Goal: Task Accomplishment & Management: Use online tool/utility

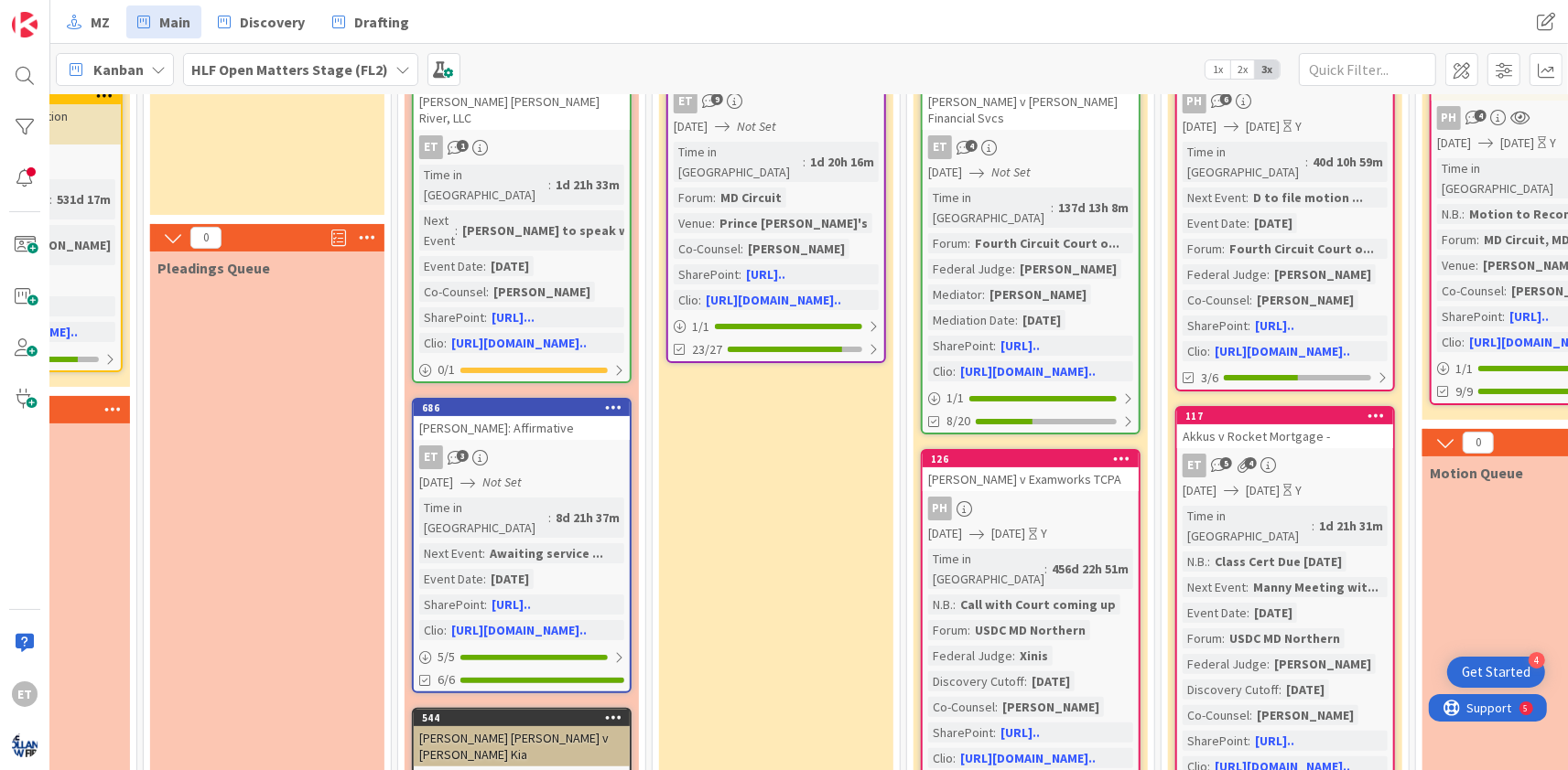
scroll to position [0, 663]
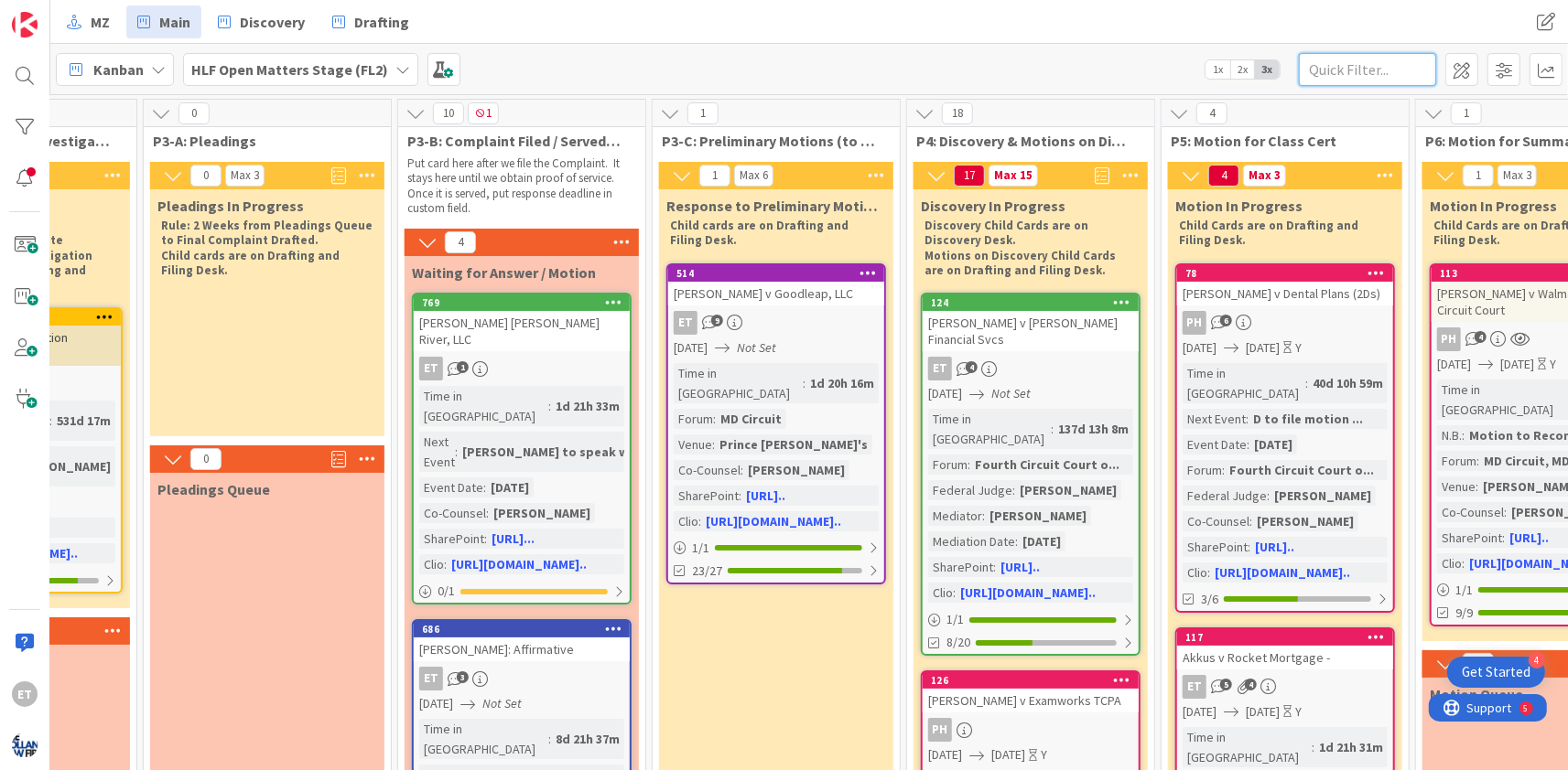
click at [1364, 71] on input "text" at bounding box center [1367, 69] width 138 height 33
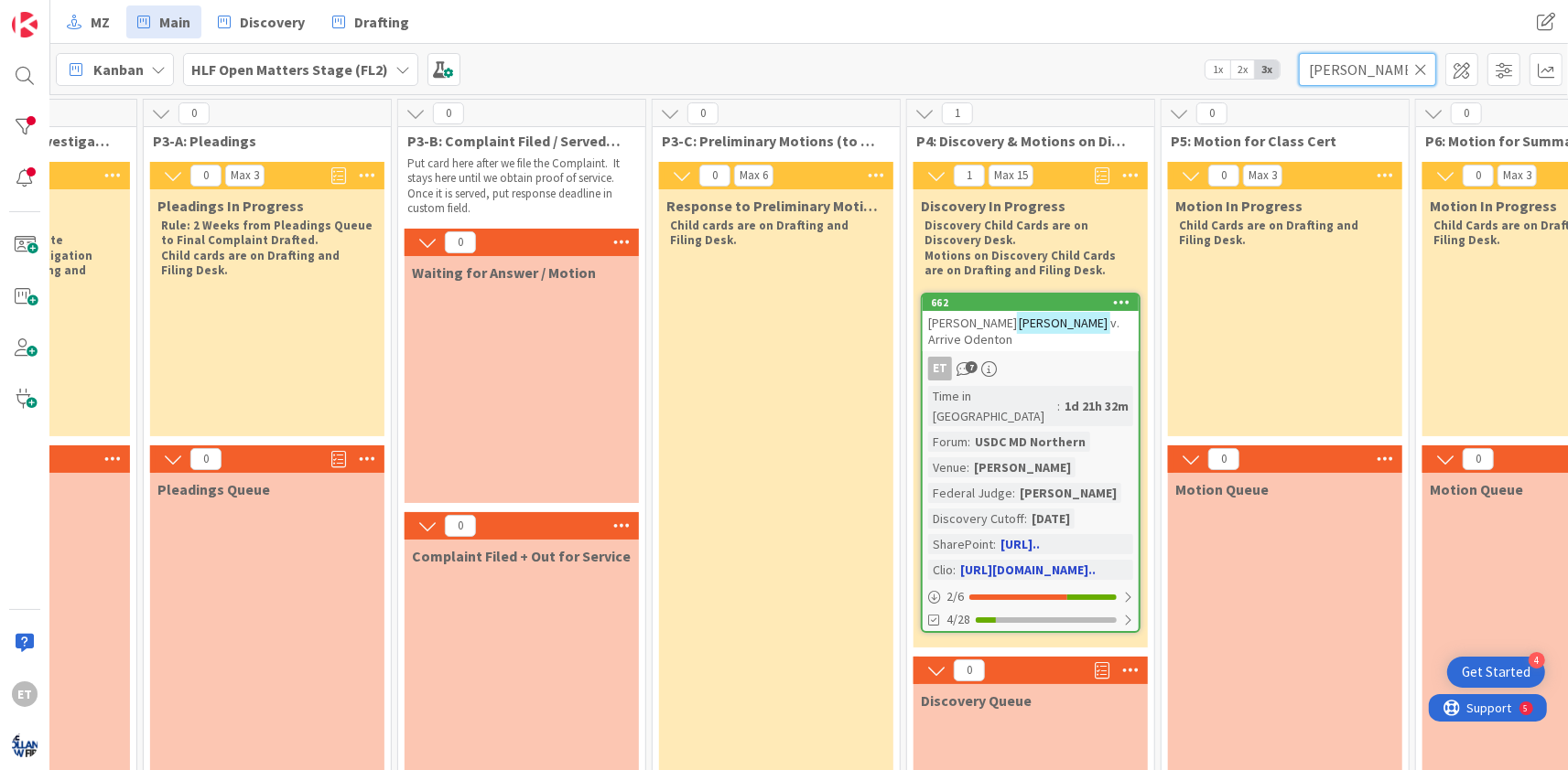
type input "campbell"
click at [1088, 357] on div "ET 7" at bounding box center [1031, 368] width 216 height 24
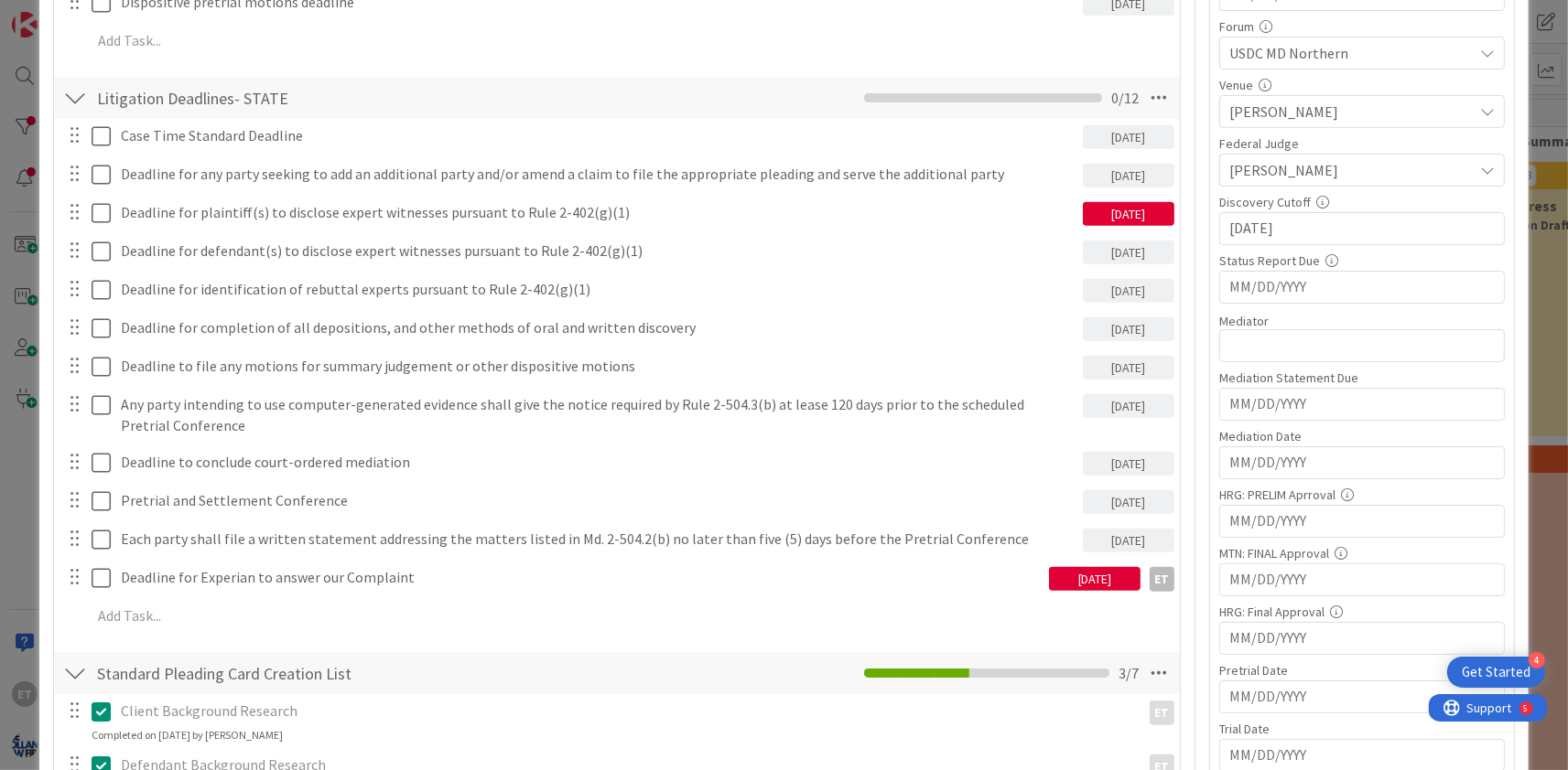
scroll to position [664, 0]
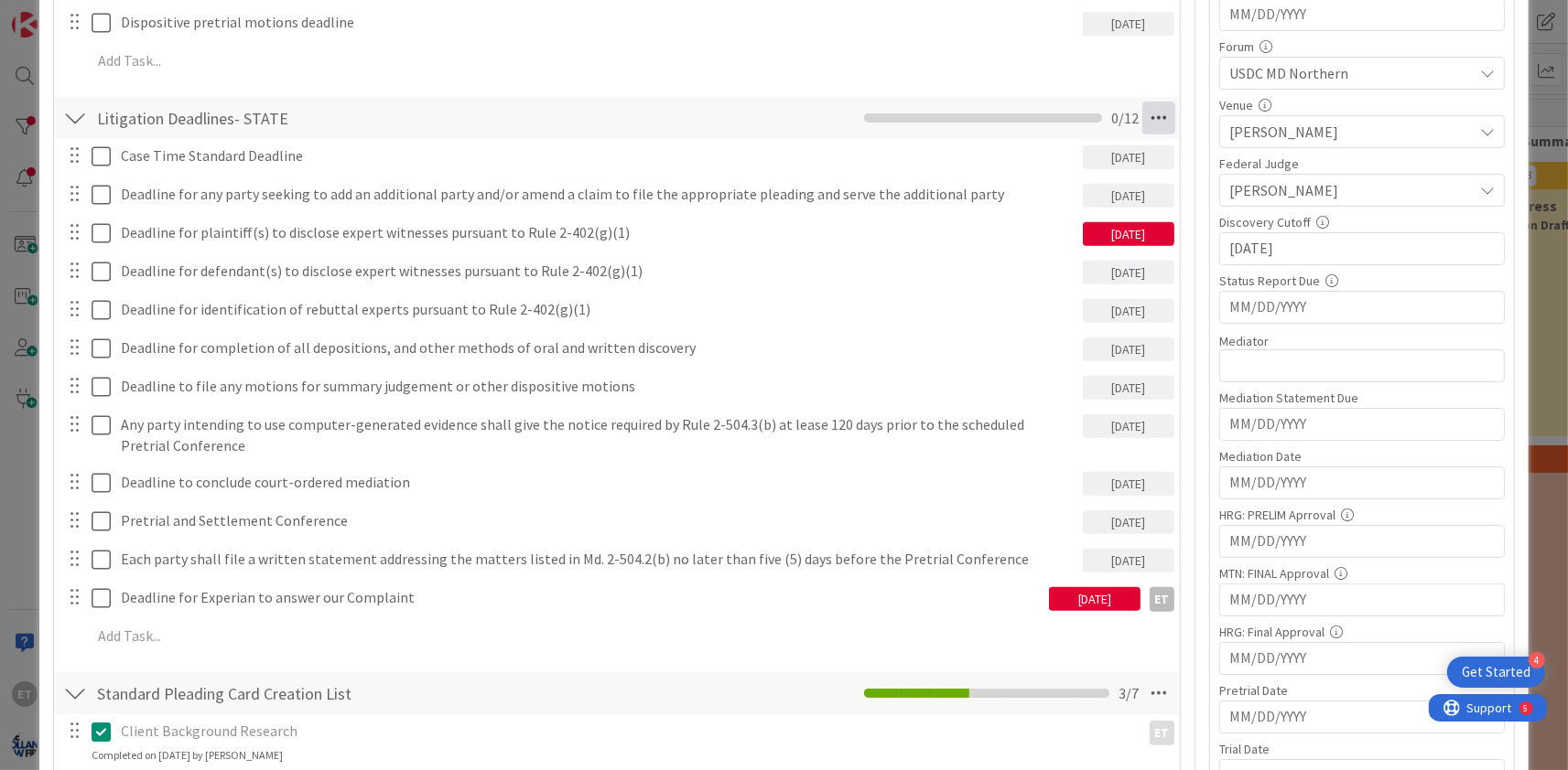
click at [1158, 118] on icon at bounding box center [1158, 118] width 33 height 33
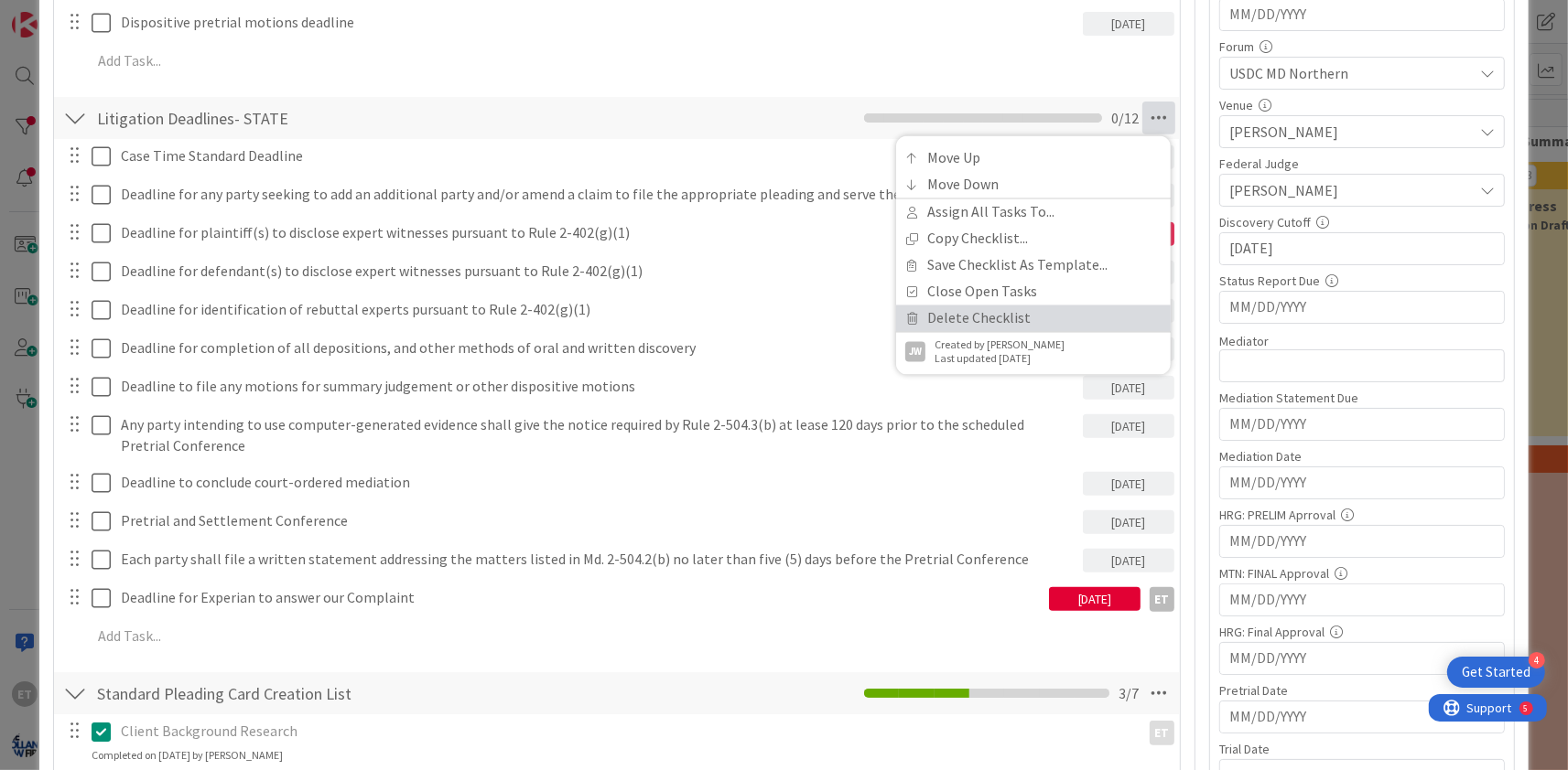
click at [979, 321] on link "Delete Checklist" at bounding box center [1033, 319] width 274 height 27
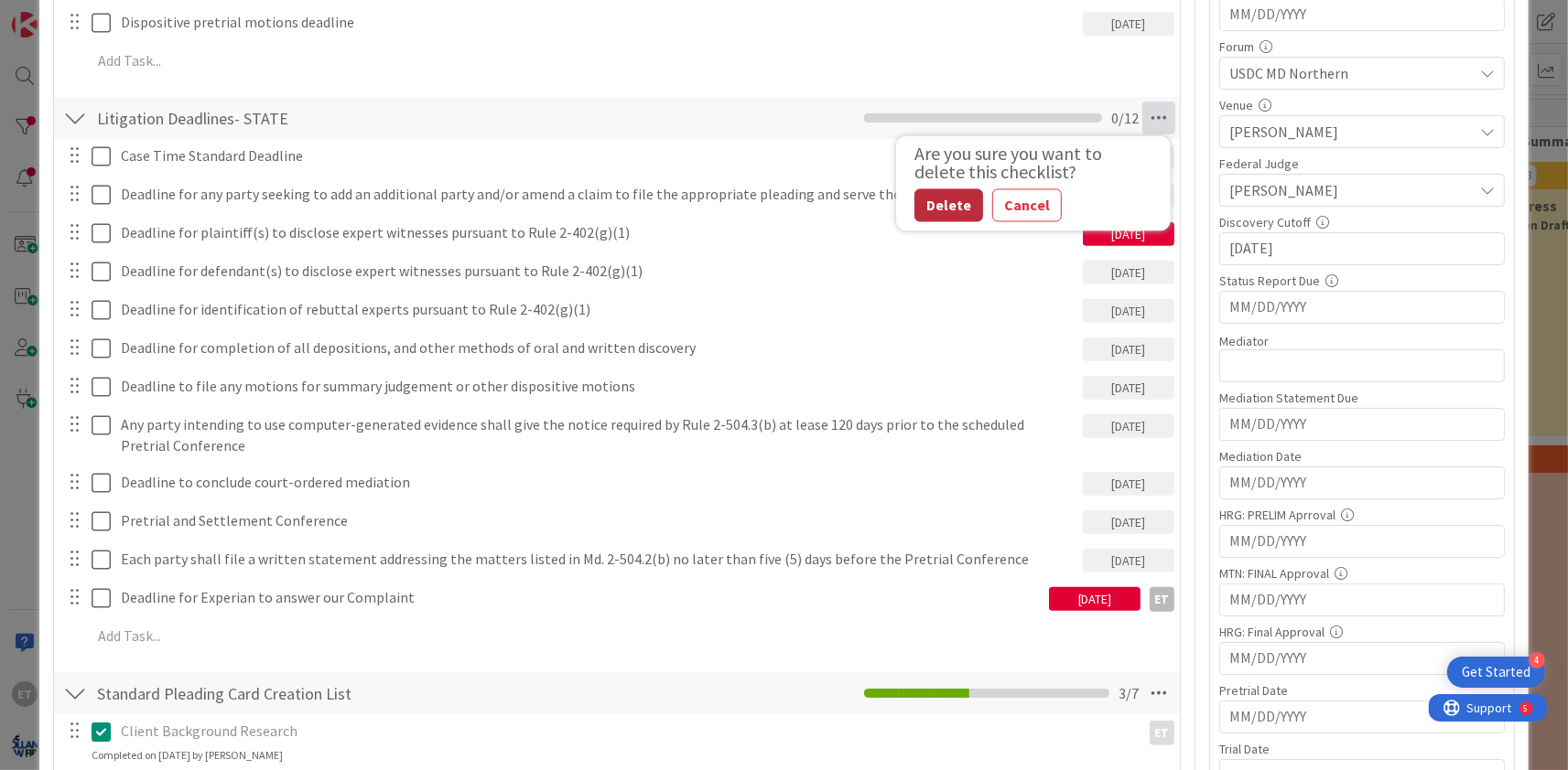
click at [947, 200] on button "Delete" at bounding box center [949, 206] width 68 height 33
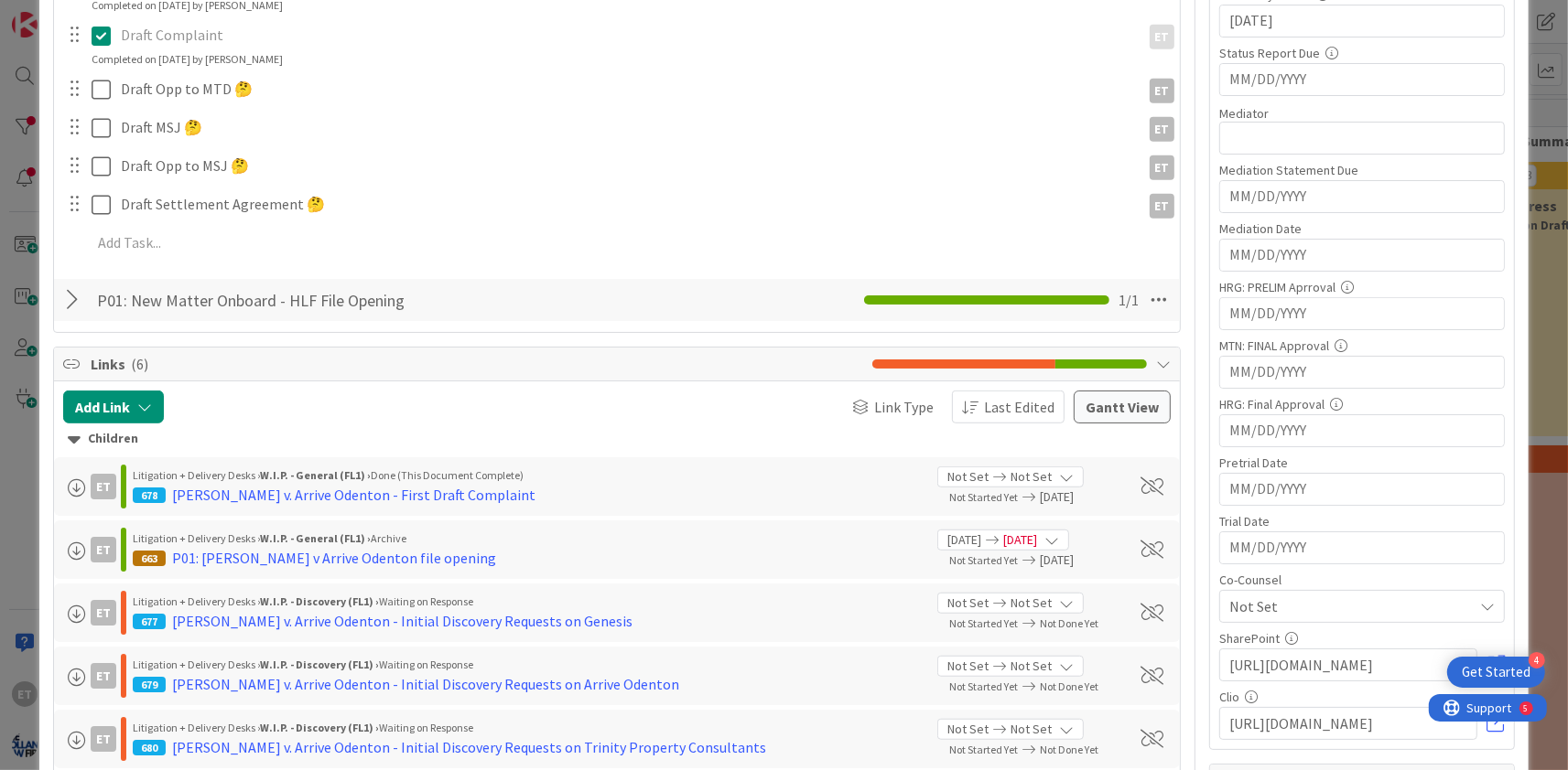
scroll to position [775, 0]
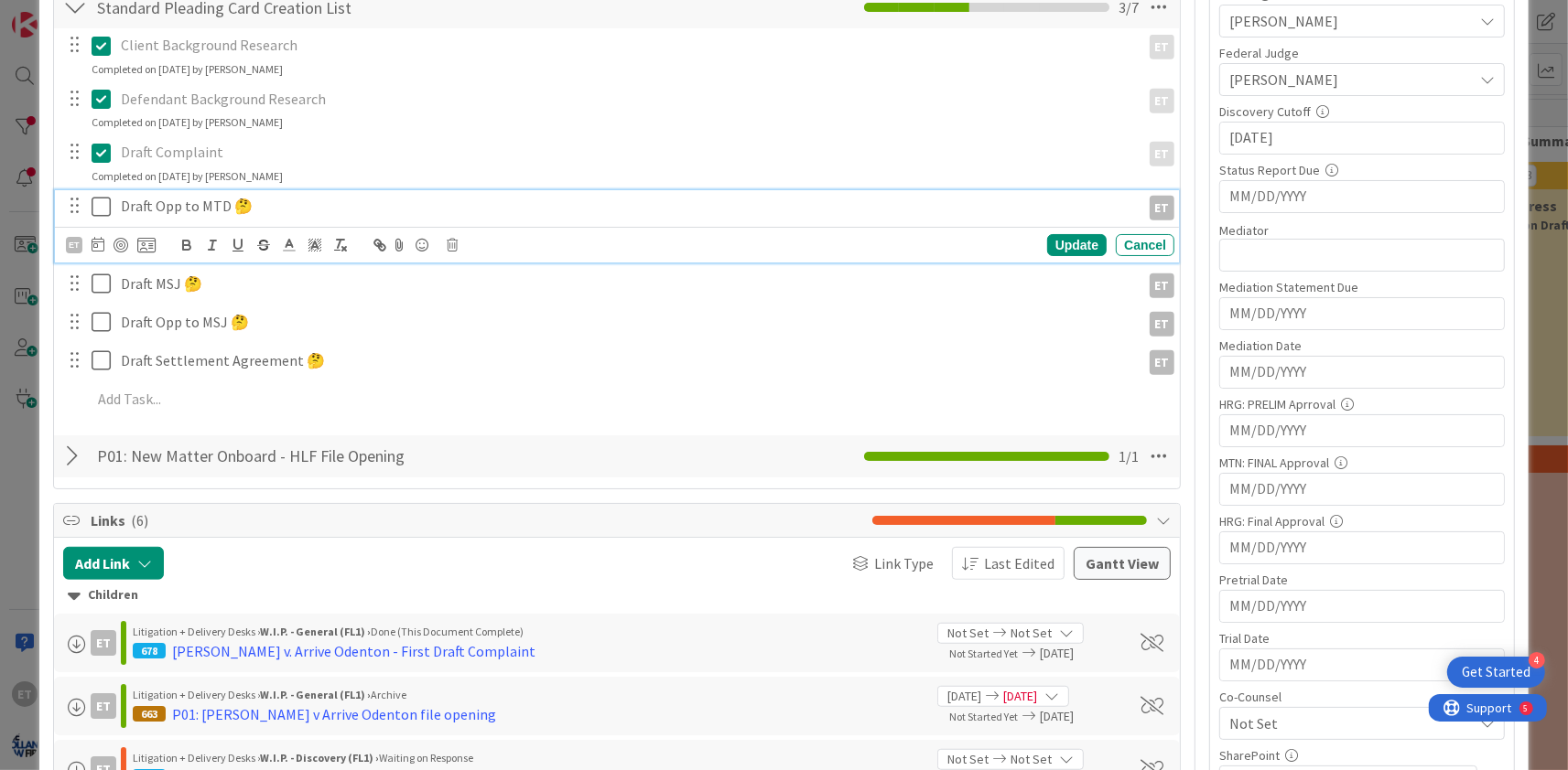
click at [171, 203] on p "Draft Opp to MTD 🤔" at bounding box center [626, 206] width 1012 height 21
click at [452, 244] on icon at bounding box center [452, 246] width 11 height 13
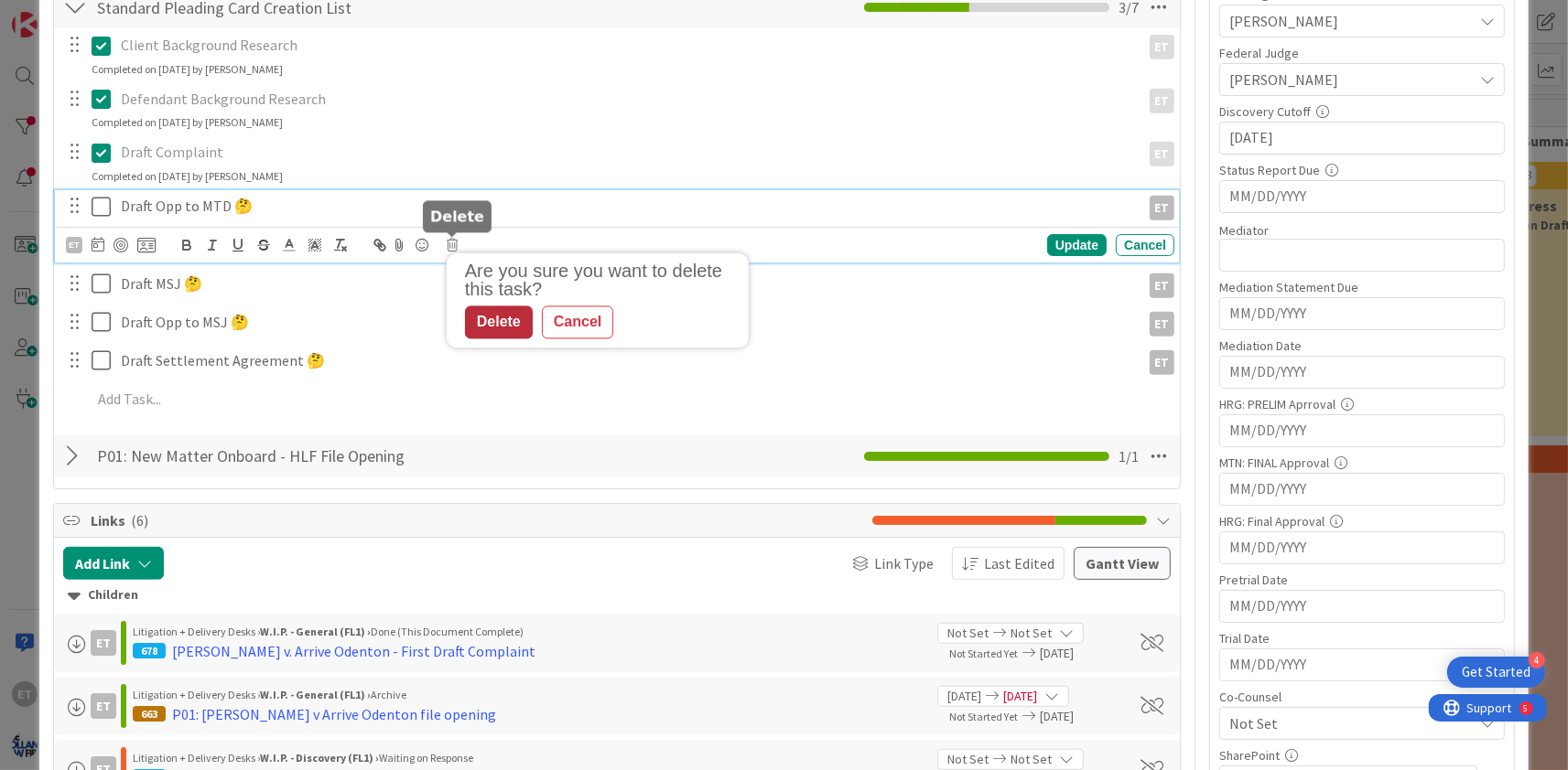
click at [499, 311] on div "Delete" at bounding box center [498, 321] width 67 height 33
type textarea "x"
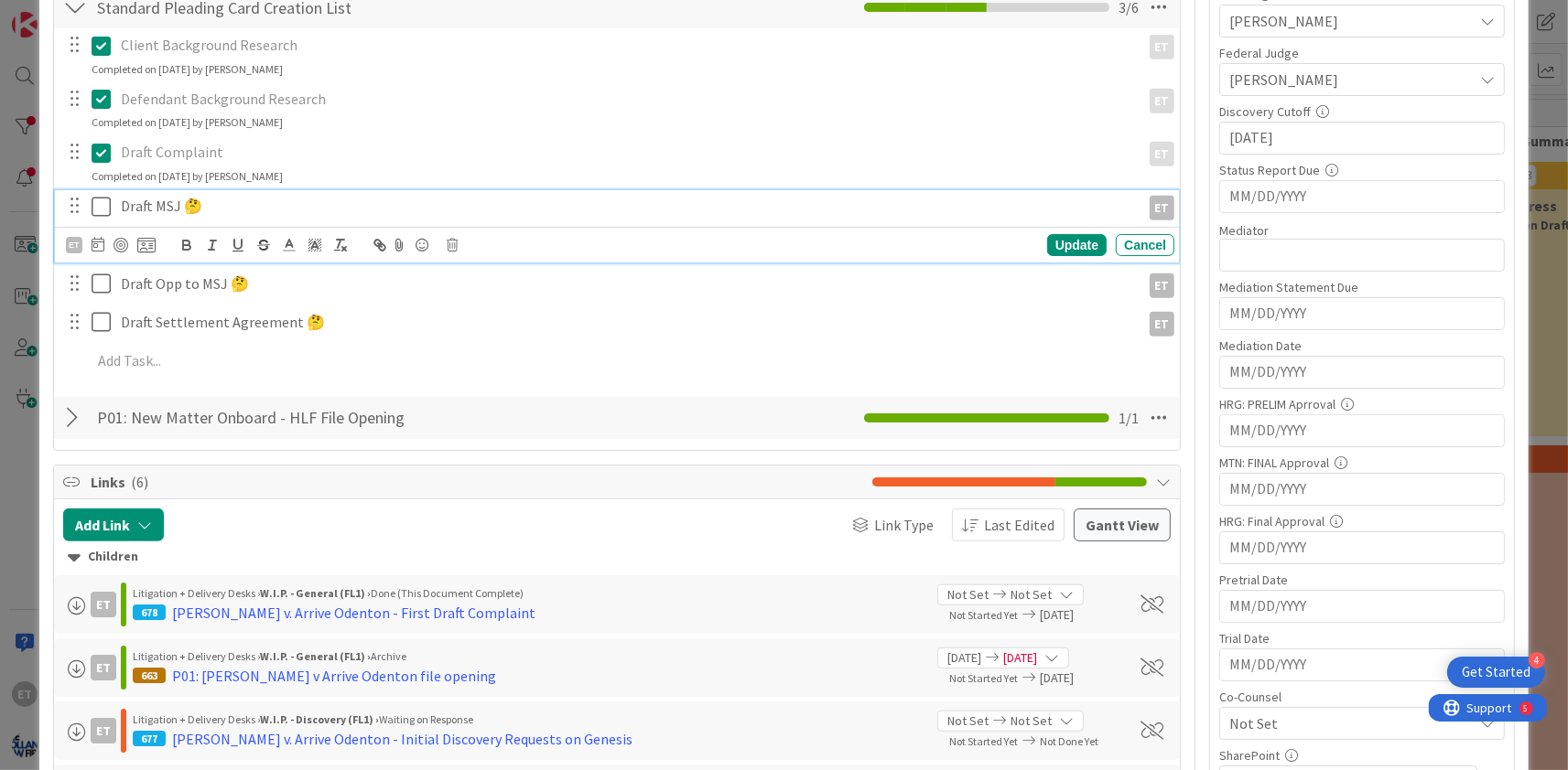
click at [145, 208] on p "Draft MSJ 🤔" at bounding box center [626, 206] width 1012 height 21
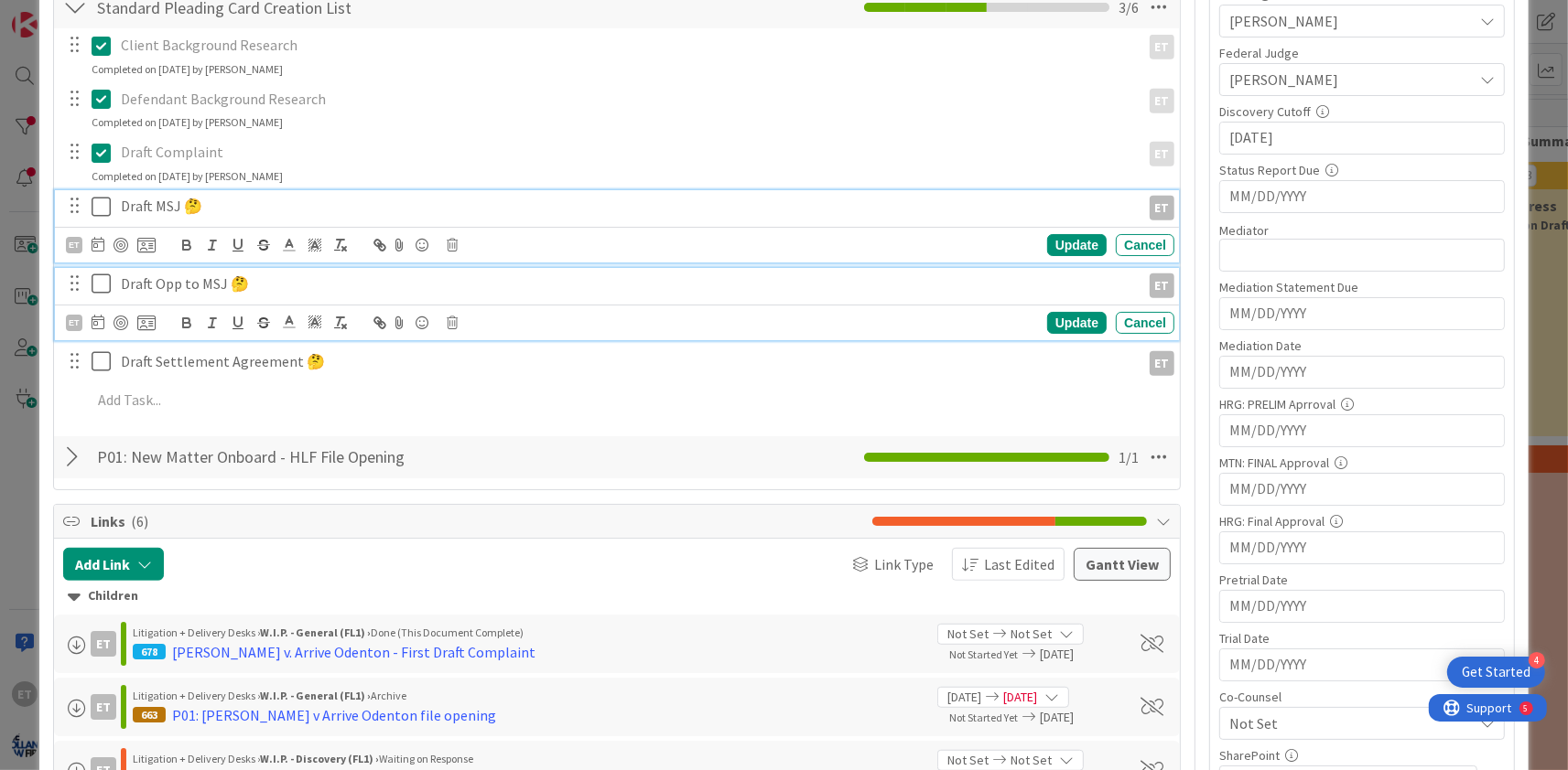
click at [193, 285] on p "Draft Opp to MSJ 🤔" at bounding box center [626, 284] width 1012 height 21
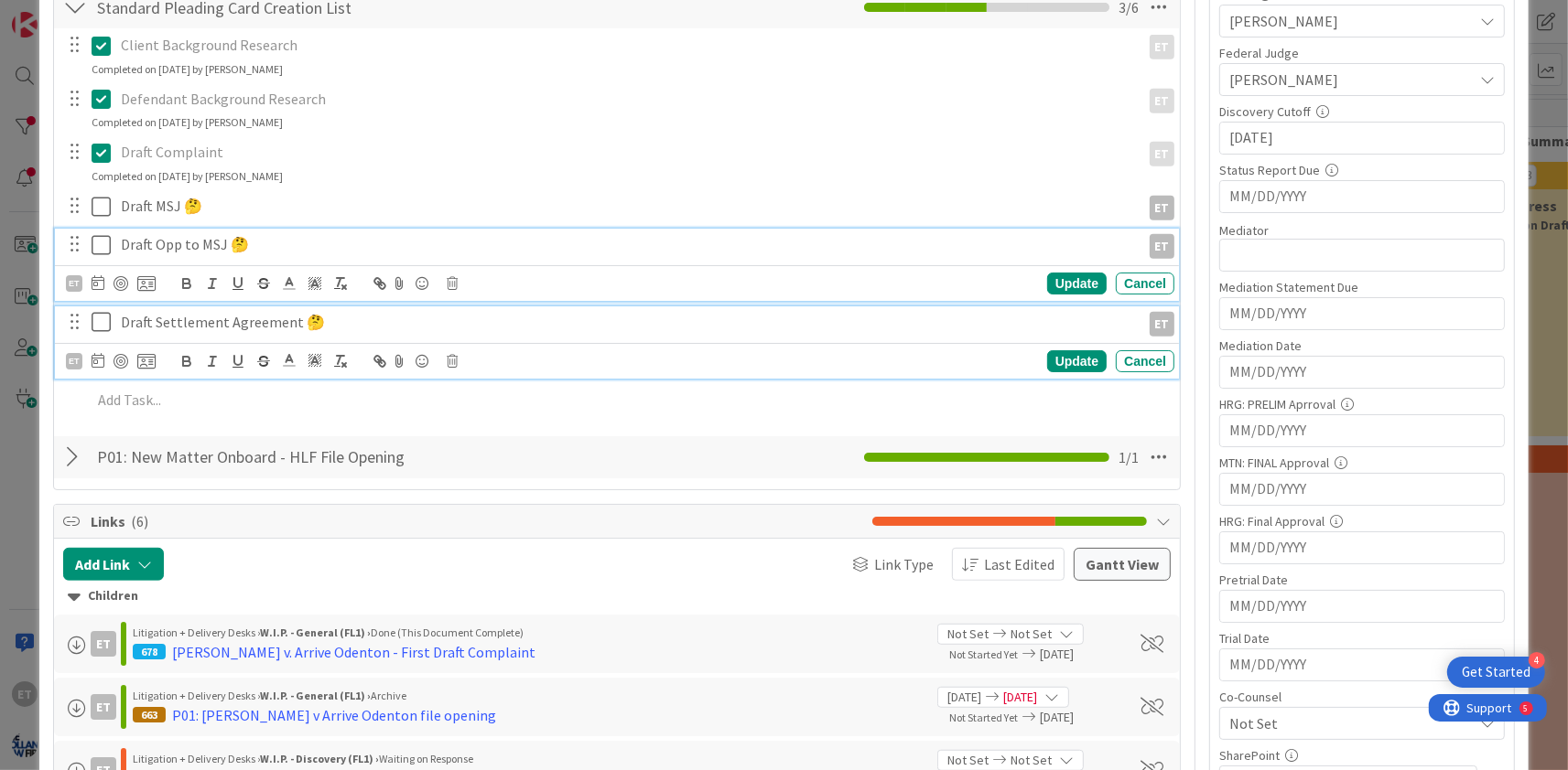
click at [231, 326] on p "Draft Settlement Agreement 🤔" at bounding box center [626, 322] width 1012 height 21
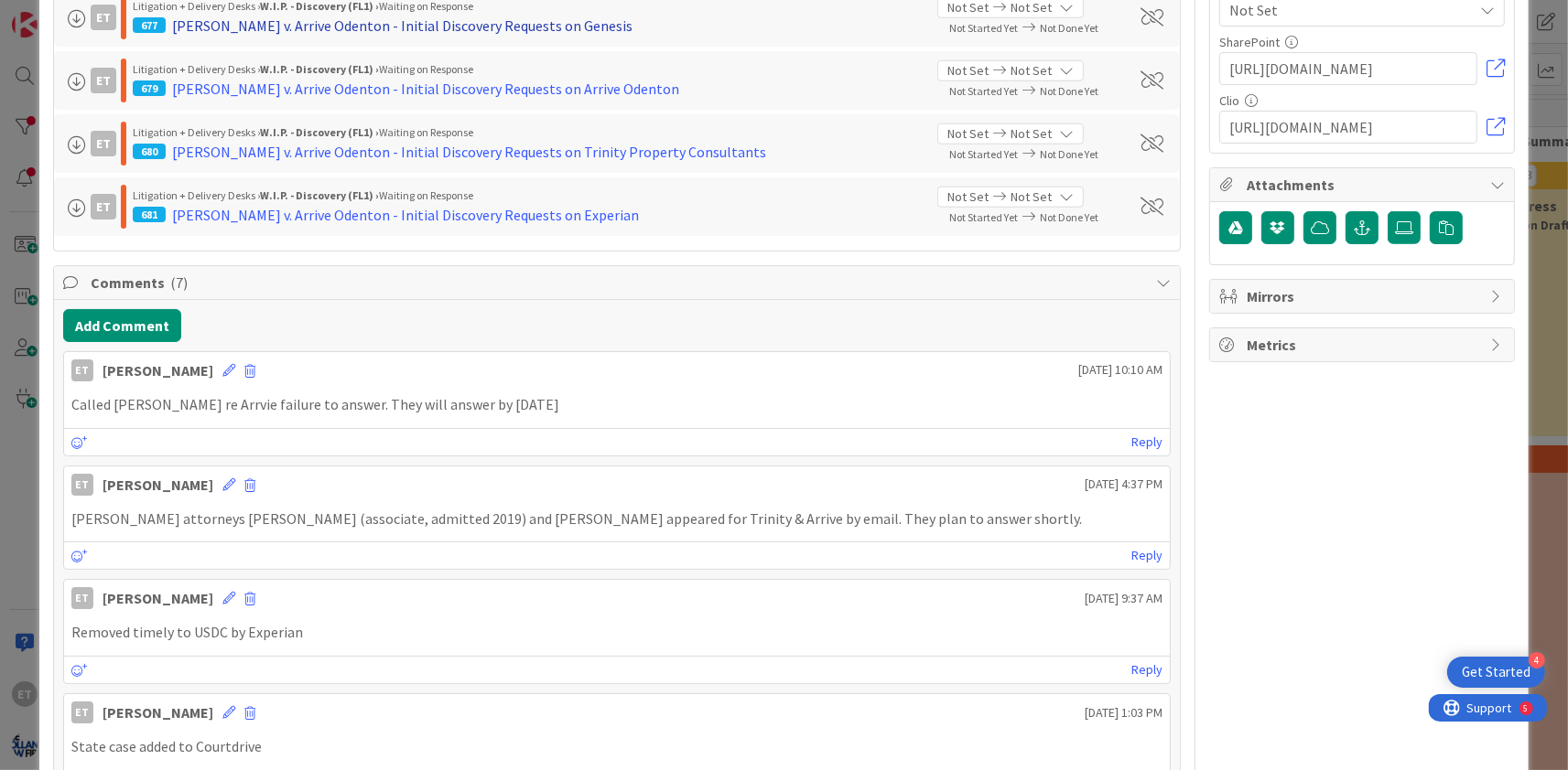
scroll to position [1549, 0]
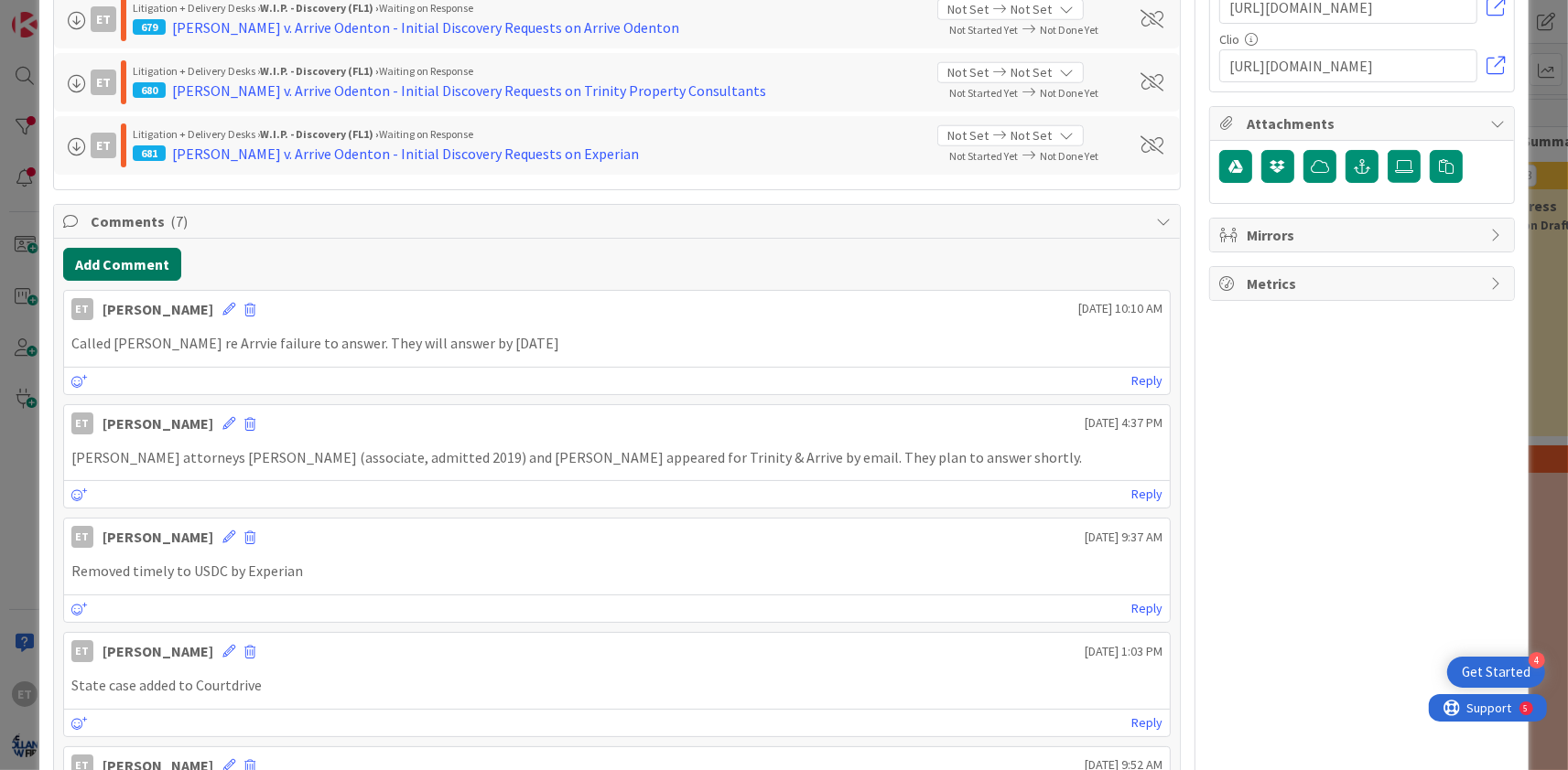
click at [138, 270] on button "Add Comment" at bounding box center [122, 264] width 118 height 33
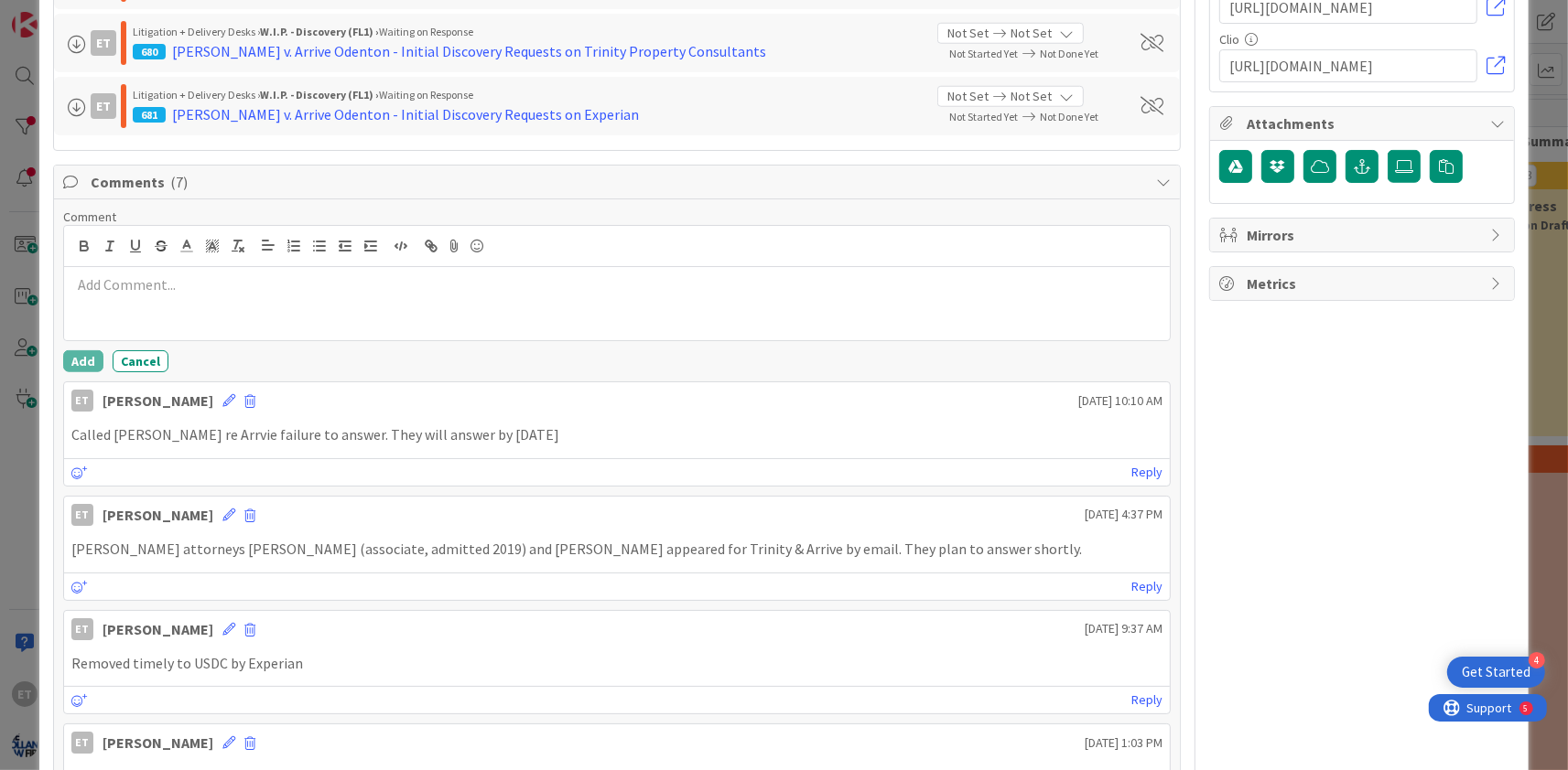
scroll to position [1511, 0]
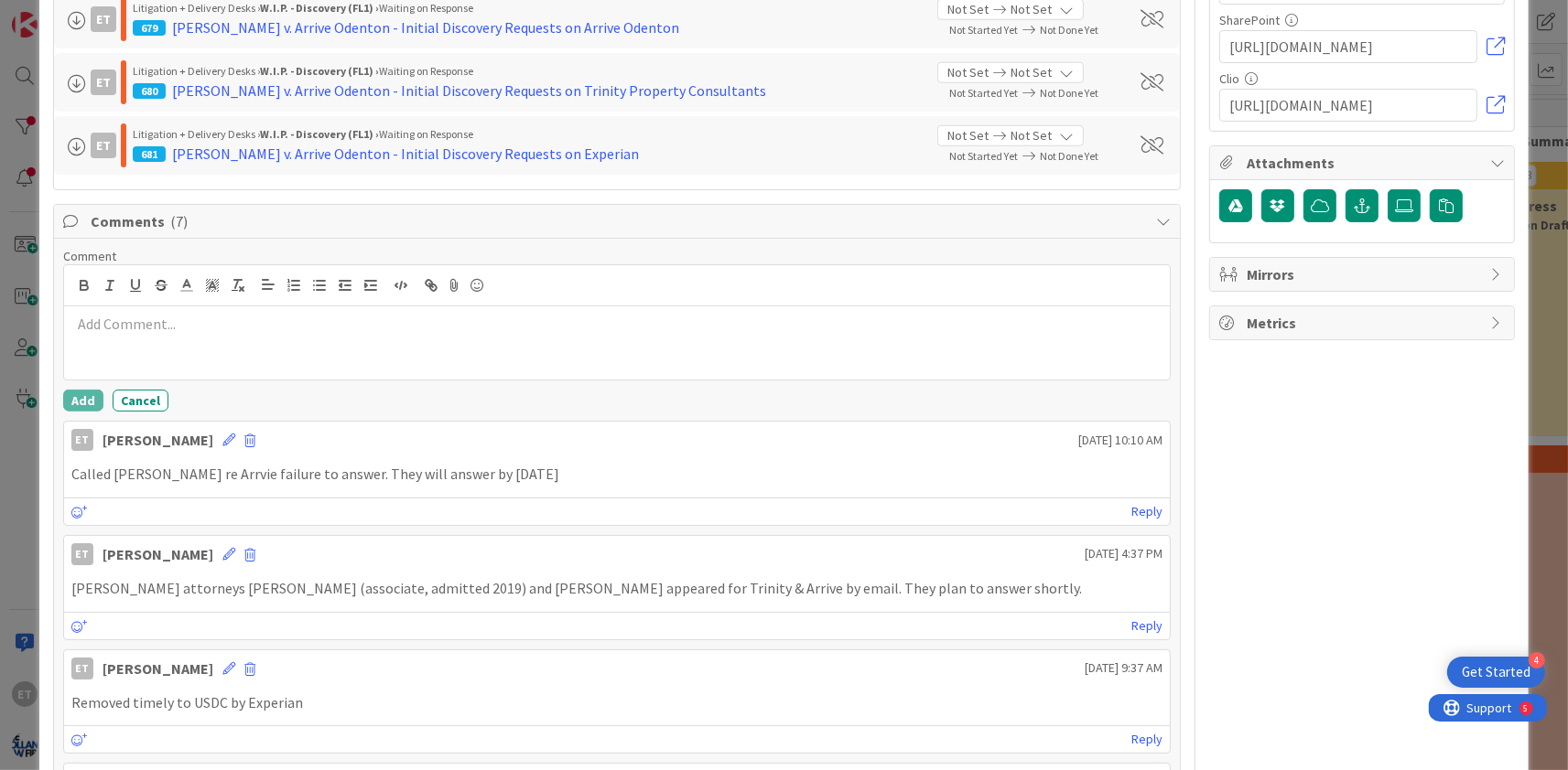
click at [272, 326] on p at bounding box center [617, 324] width 1091 height 21
click at [85, 399] on button "Add" at bounding box center [83, 400] width 40 height 22
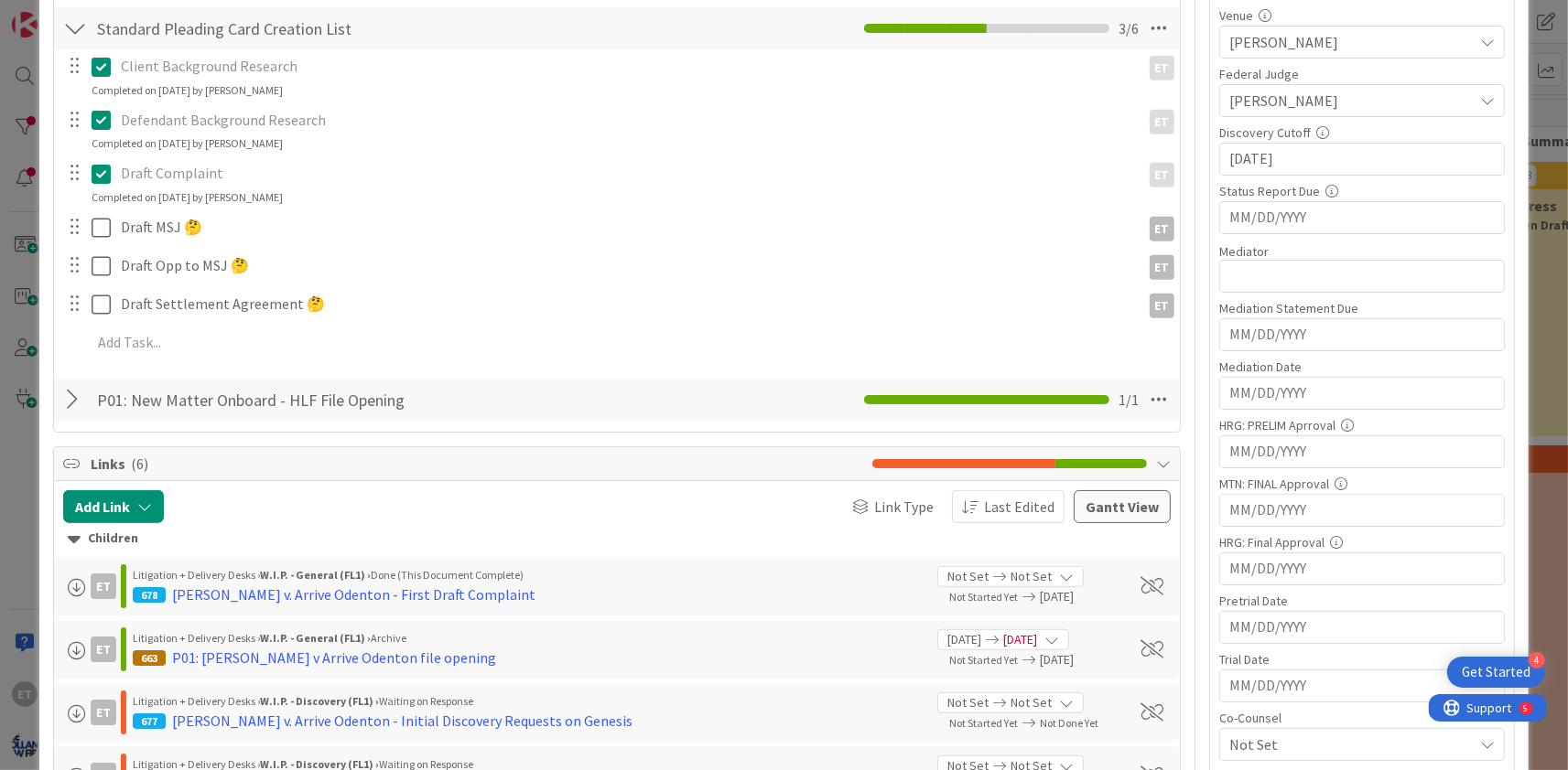
scroll to position [1107, 0]
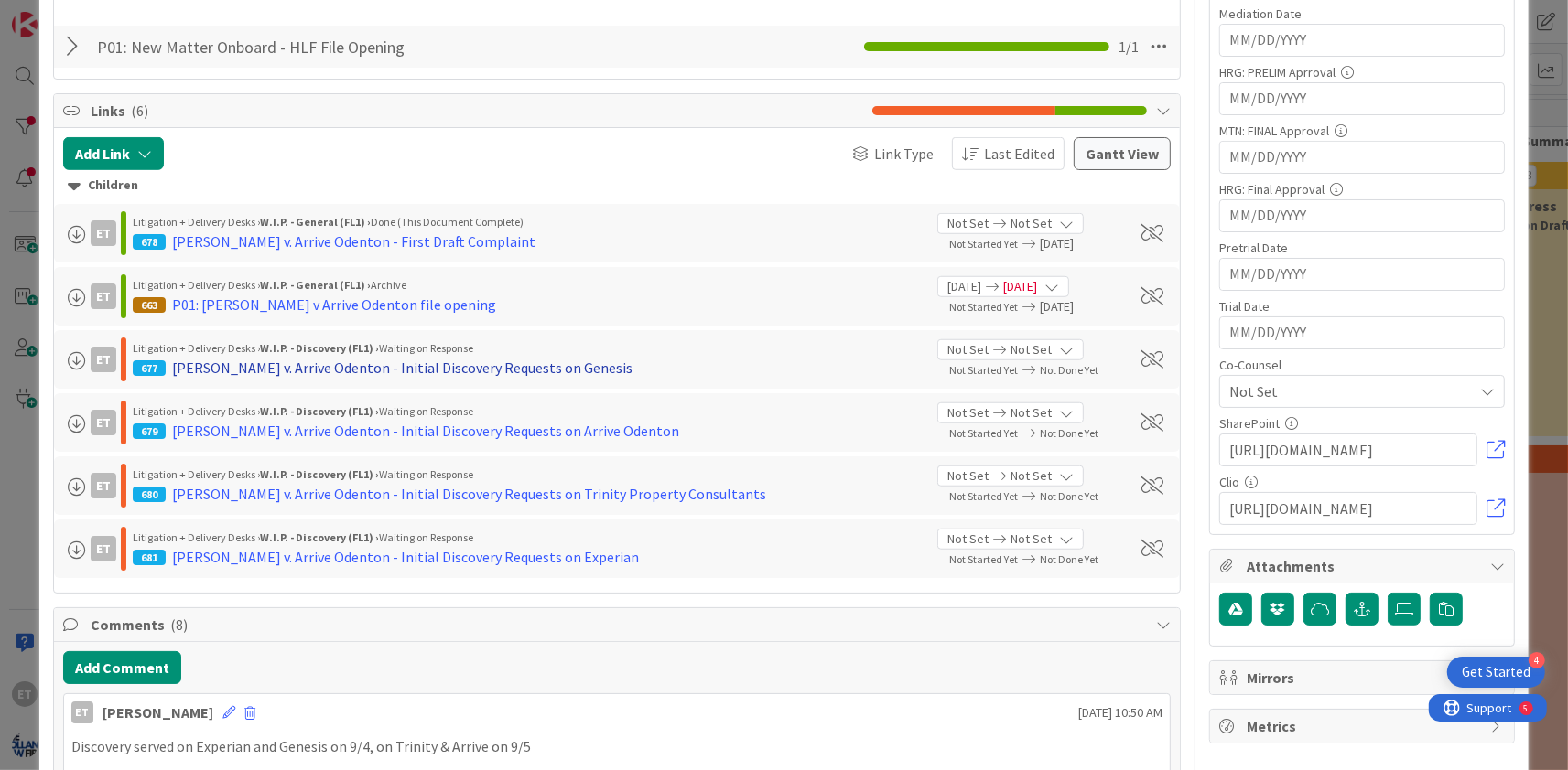
click at [466, 368] on div "Tim Campbell v. Arrive Odenton - Initial Discovery Requests on Genesis" at bounding box center [401, 367] width 460 height 22
type textarea "x"
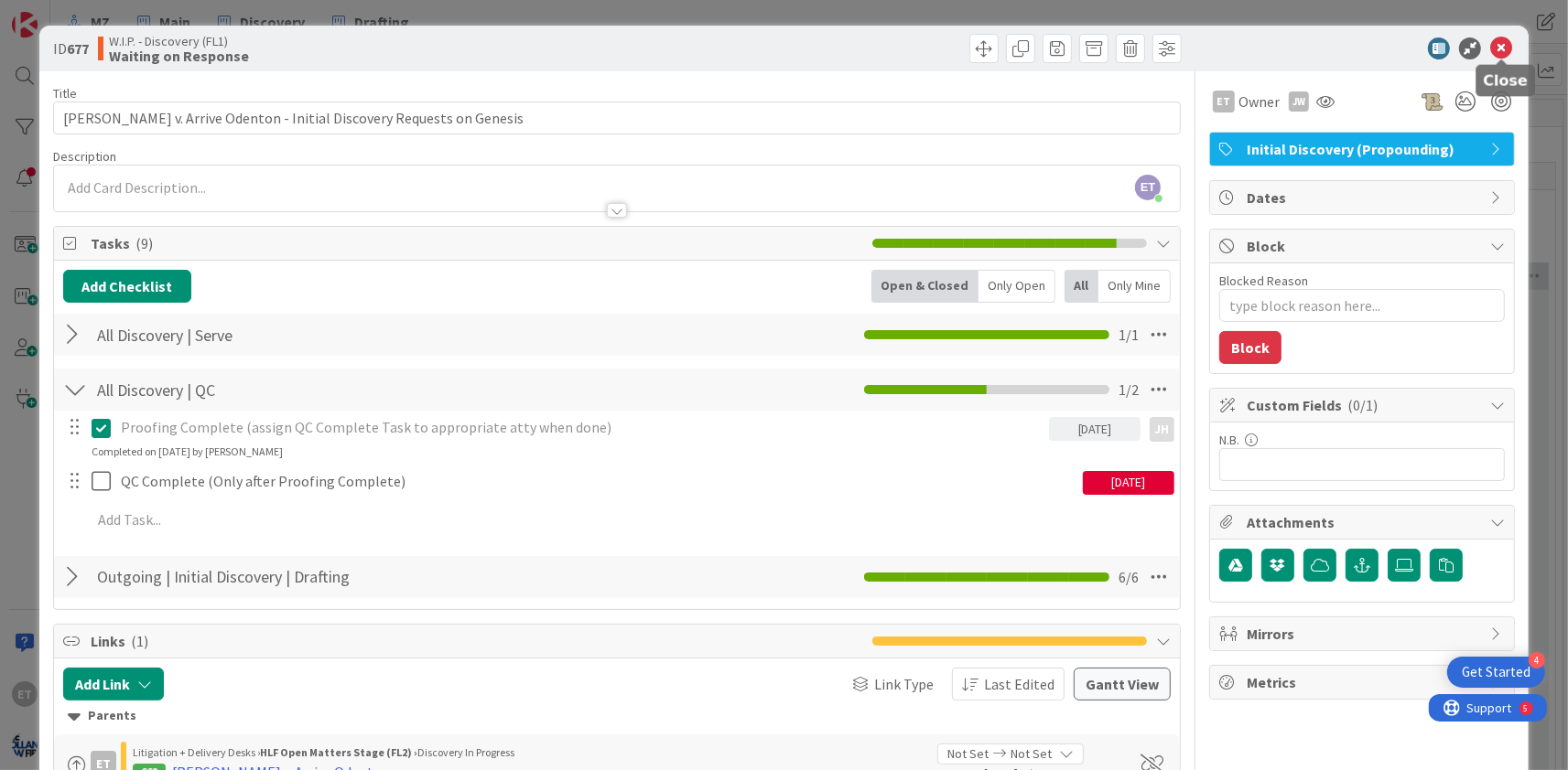
click at [1510, 47] on icon at bounding box center [1501, 48] width 22 height 22
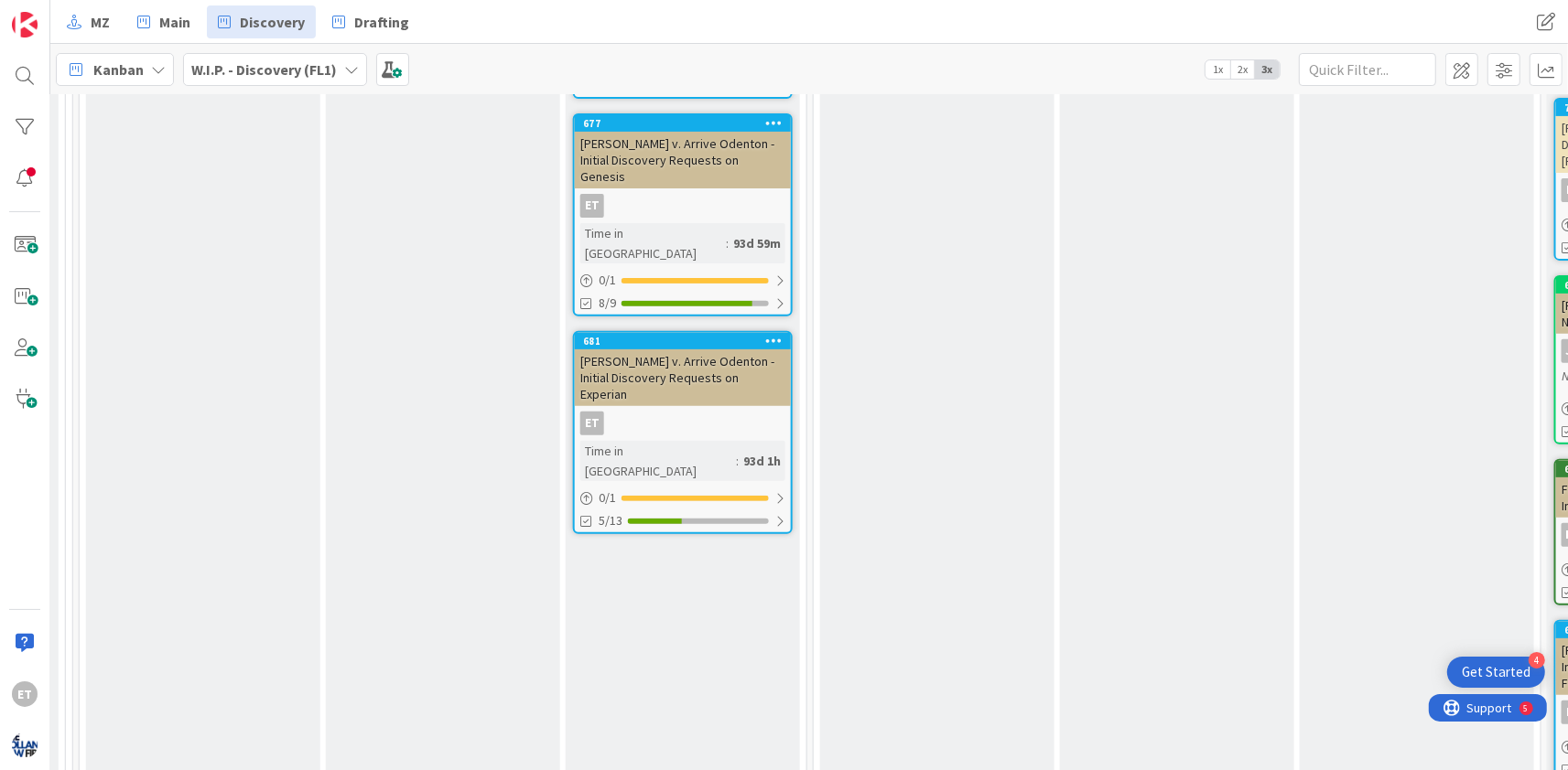
scroll to position [31, 1490]
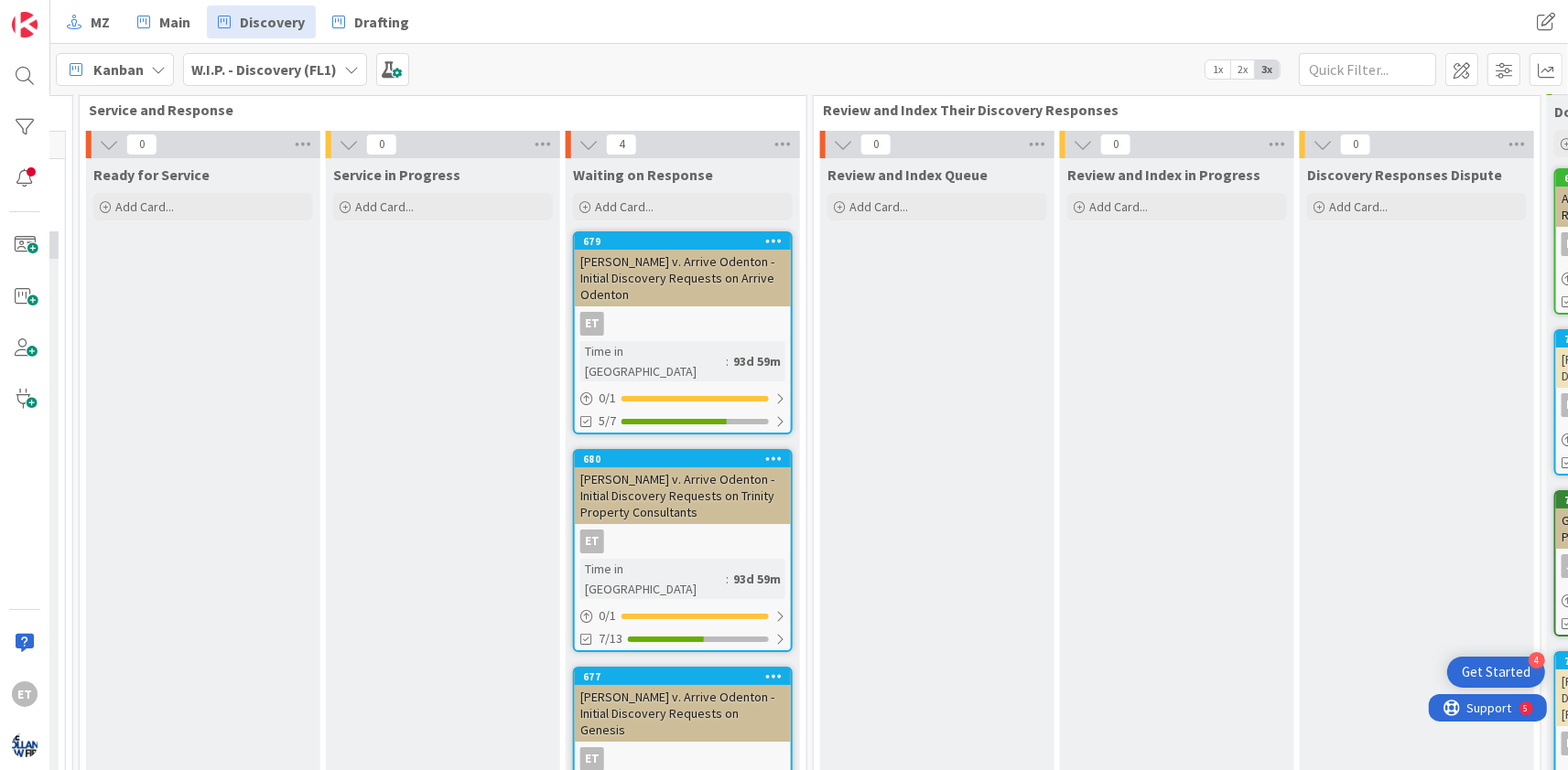
click at [692, 298] on div "Tim Campbell v. Arrive Odenton - Initial Discovery Requests on Arrive Odenton" at bounding box center [683, 278] width 216 height 57
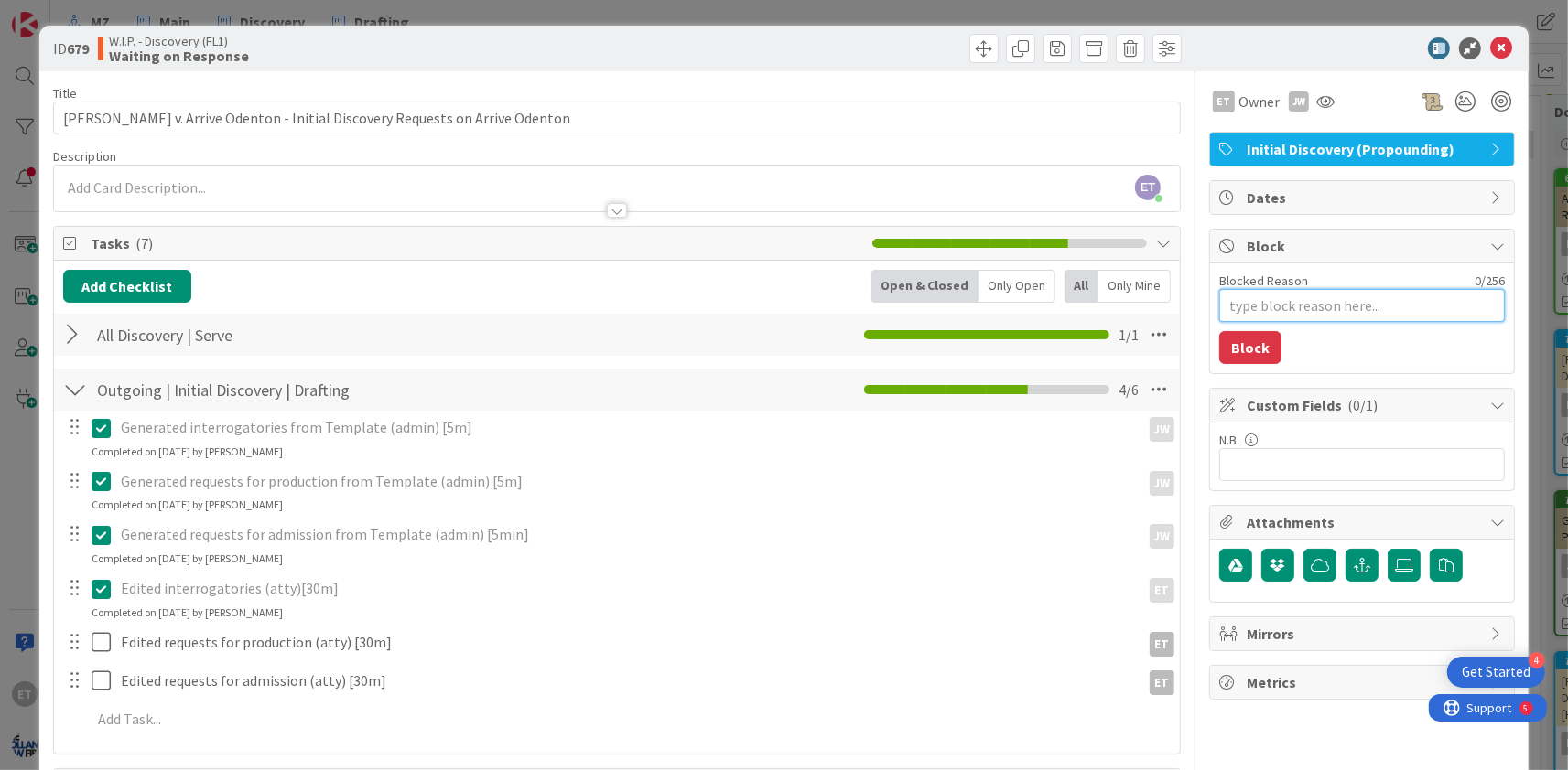
click at [1304, 301] on textarea "Blocked Reason" at bounding box center [1361, 305] width 286 height 33
type textarea "x"
type textarea "R"
type textarea "x"
type textarea "Re"
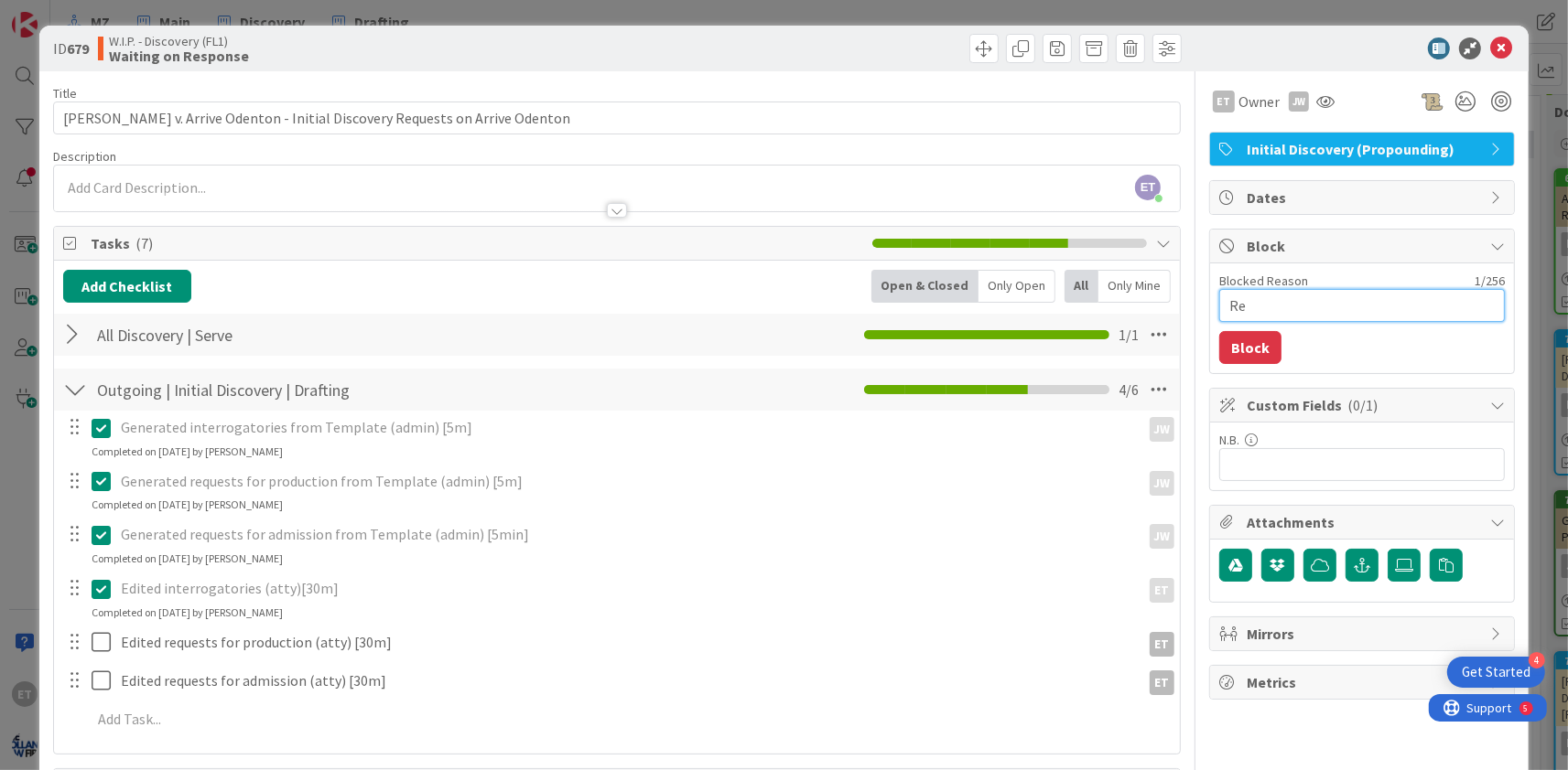
type textarea "x"
type textarea "Res"
type textarea "x"
type textarea "Resp"
type textarea "x"
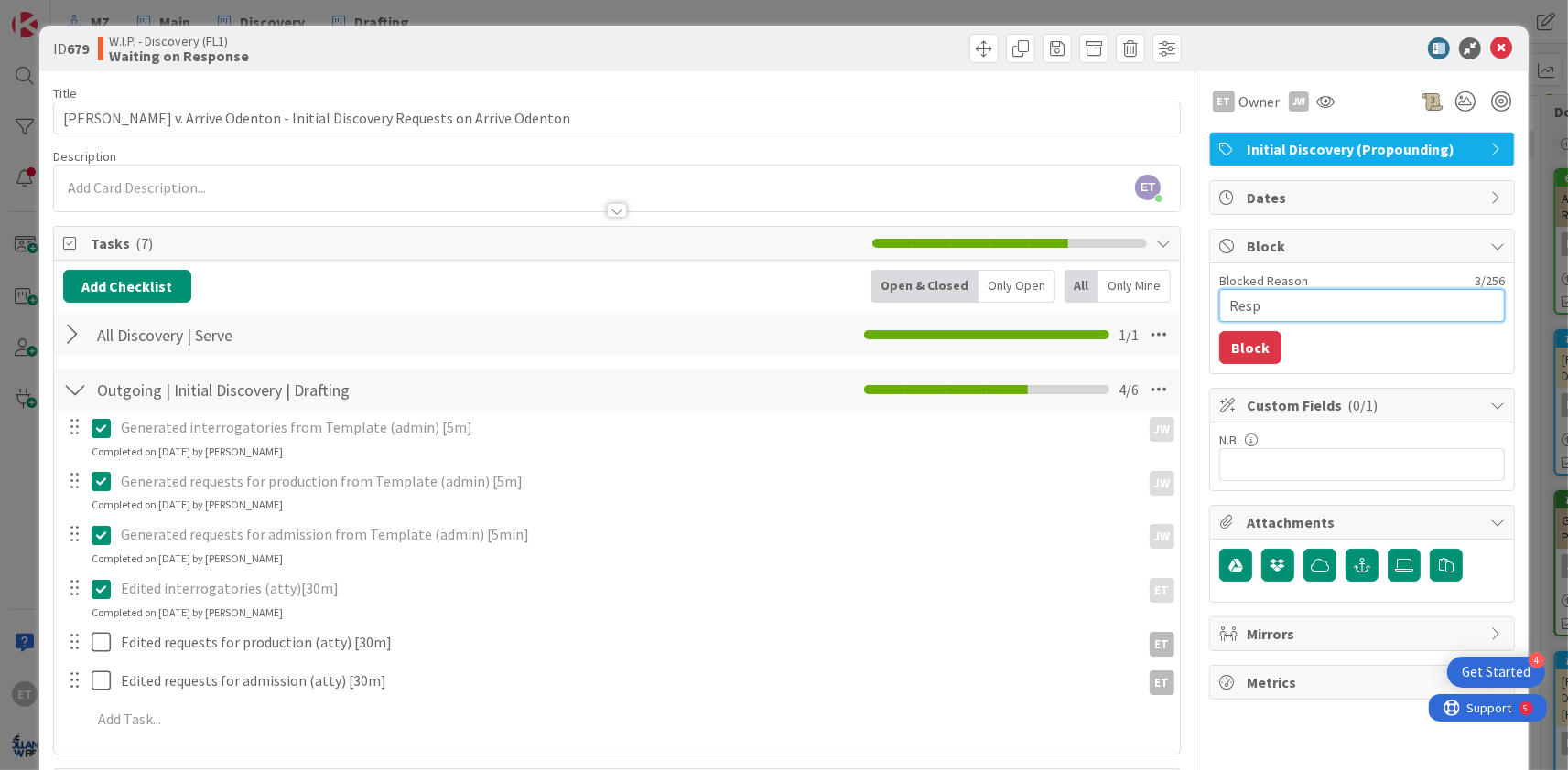
type textarea "Respo"
type textarea "x"
type textarea "Respon"
type textarea "x"
type textarea "Respons"
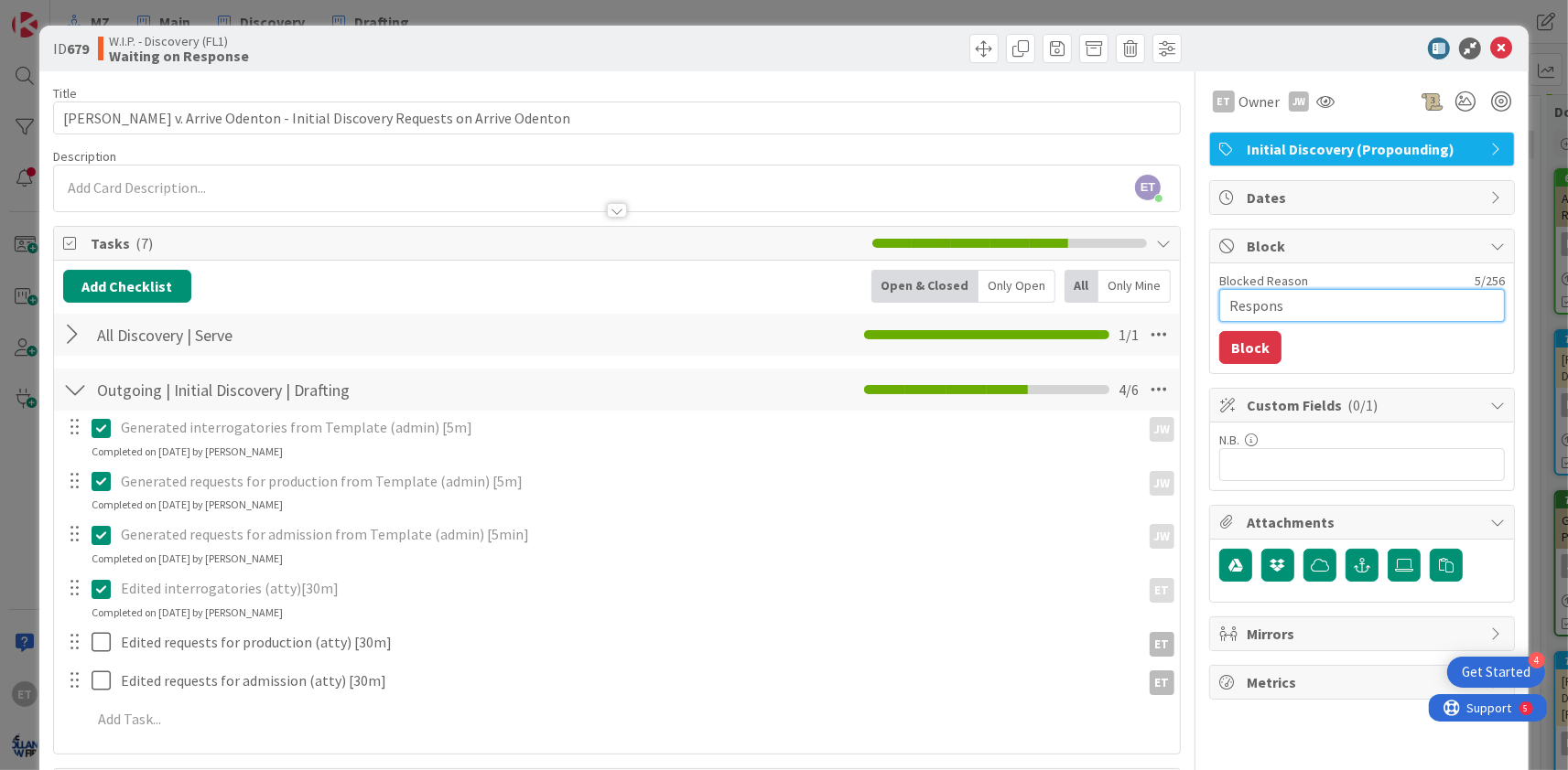
type textarea "x"
type textarea "Response"
type textarea "x"
type textarea "Response"
type textarea "x"
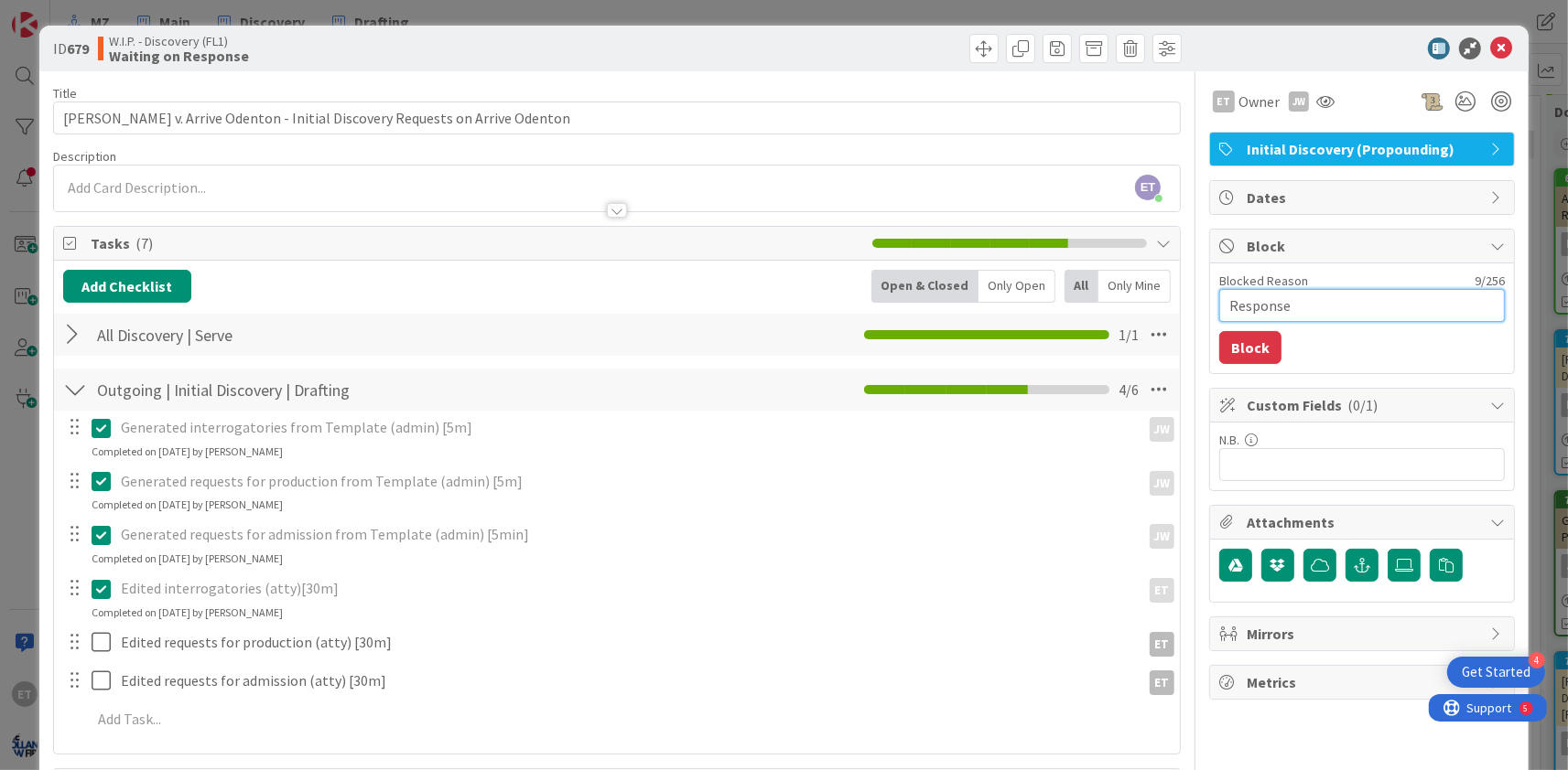
type textarea "Response D"
type textarea "x"
type textarea "Response Du"
type textarea "x"
type textarea "Response Due"
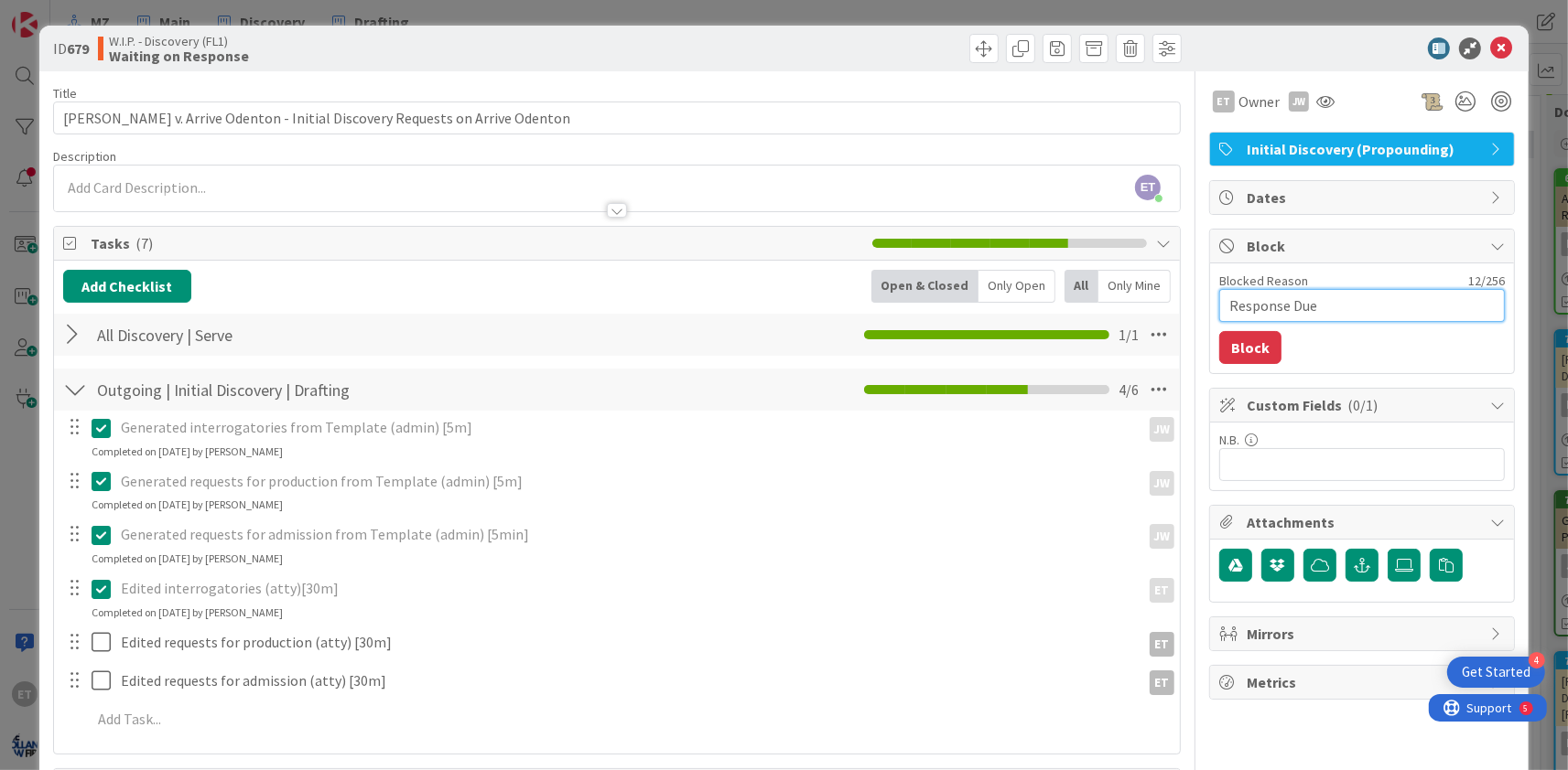
type textarea "x"
type textarea "Response Due"
type textarea "x"
type textarea "Response Due 1"
type textarea "x"
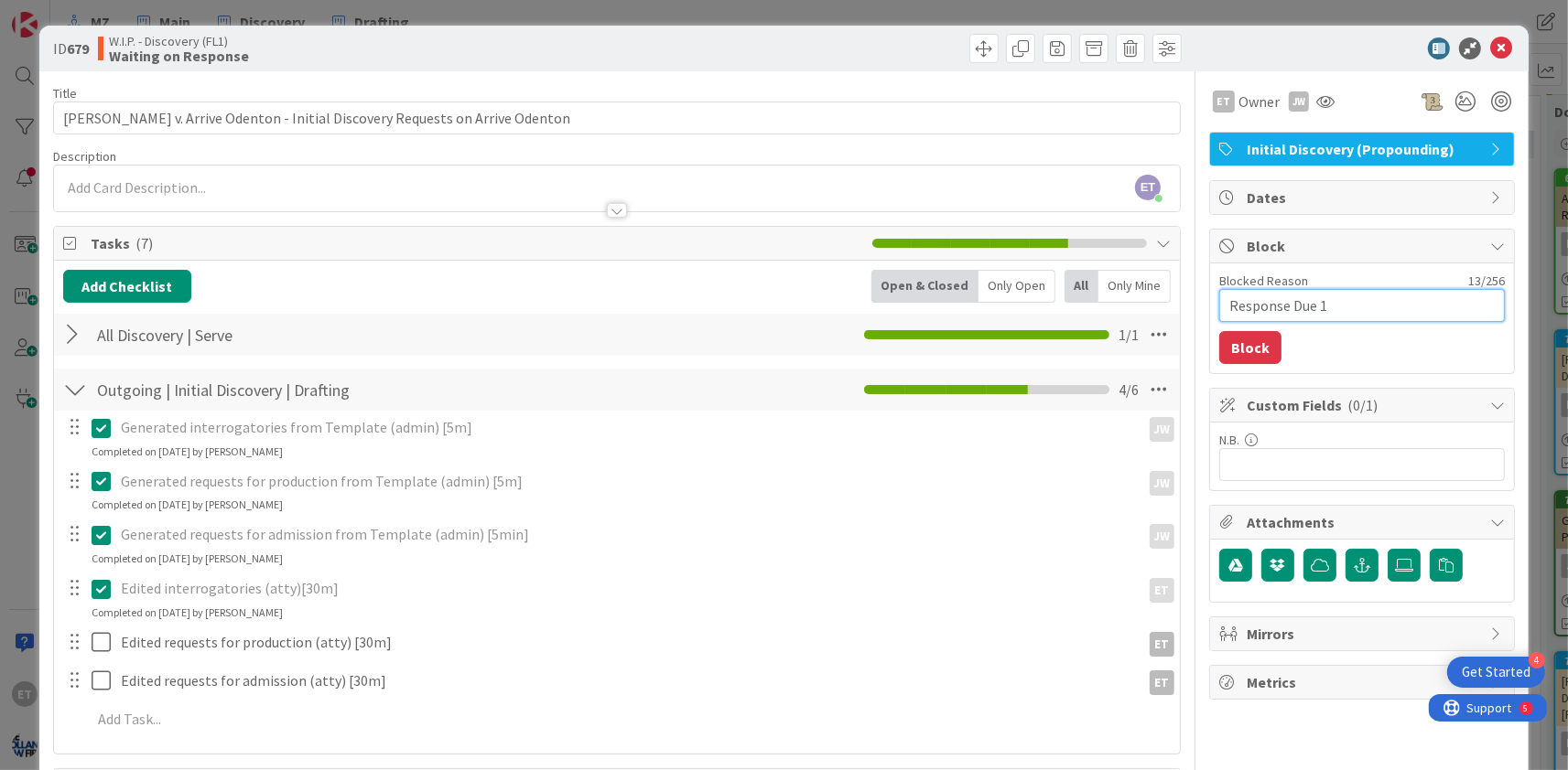
type textarea "Response Due 10"
type textarea "x"
type textarea "Response Due 10/"
type textarea "x"
type textarea "Response Due 10/5"
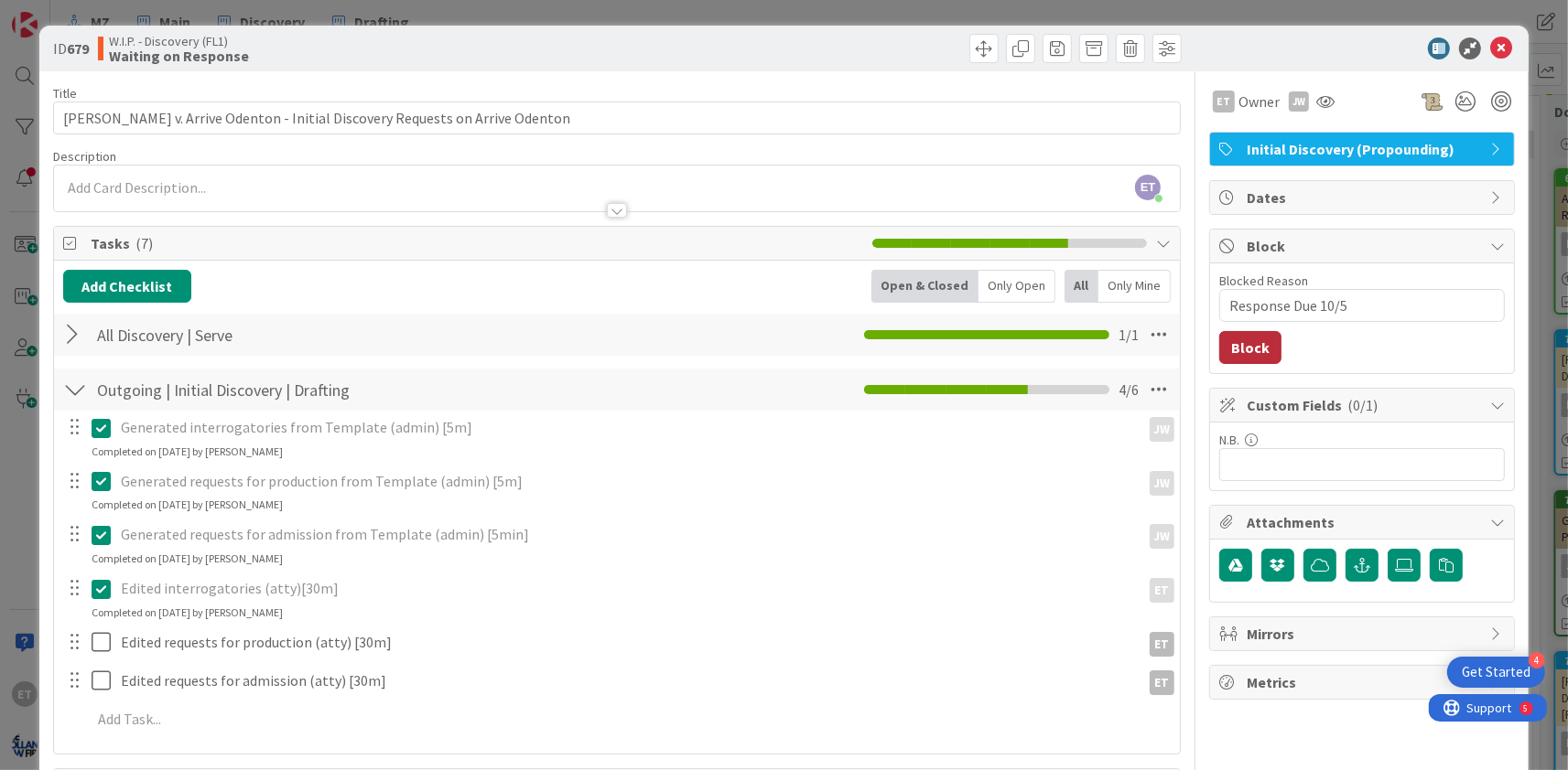
click at [1248, 348] on button "Block" at bounding box center [1250, 347] width 63 height 33
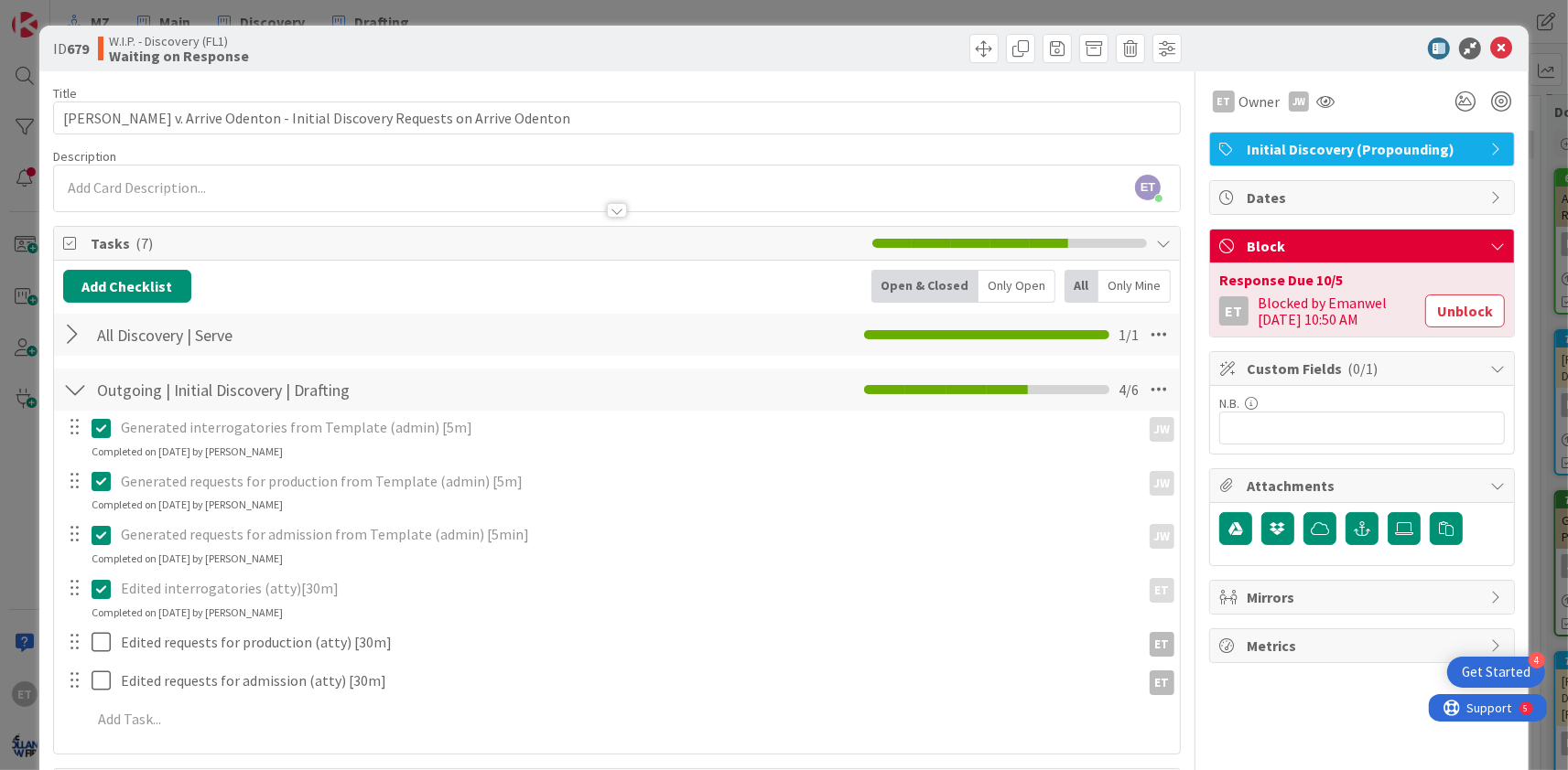
click at [1505, 49] on icon at bounding box center [1501, 48] width 22 height 22
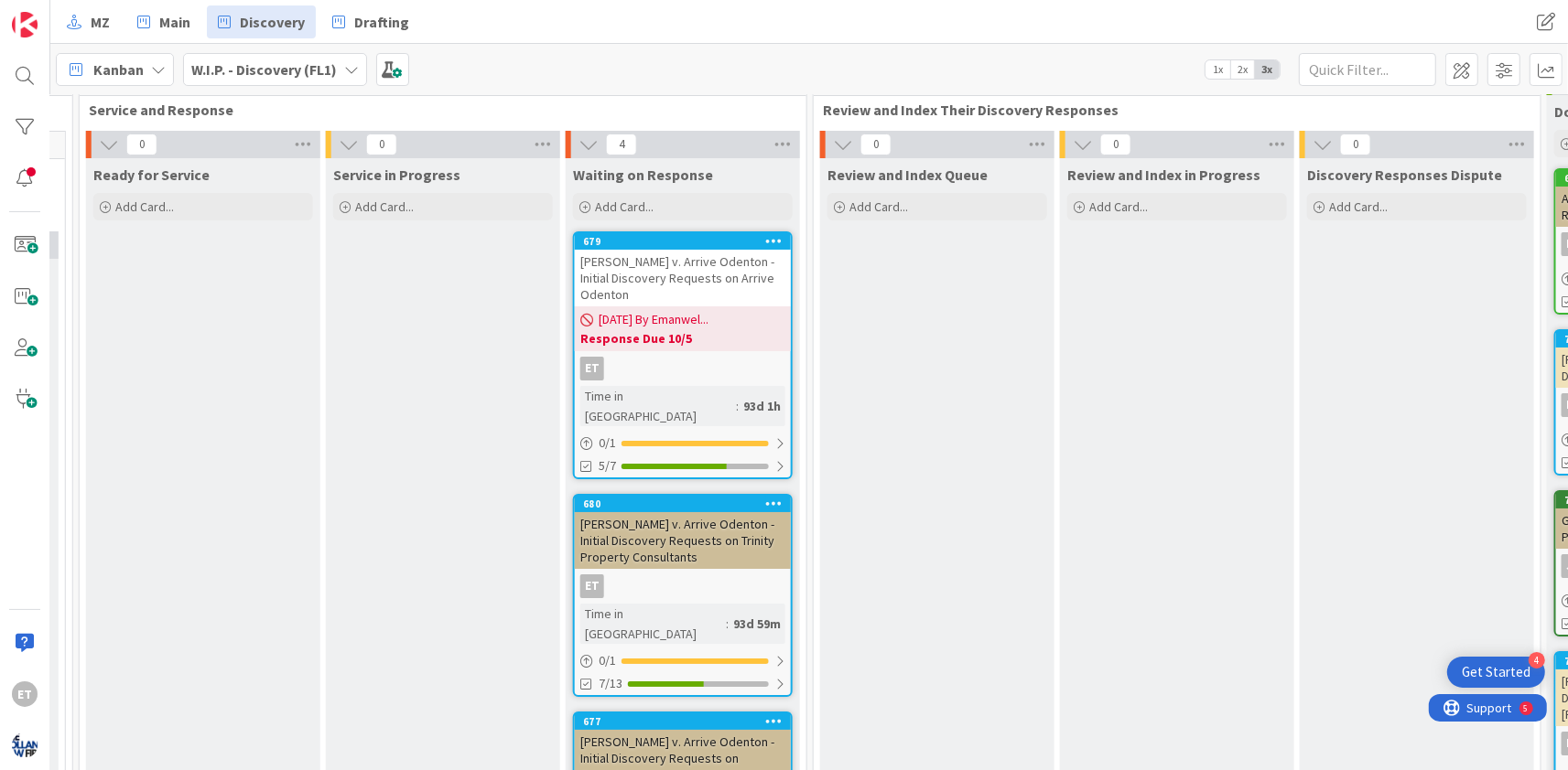
click at [690, 541] on div "Tim Campbell v. Arrive Odenton - Initial Discovery Requests on Trinity Property…" at bounding box center [683, 541] width 216 height 57
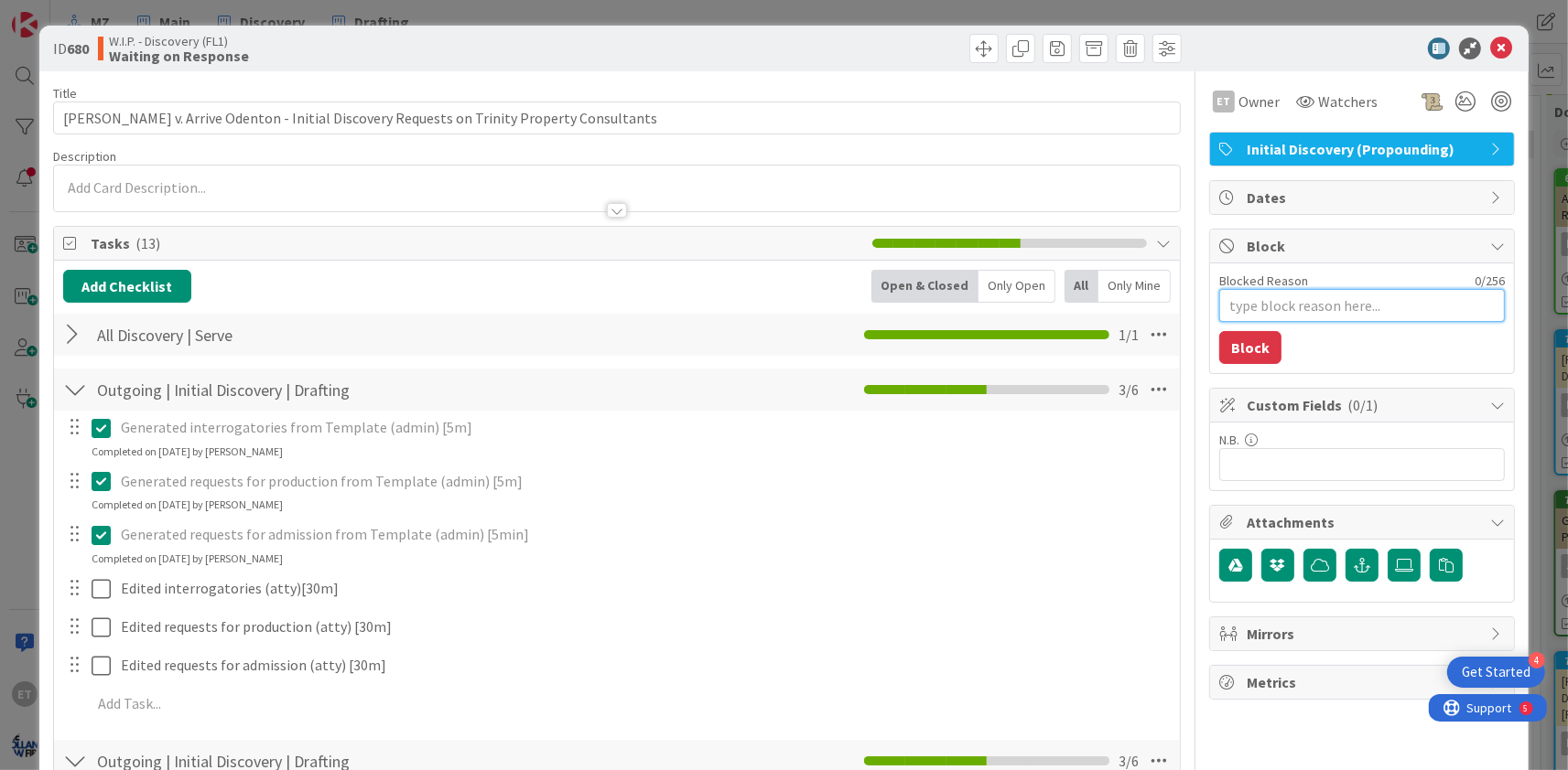
click at [1309, 313] on textarea "Blocked Reason" at bounding box center [1361, 305] width 286 height 33
type textarea "x"
type textarea "R"
type textarea "x"
type textarea "Re"
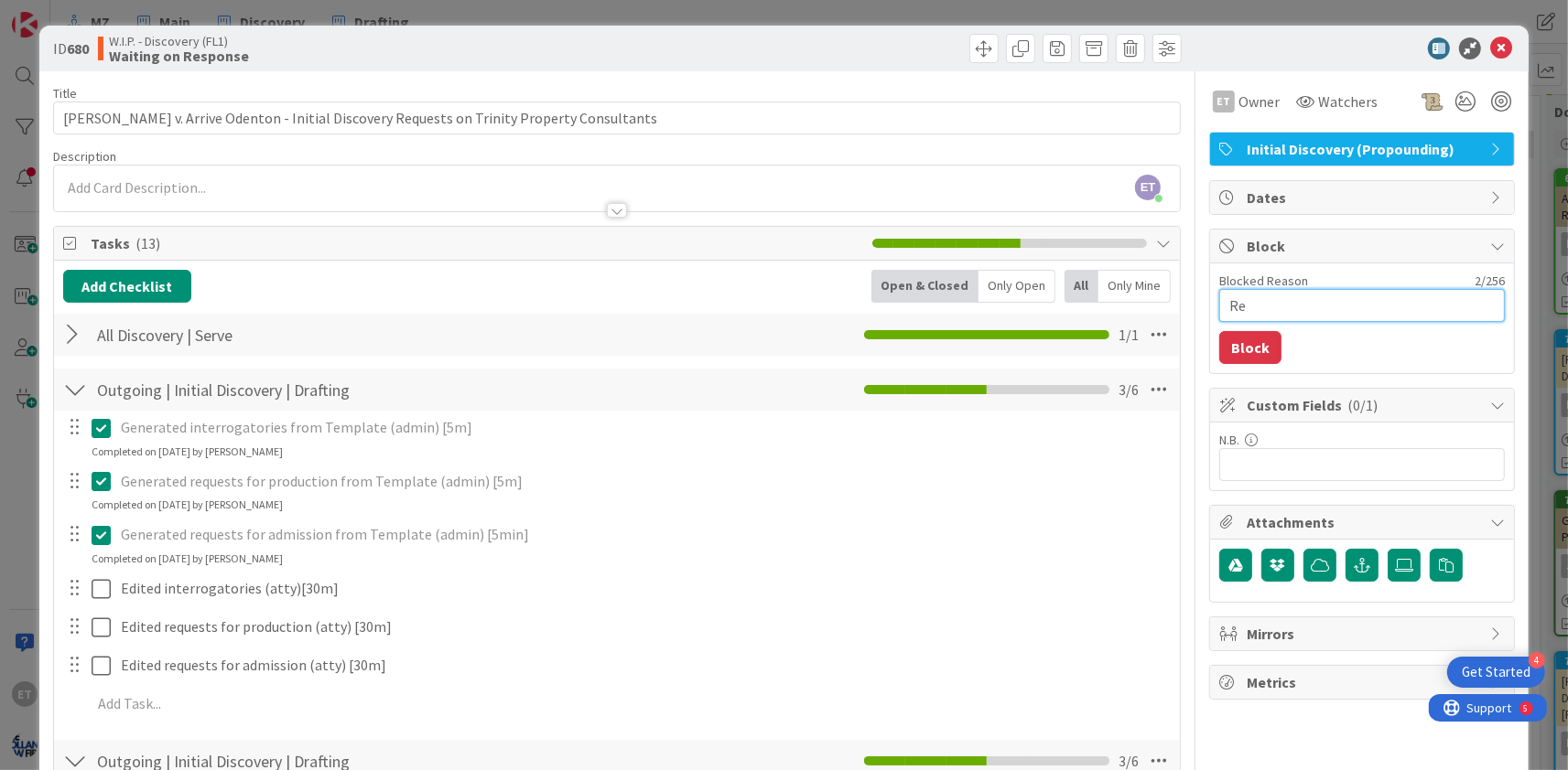
type textarea "x"
type textarea "Res"
type textarea "x"
type textarea "Resp"
type textarea "x"
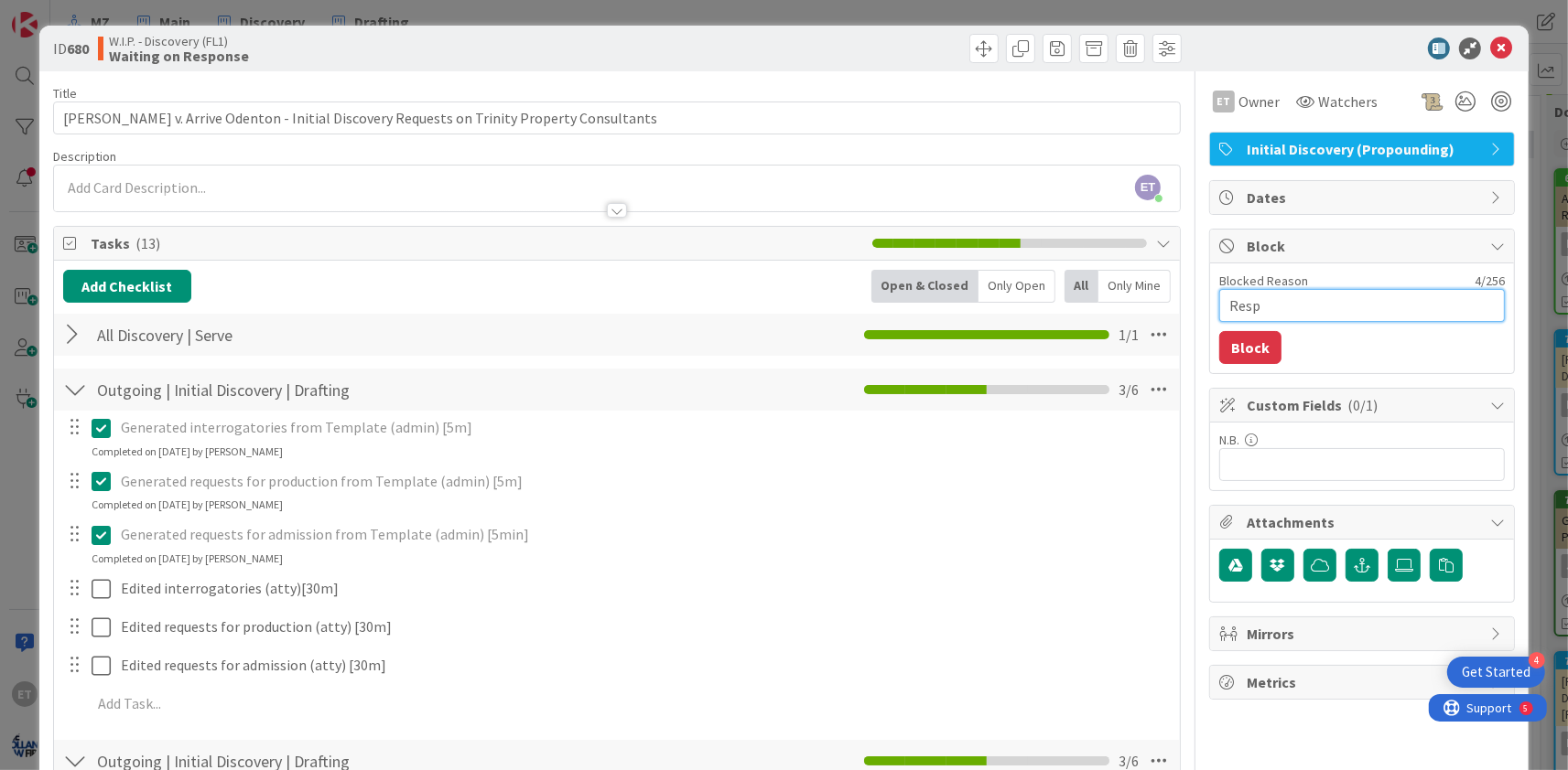
type textarea "Respo"
type textarea "x"
type textarea "Respon"
type textarea "x"
type textarea "Respons"
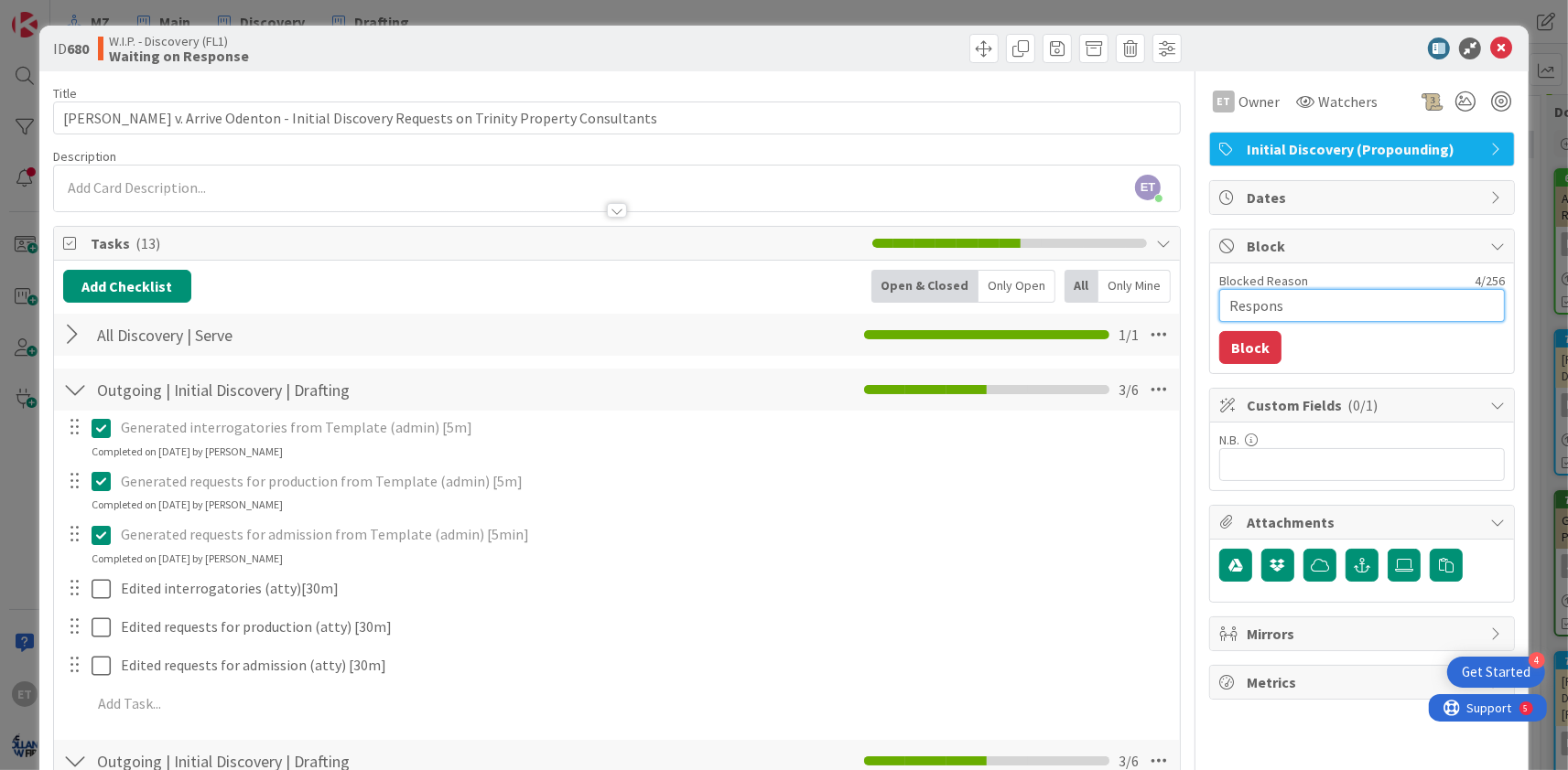
type textarea "x"
type textarea "Response"
type textarea "x"
type textarea "Response"
type textarea "x"
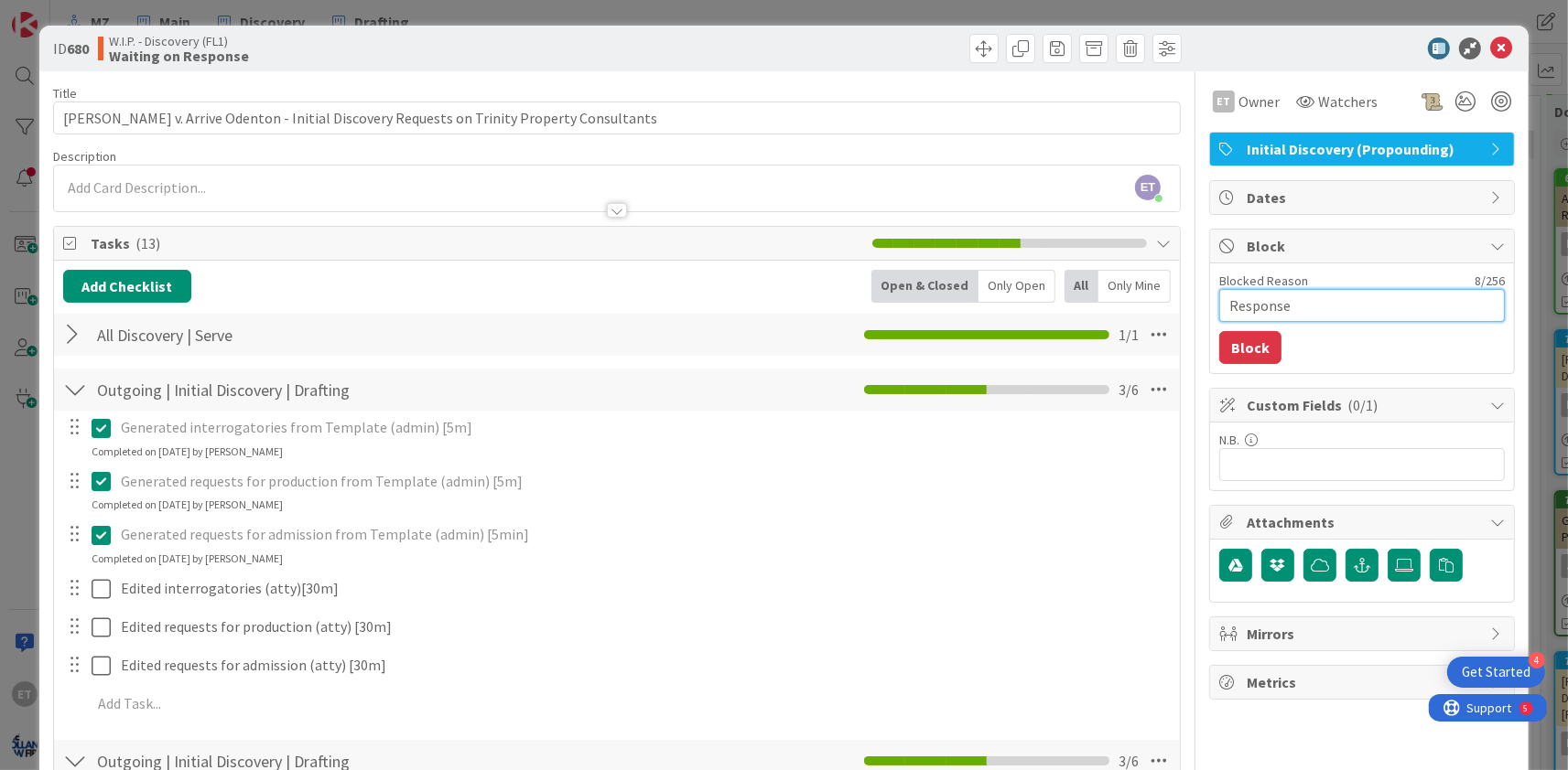
type textarea "Response d"
type textarea "x"
type textarea "Response du"
type textarea "x"
type textarea "Response due"
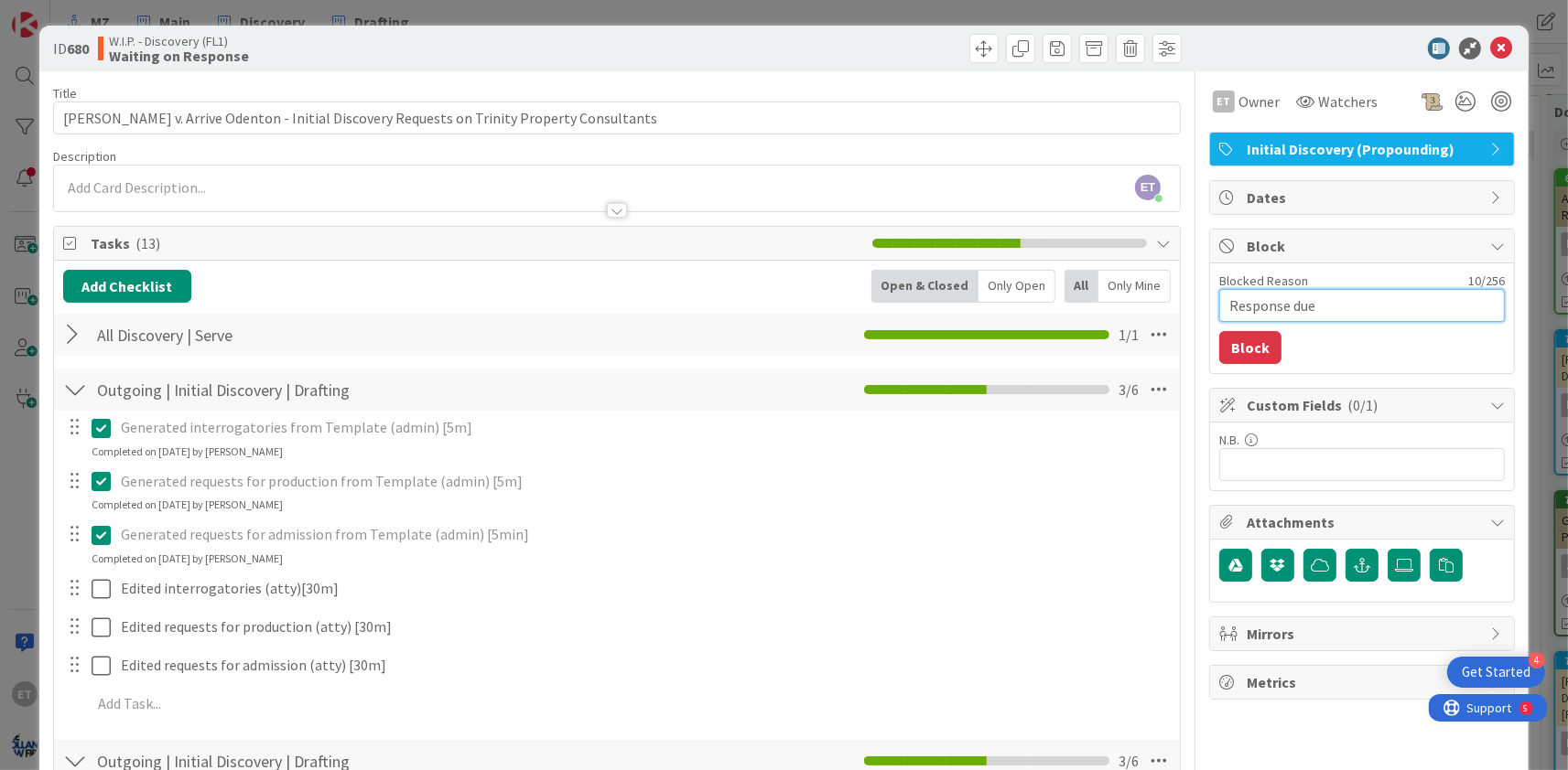
type textarea "x"
type textarea "Response due"
type textarea "x"
type textarea "Response due 1"
type textarea "x"
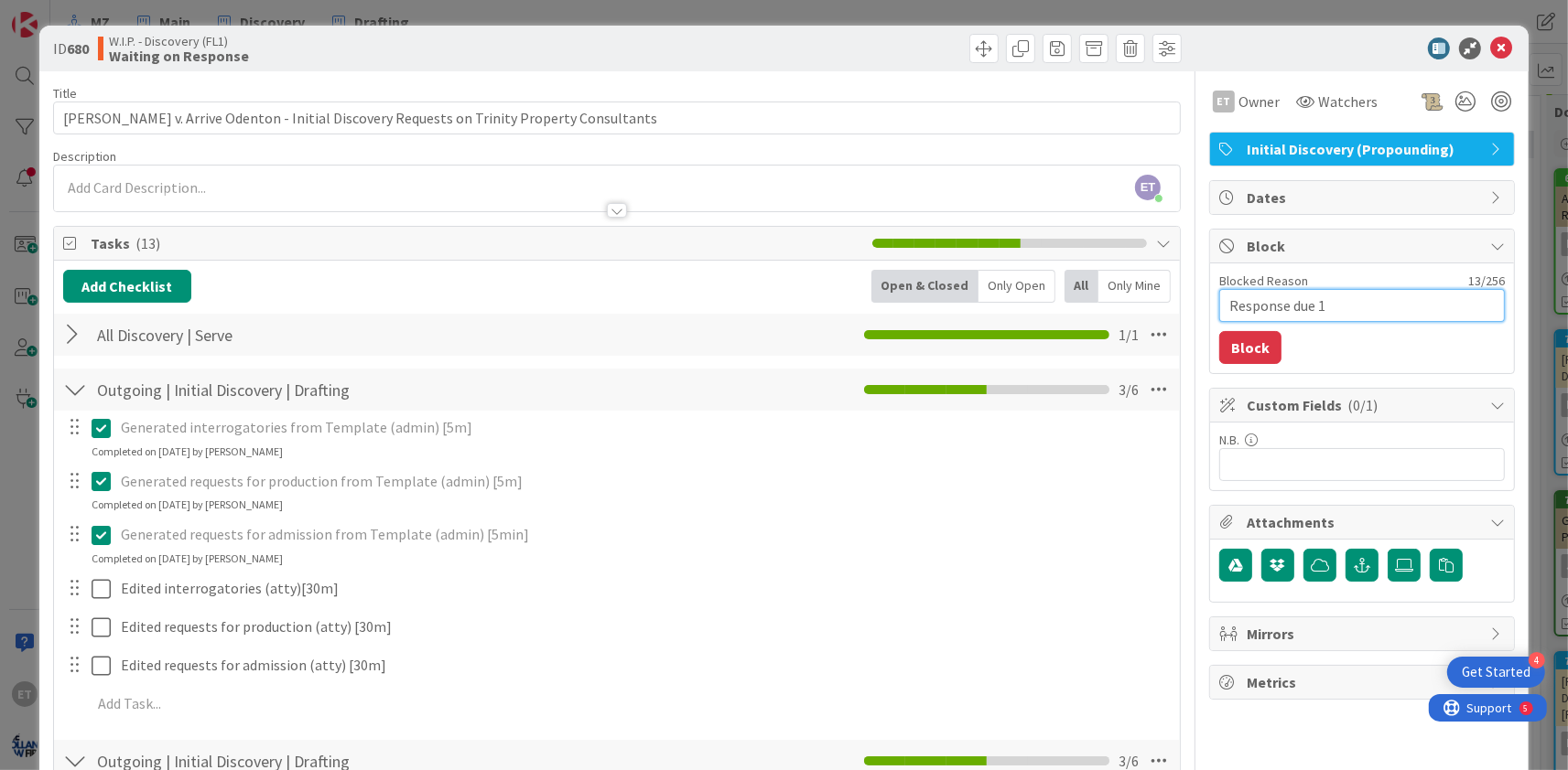
type textarea "Response due 10"
type textarea "x"
type textarea "Response due 10/"
type textarea "x"
type textarea "Response due 10/5"
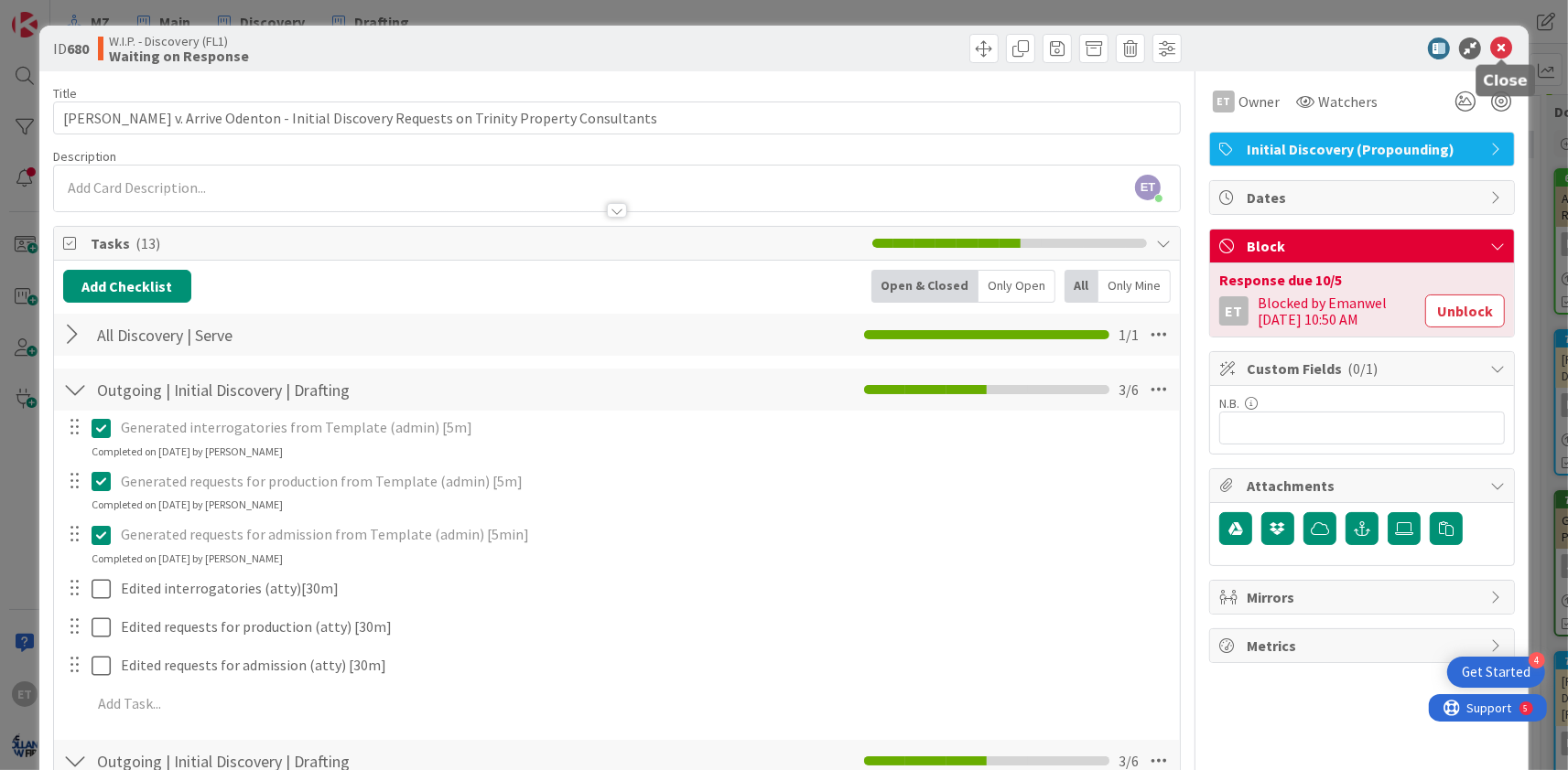
click at [1507, 50] on icon at bounding box center [1501, 48] width 22 height 22
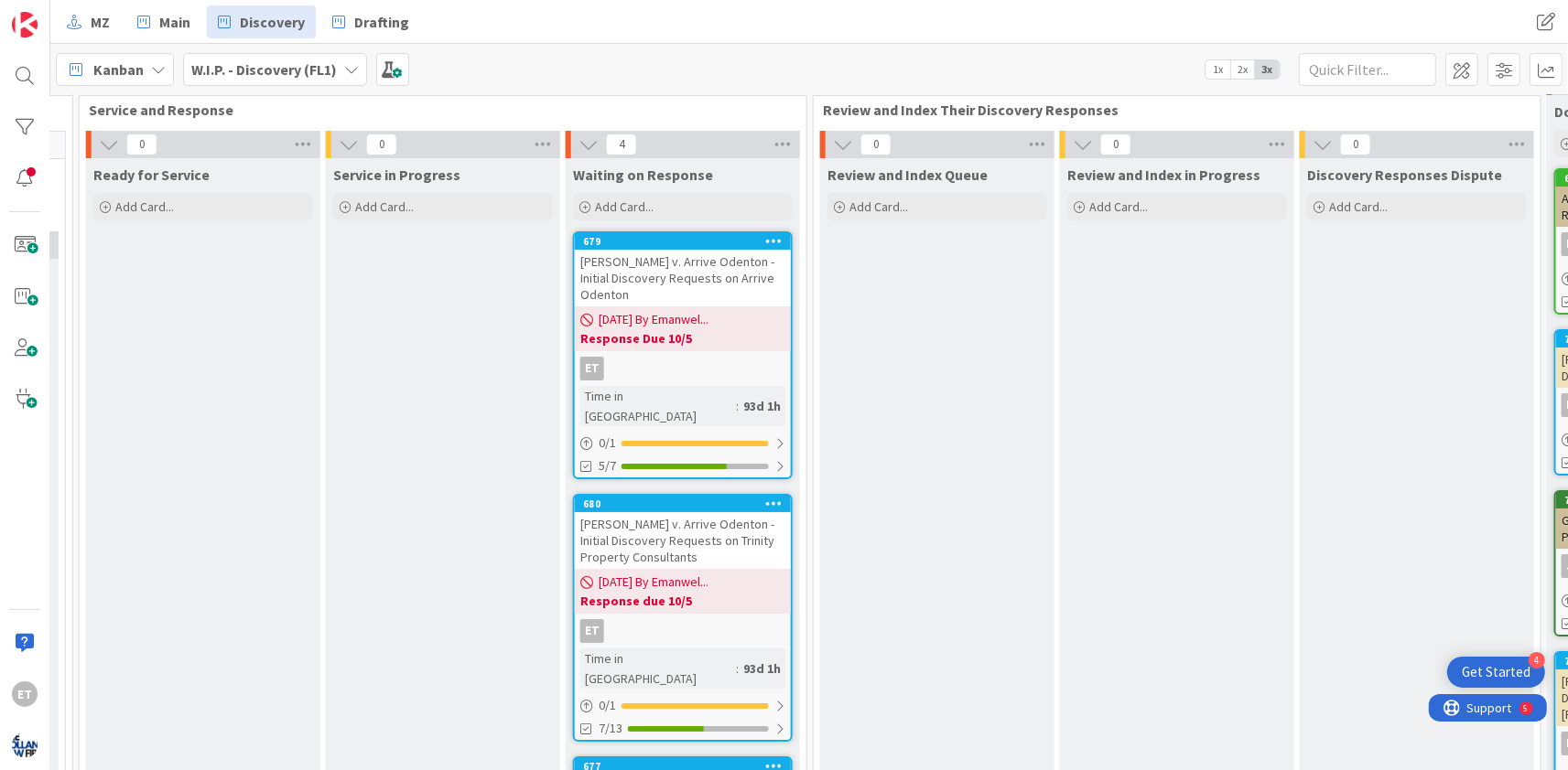
scroll to position [474, 1490]
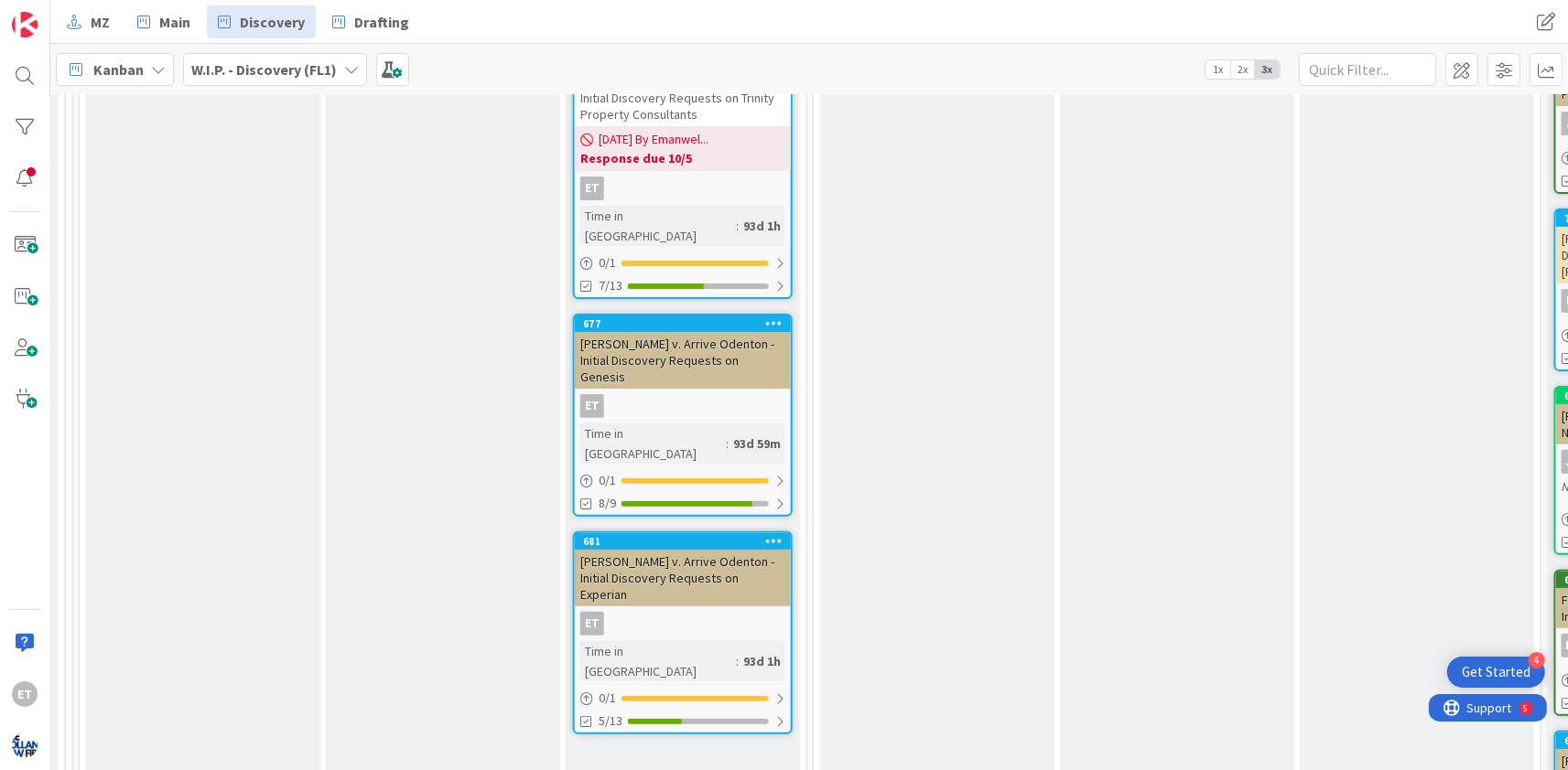
click at [724, 394] on div "ET" at bounding box center [683, 406] width 216 height 24
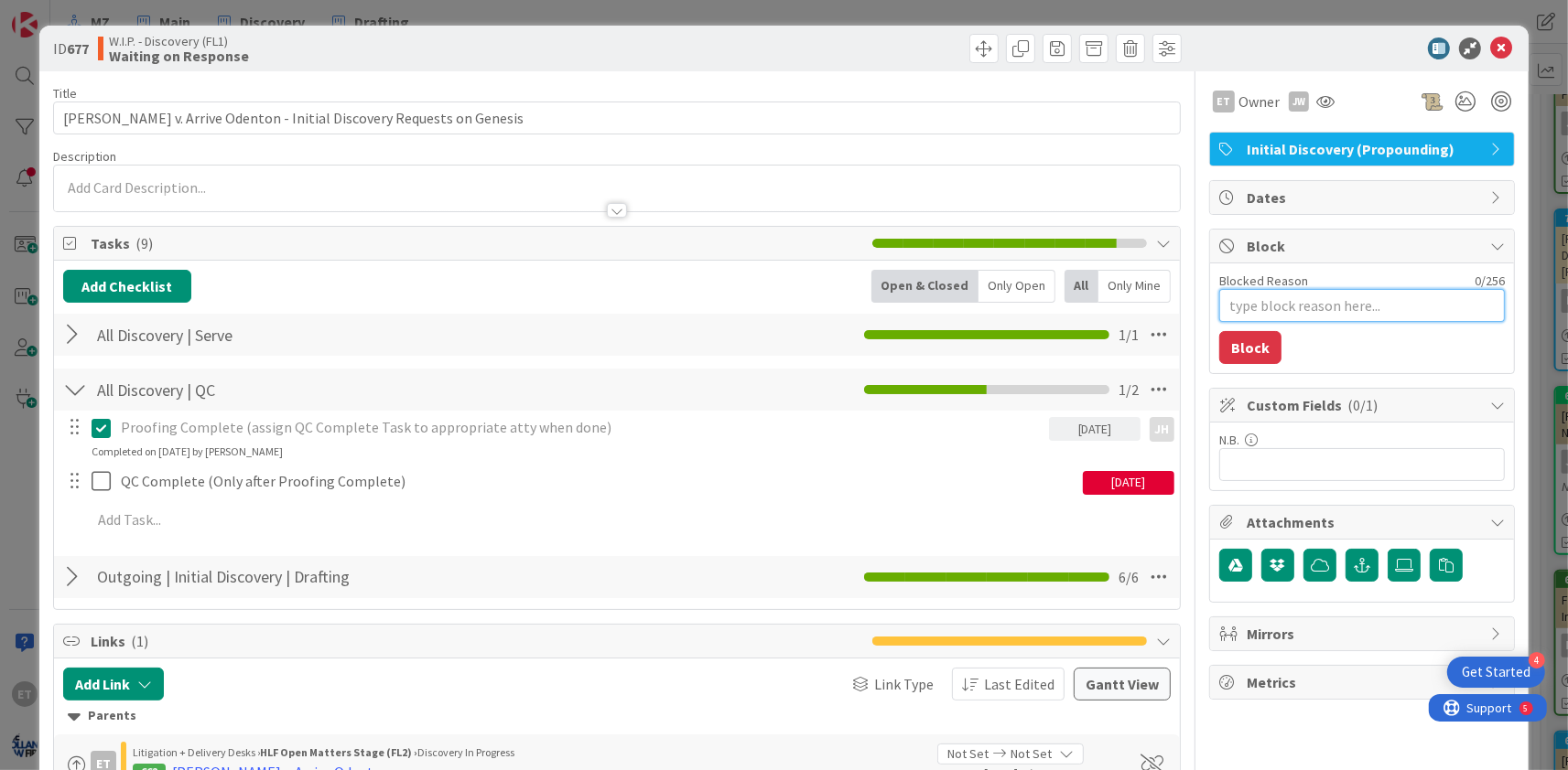
click at [1356, 302] on textarea "Blocked Reason" at bounding box center [1361, 305] width 286 height 33
type textarea "x"
type textarea "R"
type textarea "x"
type textarea "Re"
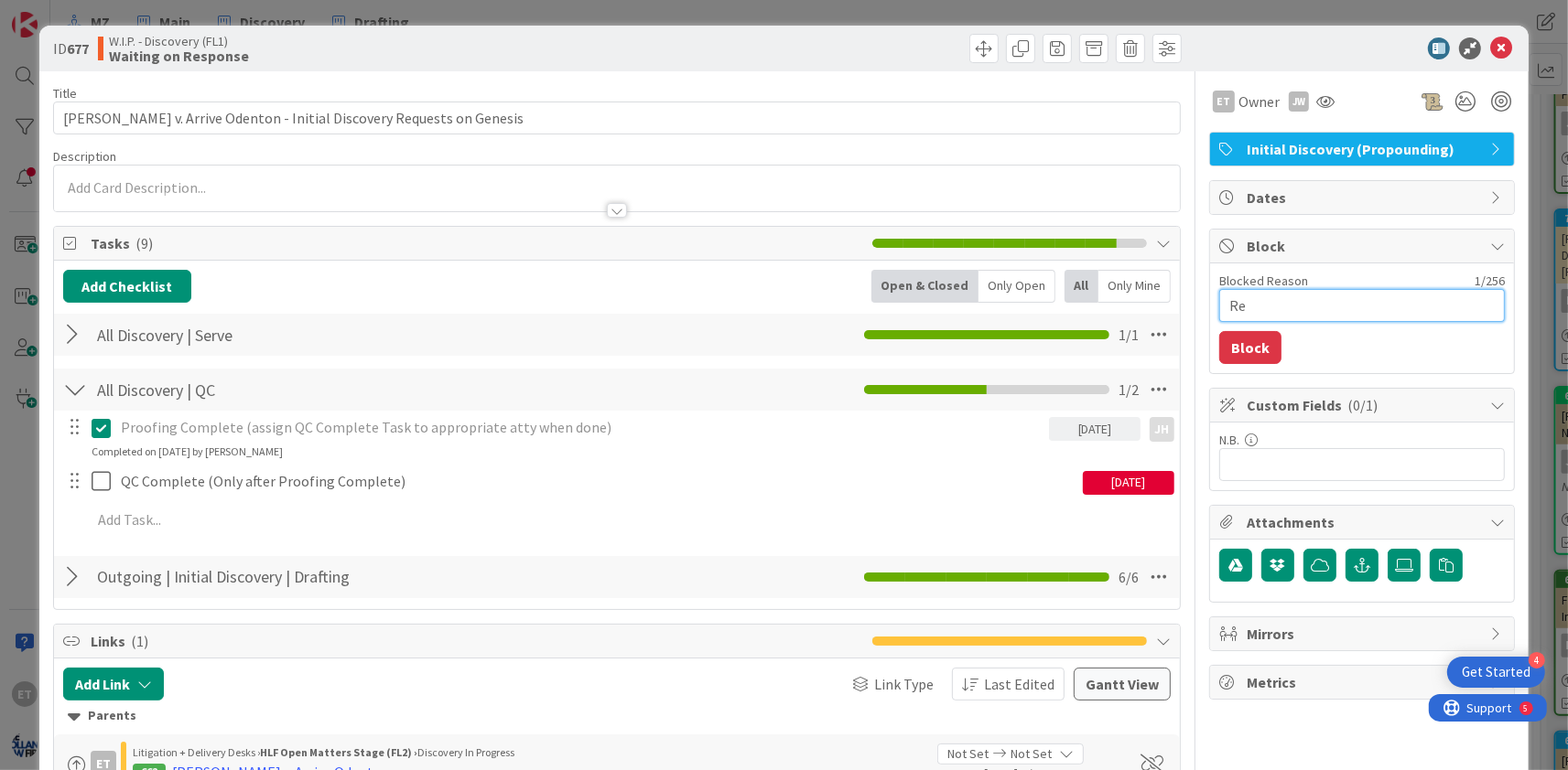
type textarea "x"
type textarea "Res"
type textarea "x"
type textarea "Resp"
type textarea "x"
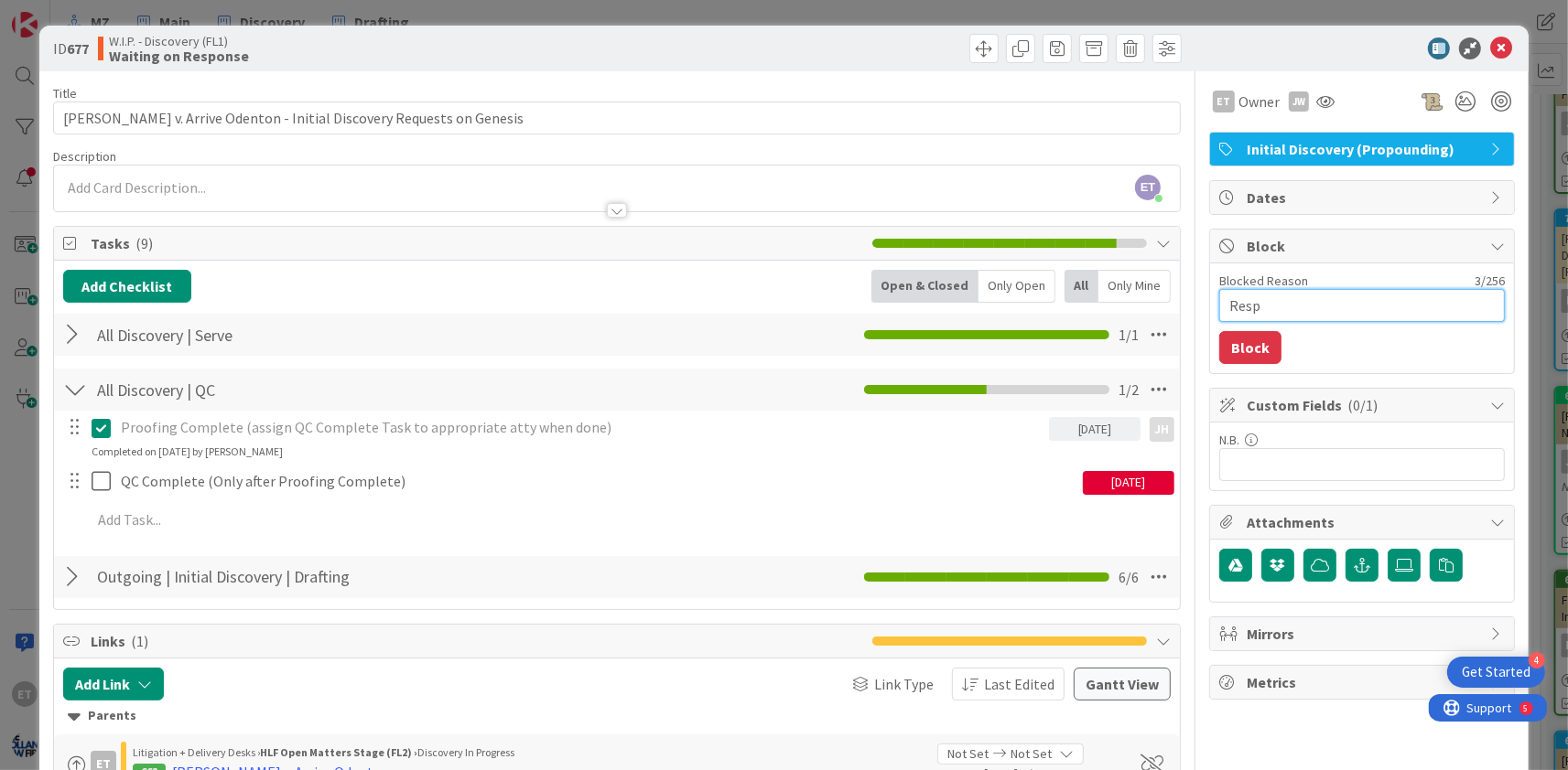
type textarea "Respo"
type textarea "x"
type textarea "Respon"
type textarea "x"
type textarea "Respons"
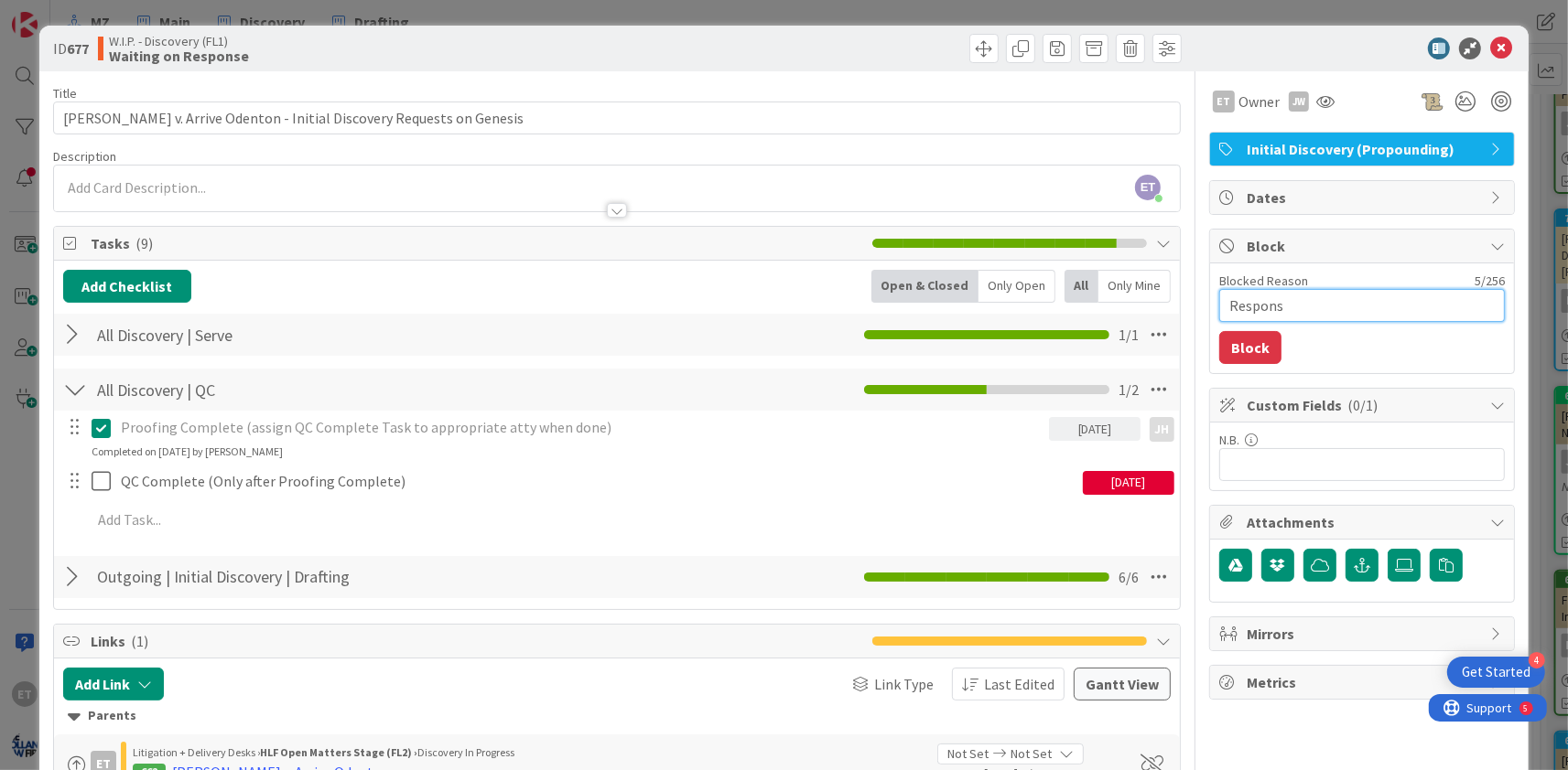
type textarea "x"
type textarea "Response"
type textarea "x"
type textarea "Response"
type textarea "x"
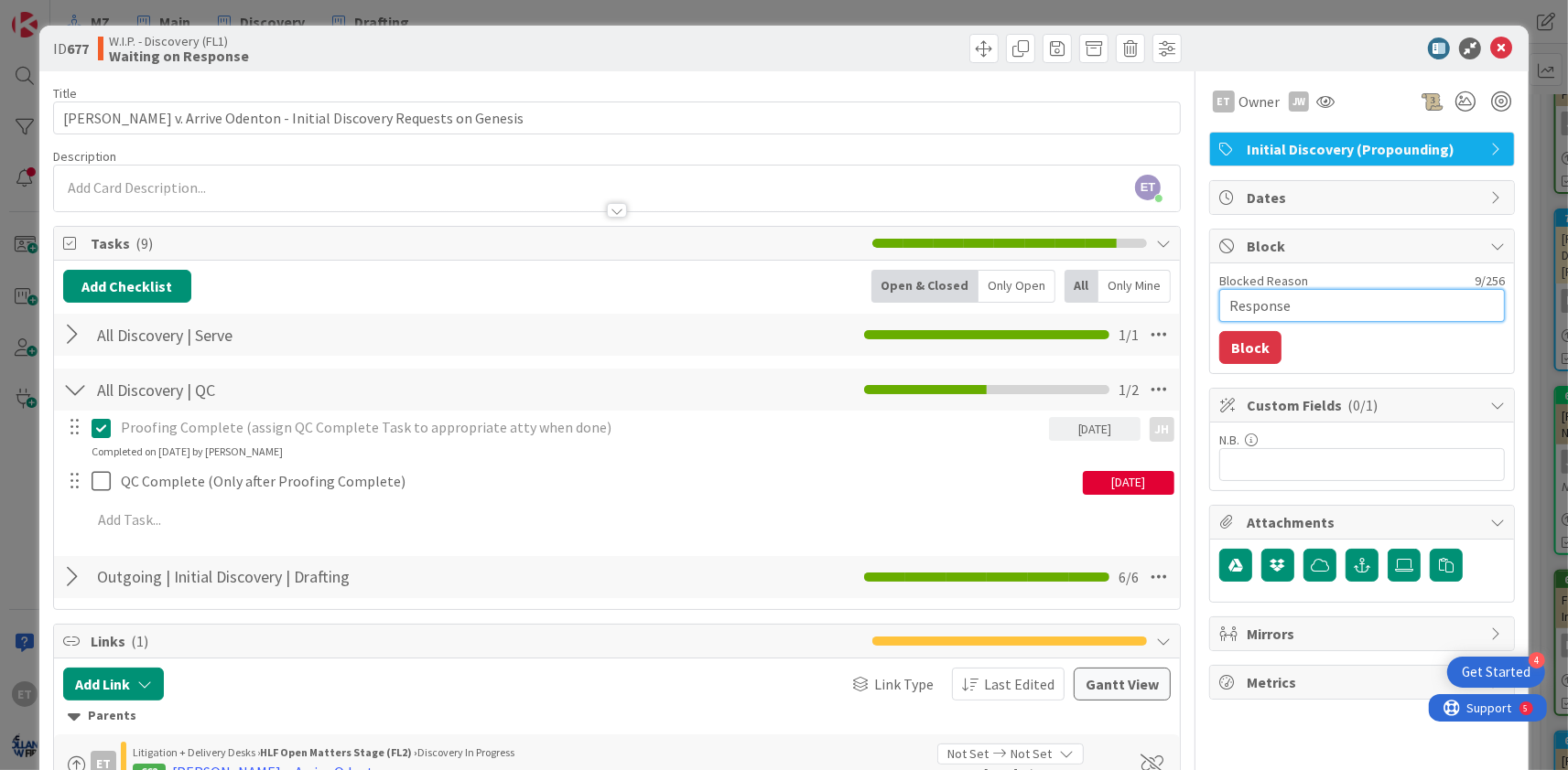
type textarea "Response d"
type textarea "x"
type textarea "Response du"
type textarea "x"
type textarea "Response due"
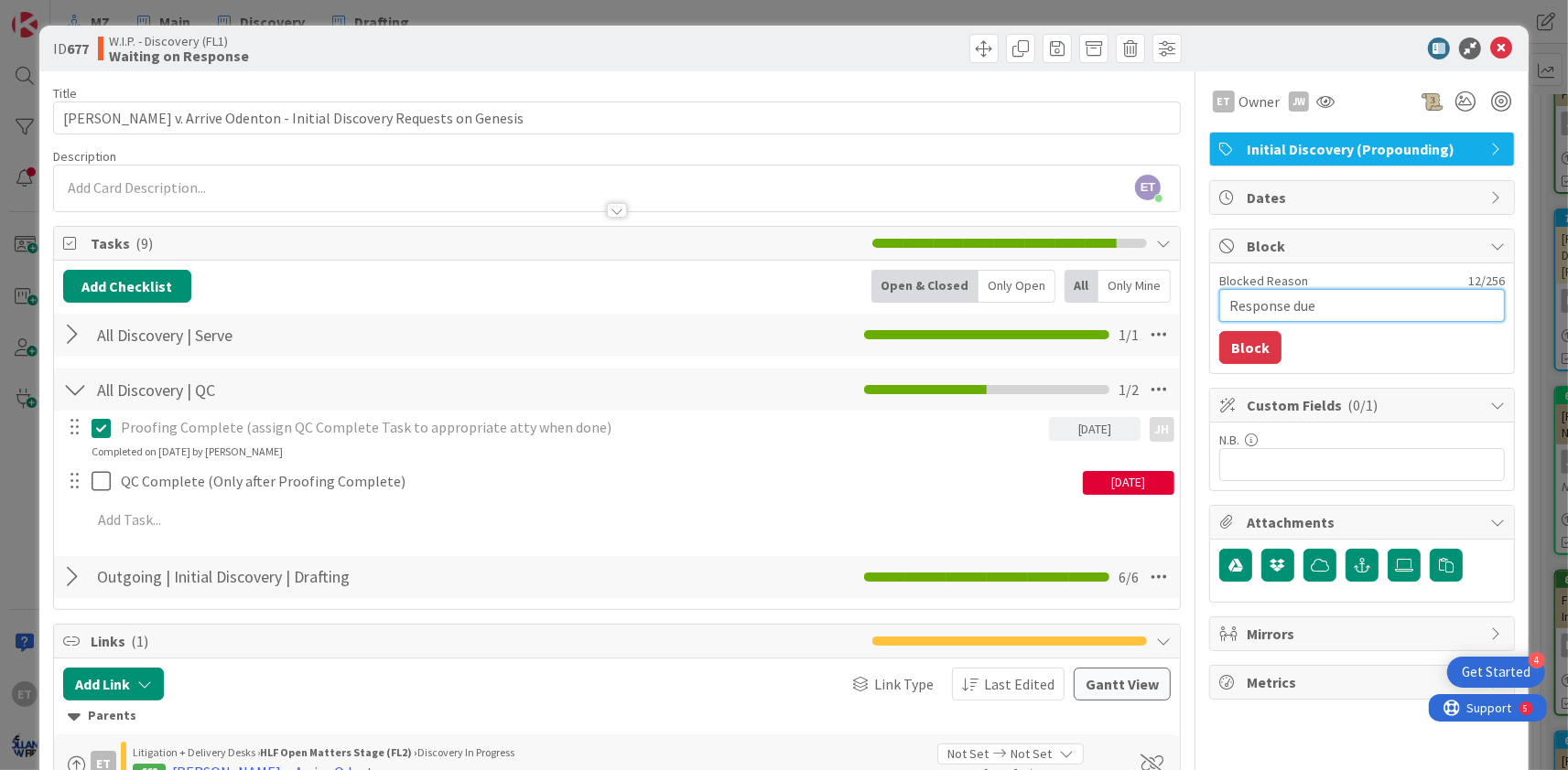
type textarea "x"
type textarea "Response due"
type textarea "x"
type textarea "Response due 1"
type textarea "x"
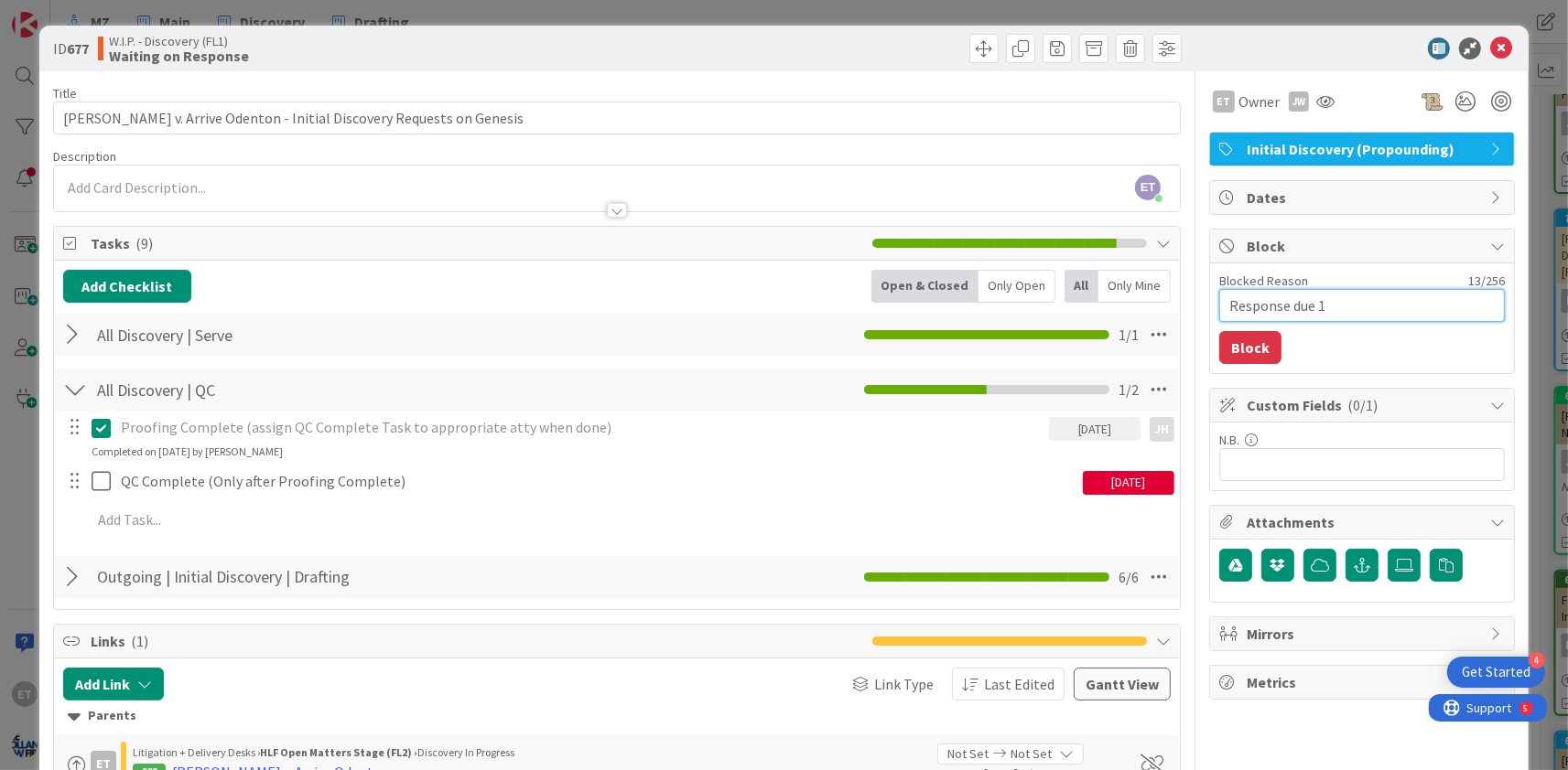
type textarea "Response due 10"
type textarea "x"
type textarea "Response due 10/"
type textarea "x"
type textarea "Response due 10/4"
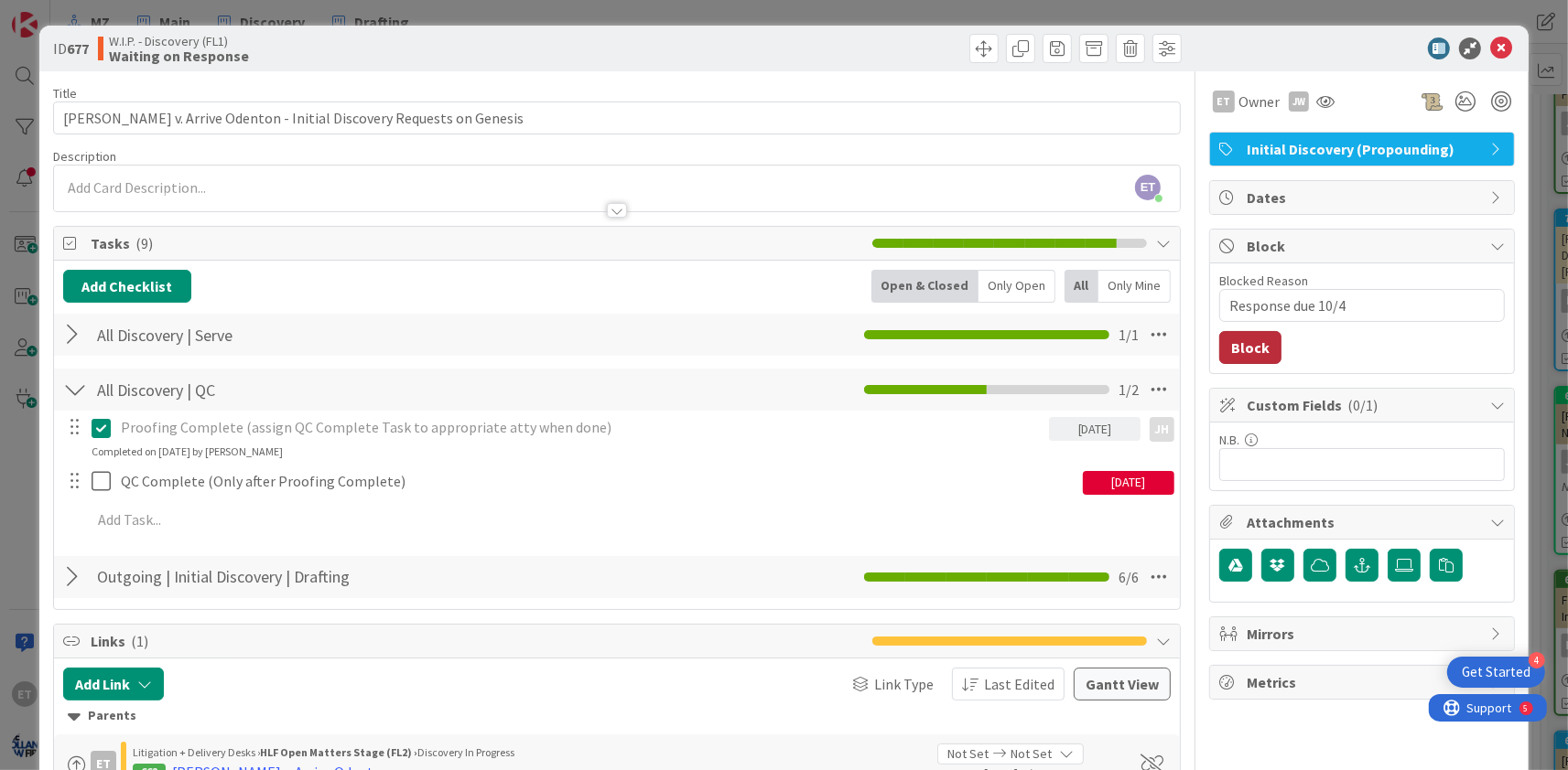
click at [1234, 351] on button "Block" at bounding box center [1250, 347] width 63 height 33
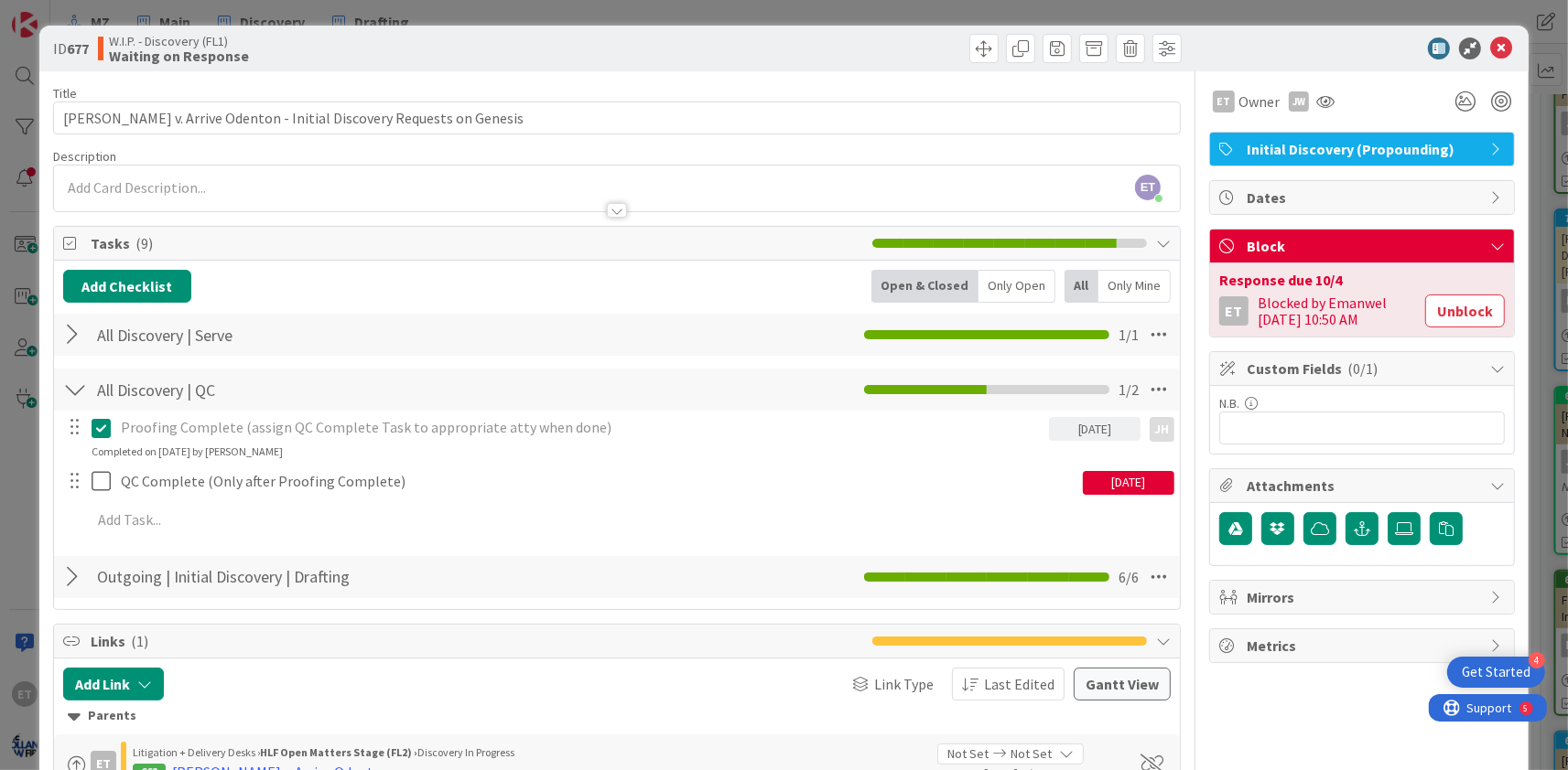
click at [1510, 44] on icon at bounding box center [1501, 48] width 22 height 22
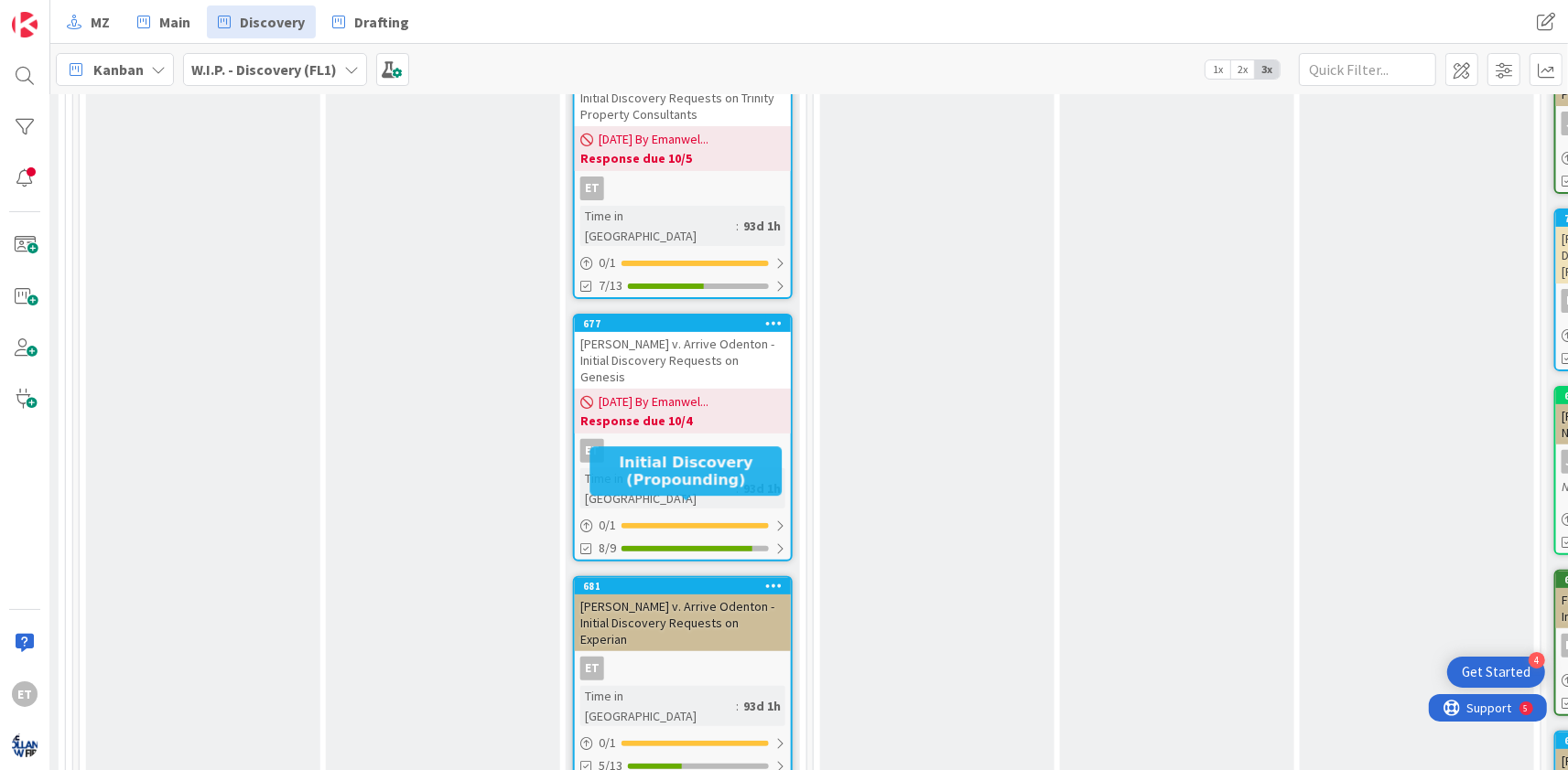
click at [727, 595] on div "Tim Campbell v. Arrive Odenton - Initial Discovery Requests on Experian" at bounding box center [683, 623] width 216 height 57
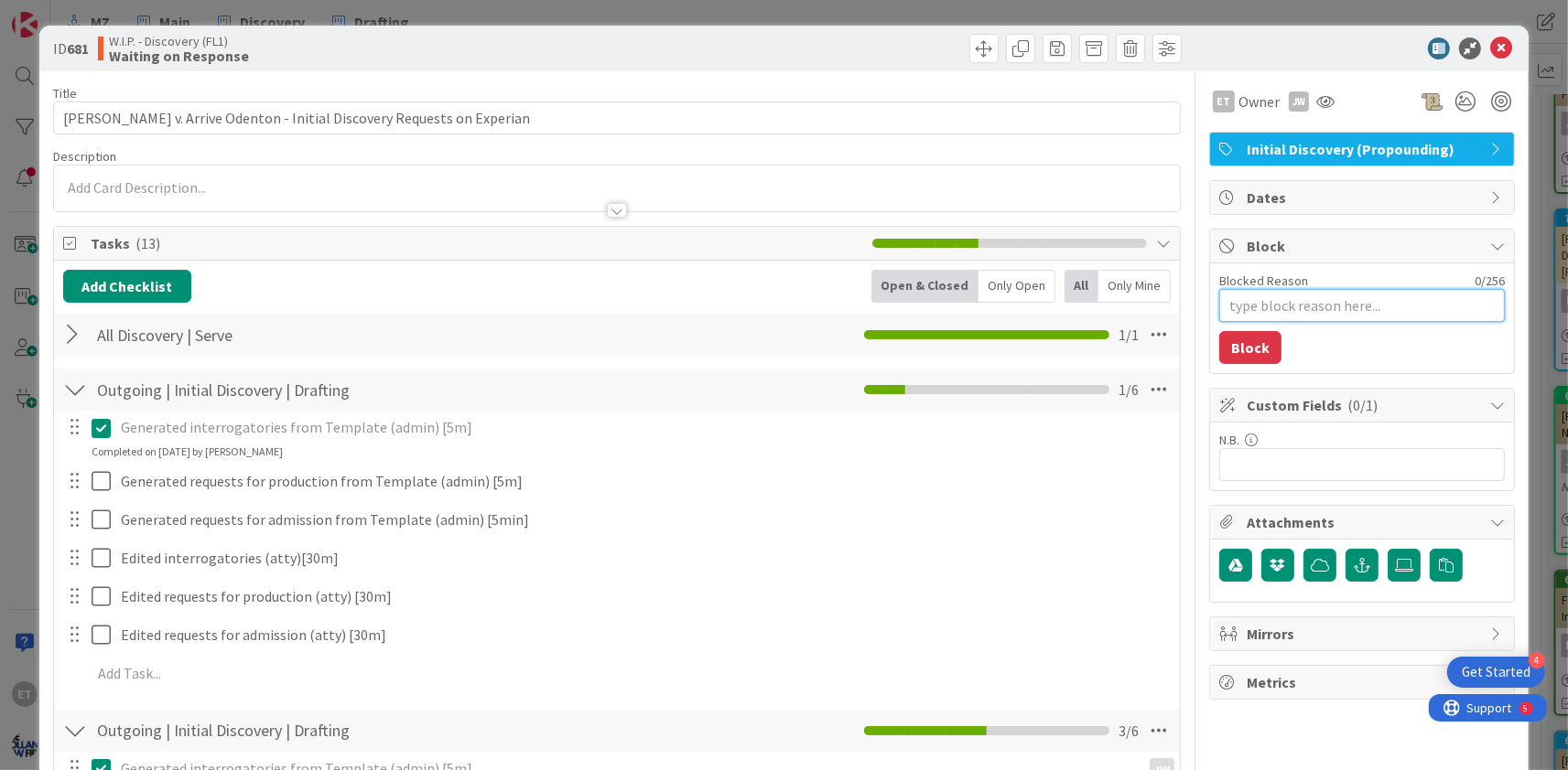
click at [1274, 304] on textarea "Blocked Reason" at bounding box center [1361, 305] width 286 height 33
type textarea "x"
type textarea "R"
type textarea "x"
type textarea "Re"
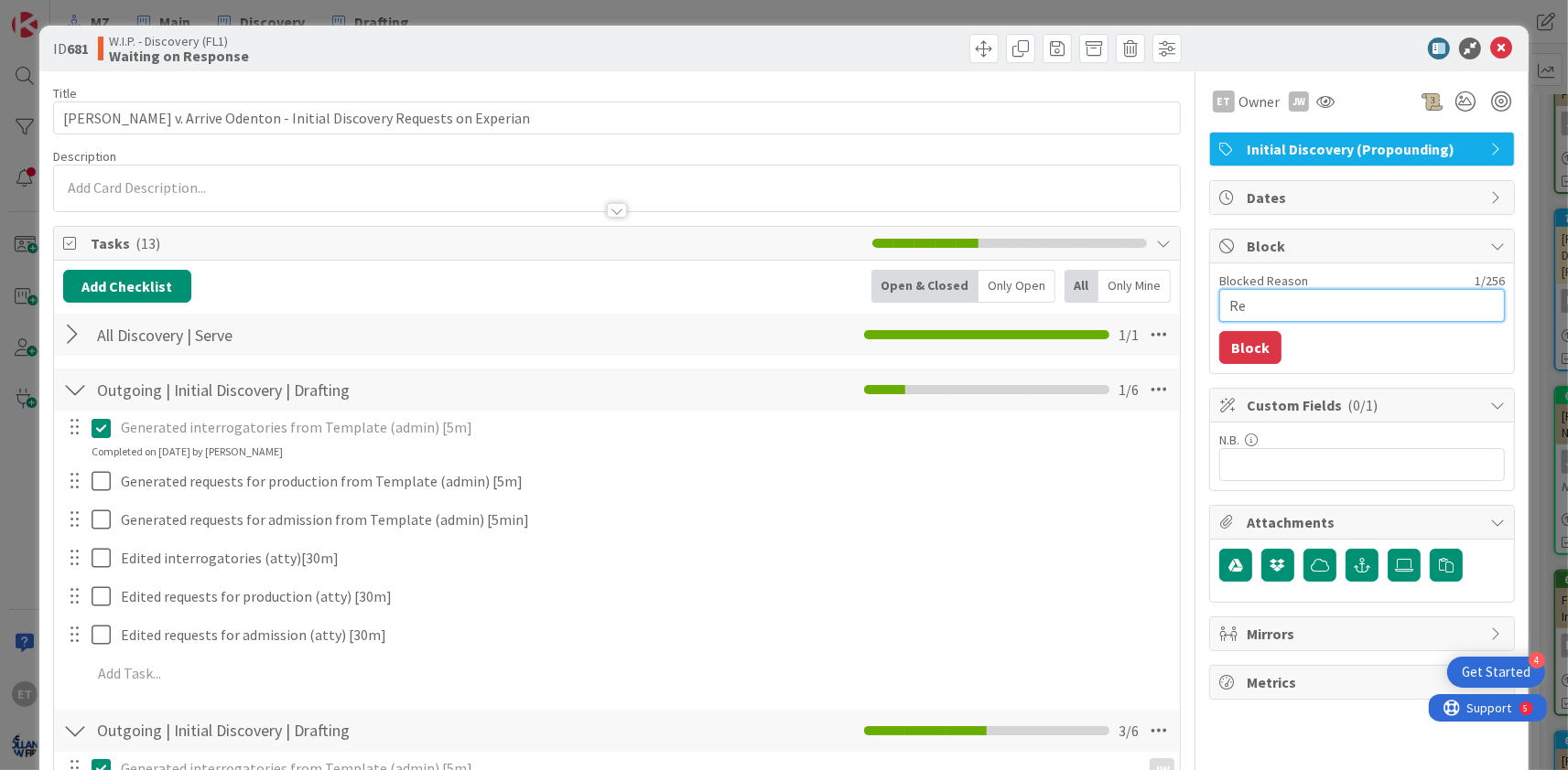
type textarea "x"
type textarea "Res"
type textarea "x"
type textarea "Resp"
type textarea "x"
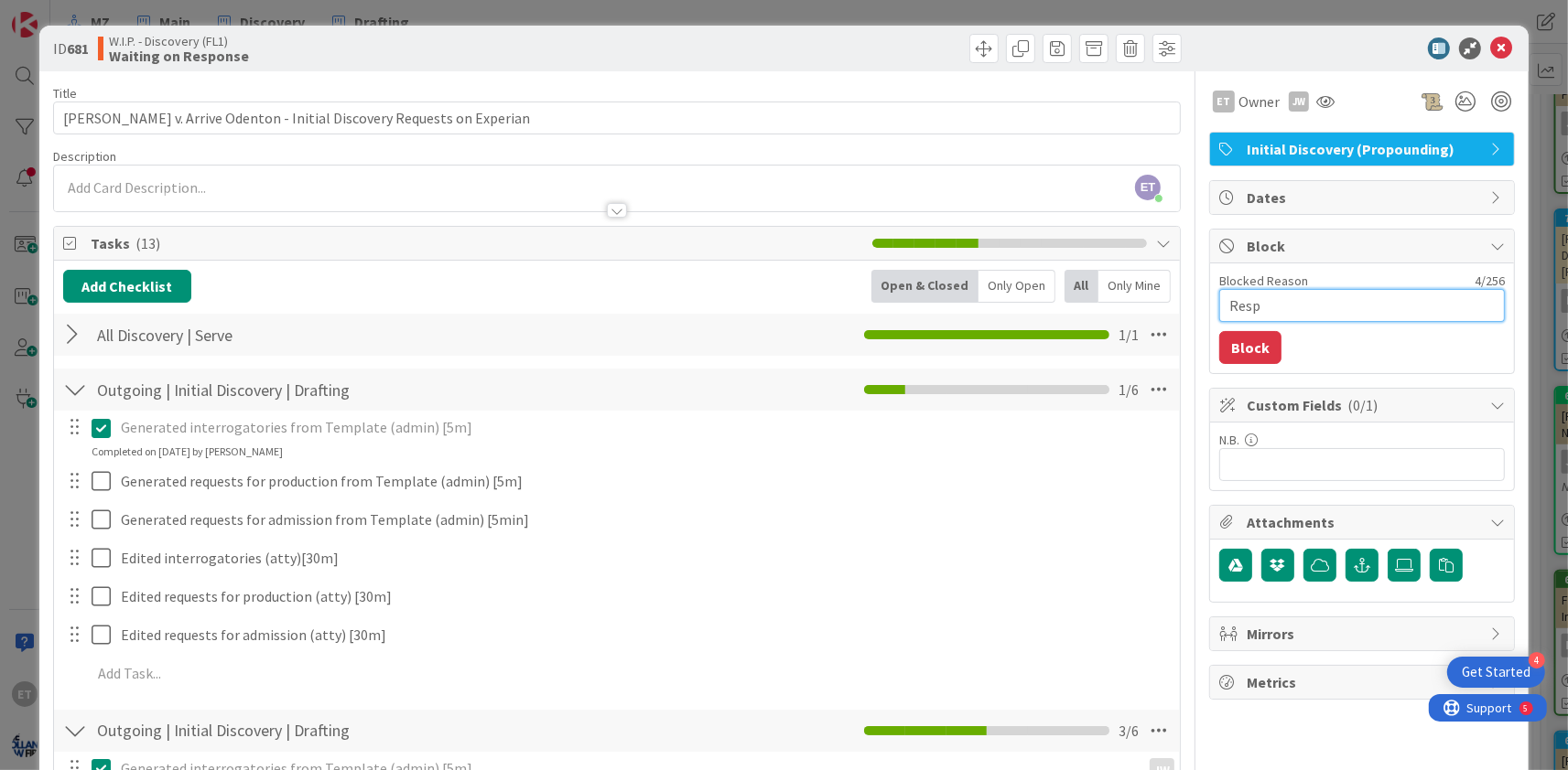
type textarea "Respo"
type textarea "x"
type textarea "Respon"
type textarea "x"
type textarea "Respons"
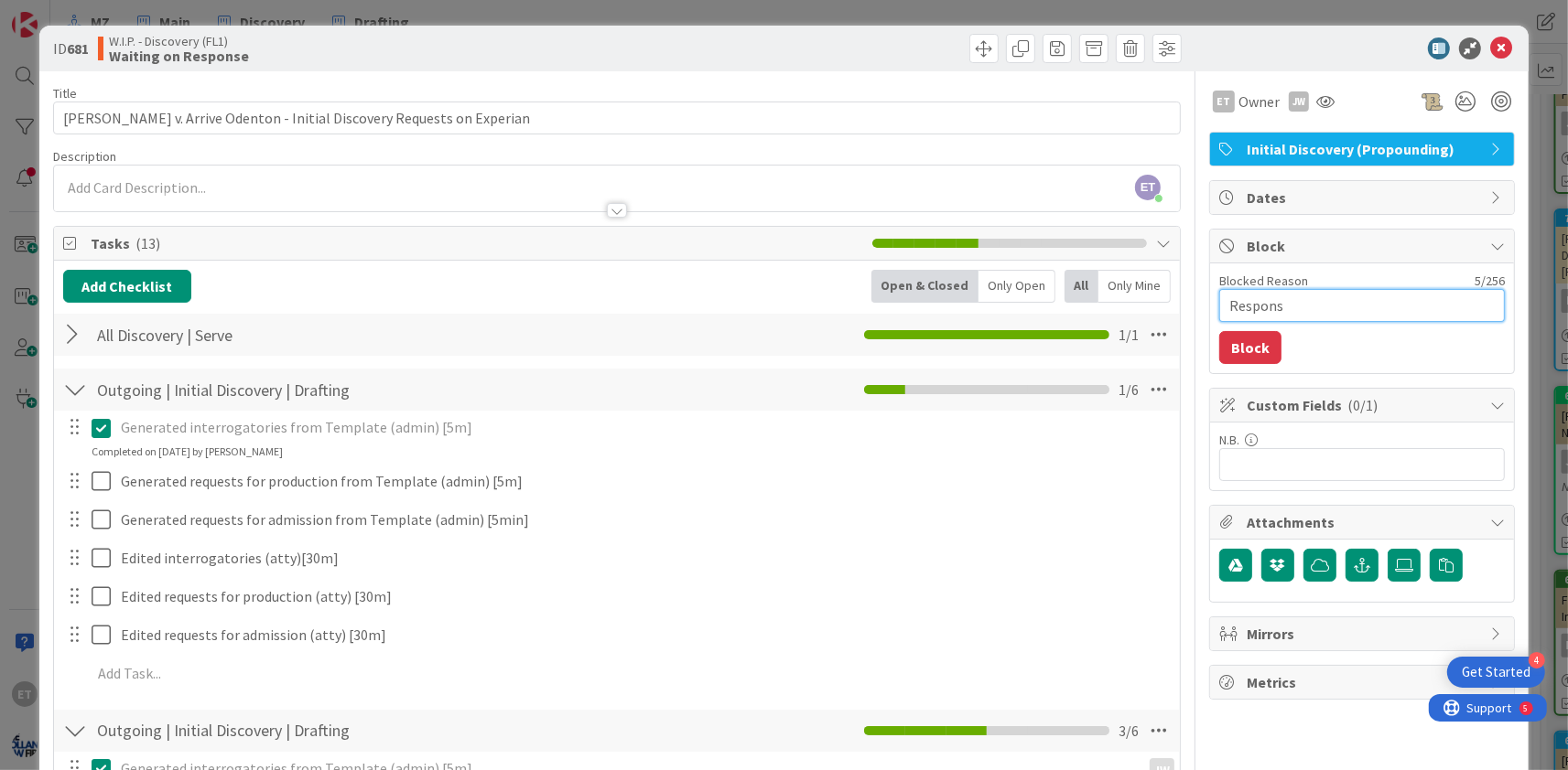
type textarea "x"
type textarea "Response"
type textarea "x"
type textarea "Response"
type textarea "x"
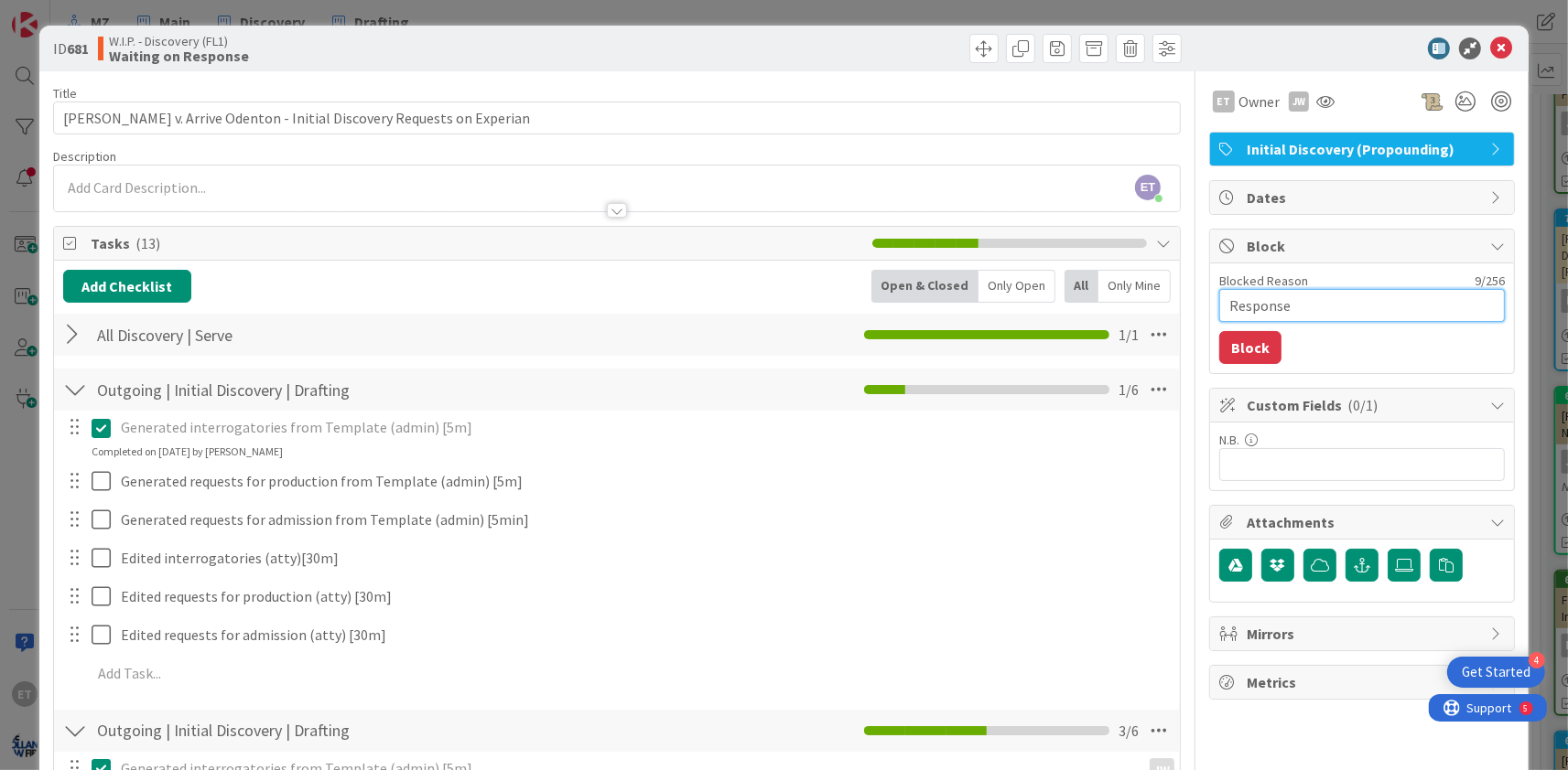
type textarea "Response d"
type textarea "x"
type textarea "Response du"
type textarea "x"
type textarea "Response due"
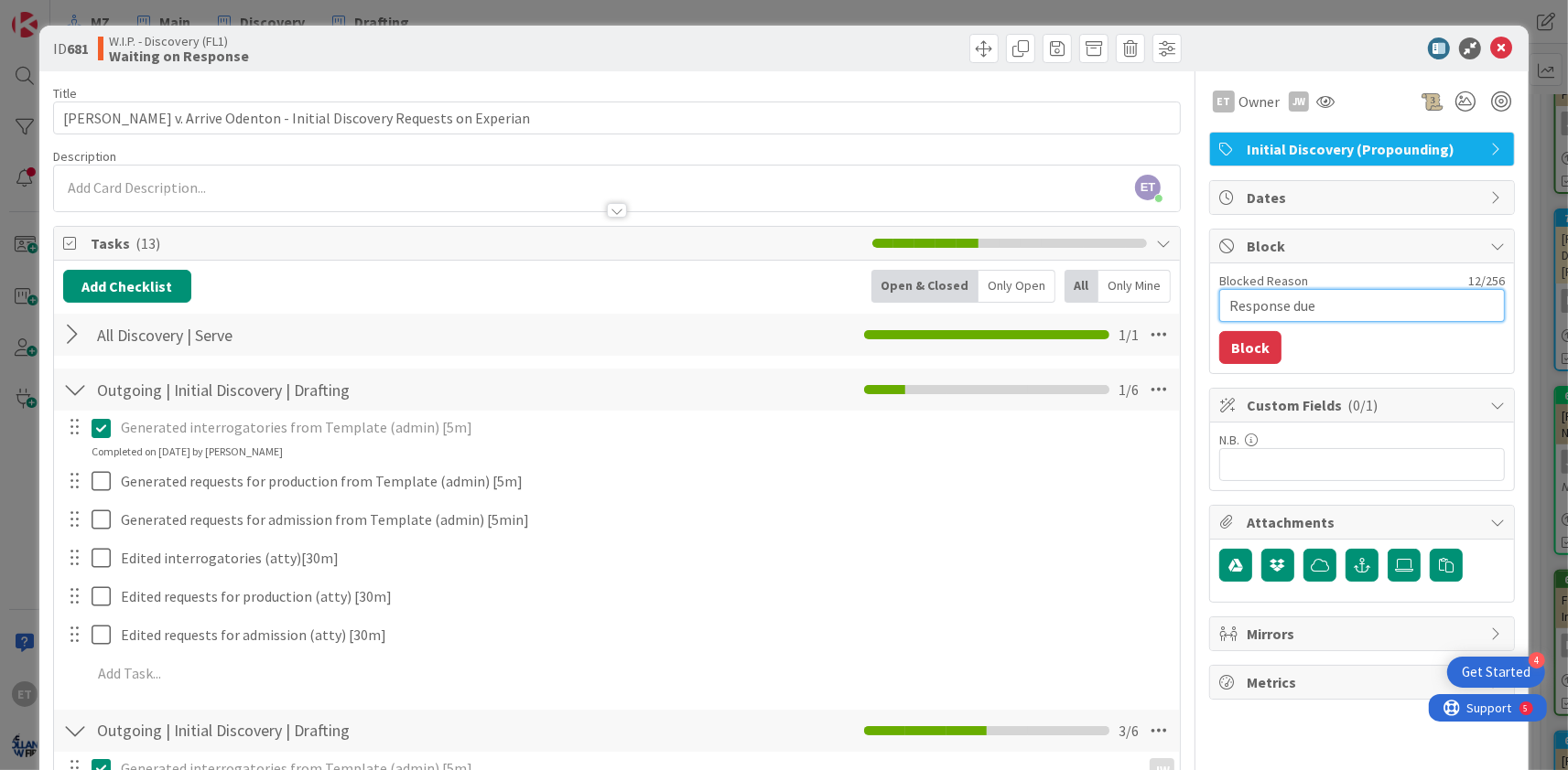
type textarea "x"
type textarea "Response due"
type textarea "x"
type textarea "Response due 1"
type textarea "x"
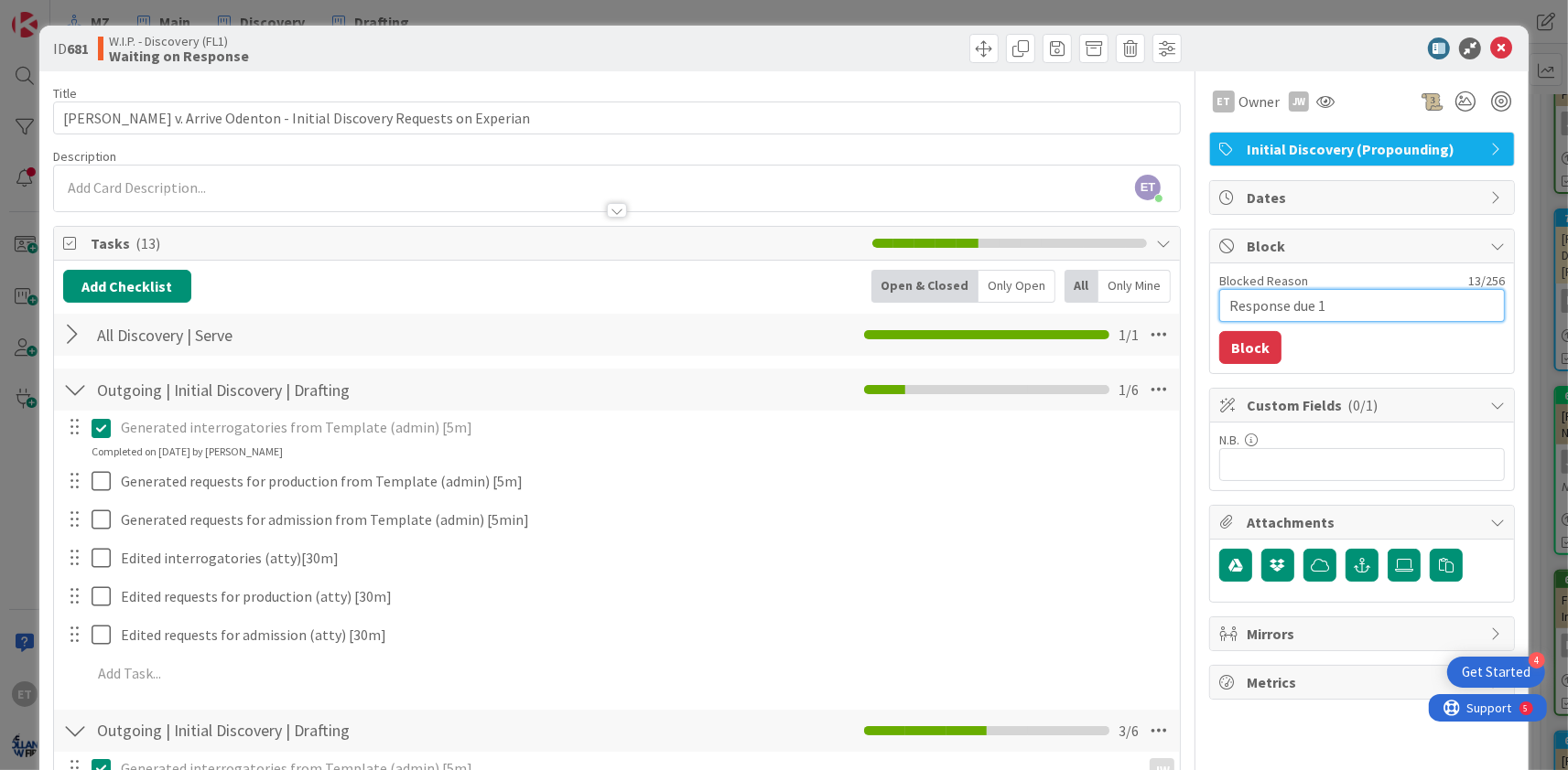
type textarea "Response due 10"
type textarea "x"
type textarea "Response due 10/"
type textarea "x"
type textarea "Response due 10/4"
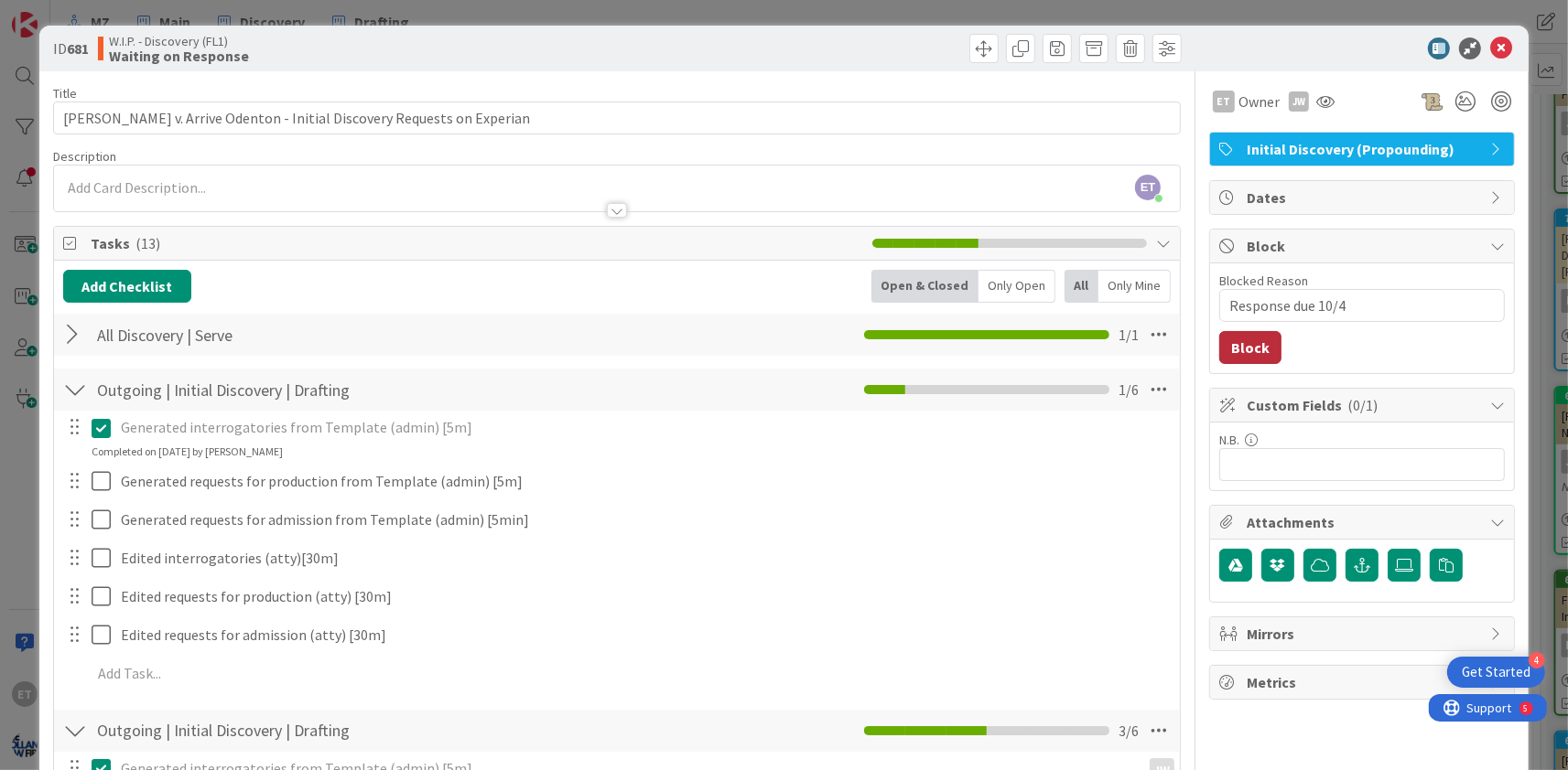
click at [1251, 346] on button "Block" at bounding box center [1250, 347] width 63 height 33
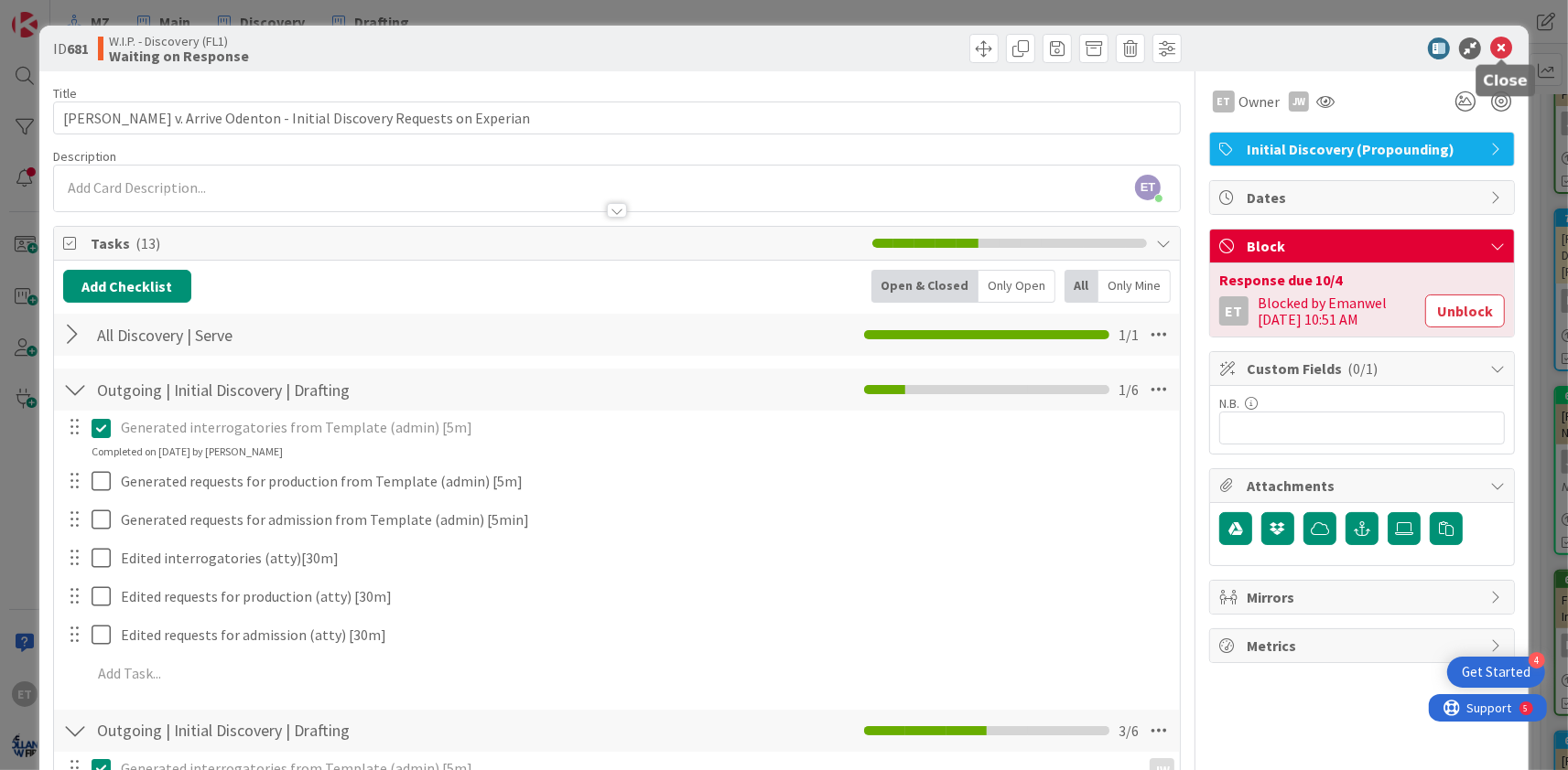
click at [1501, 49] on icon at bounding box center [1501, 48] width 22 height 22
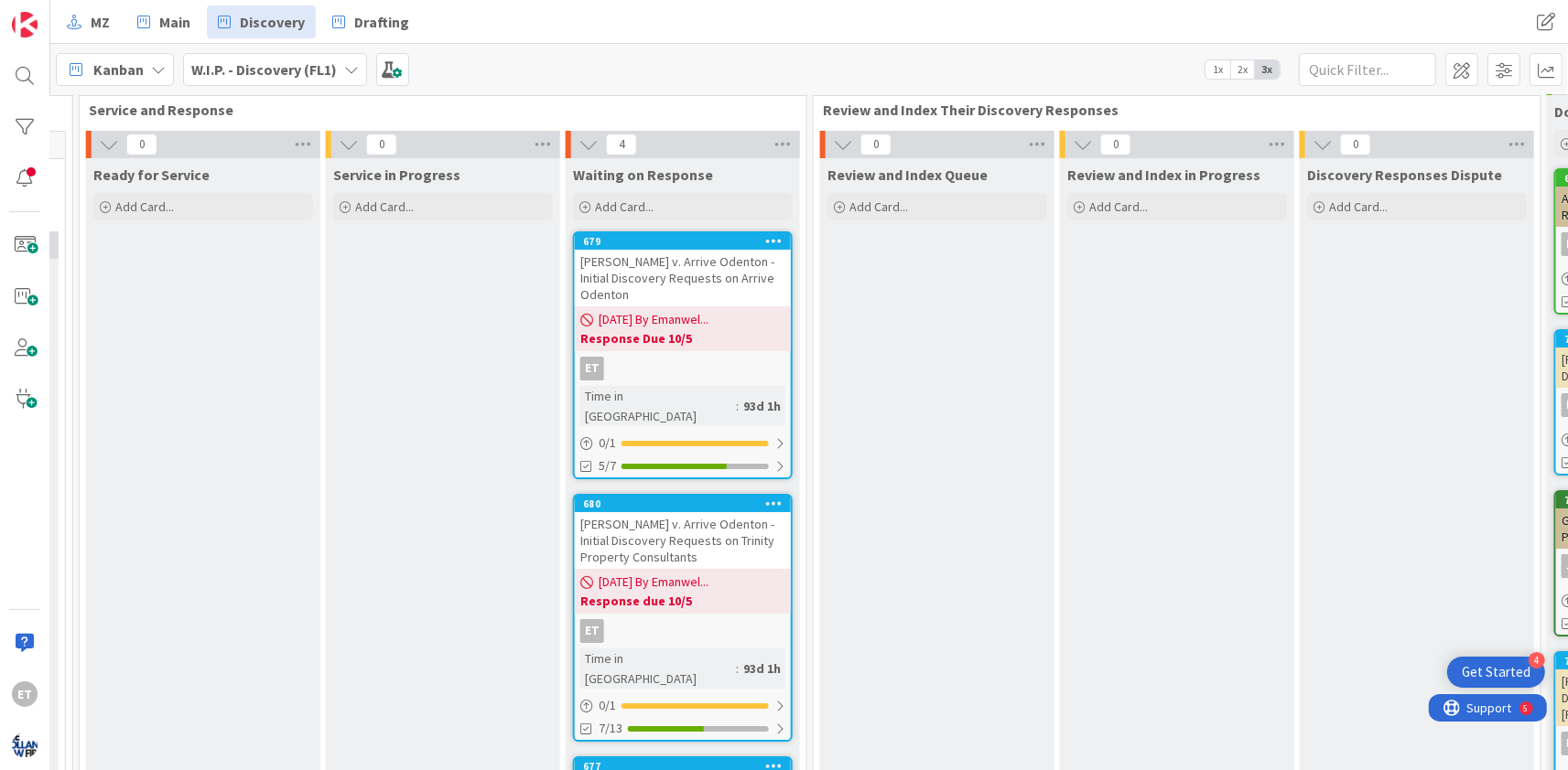
scroll to position [0, 1490]
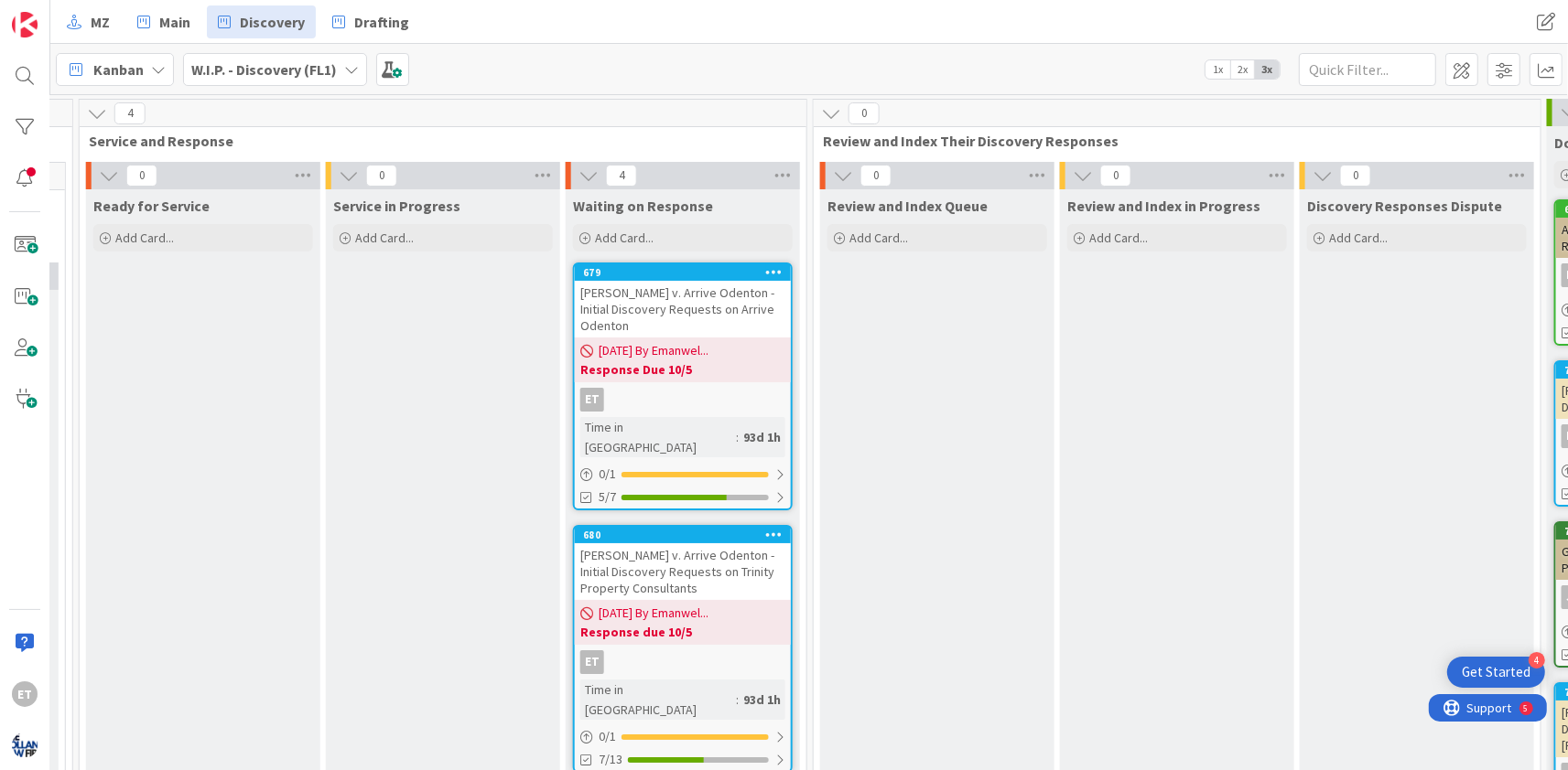
click at [1411, 143] on span "Review and Index Their Discovery Responses" at bounding box center [1170, 140] width 694 height 18
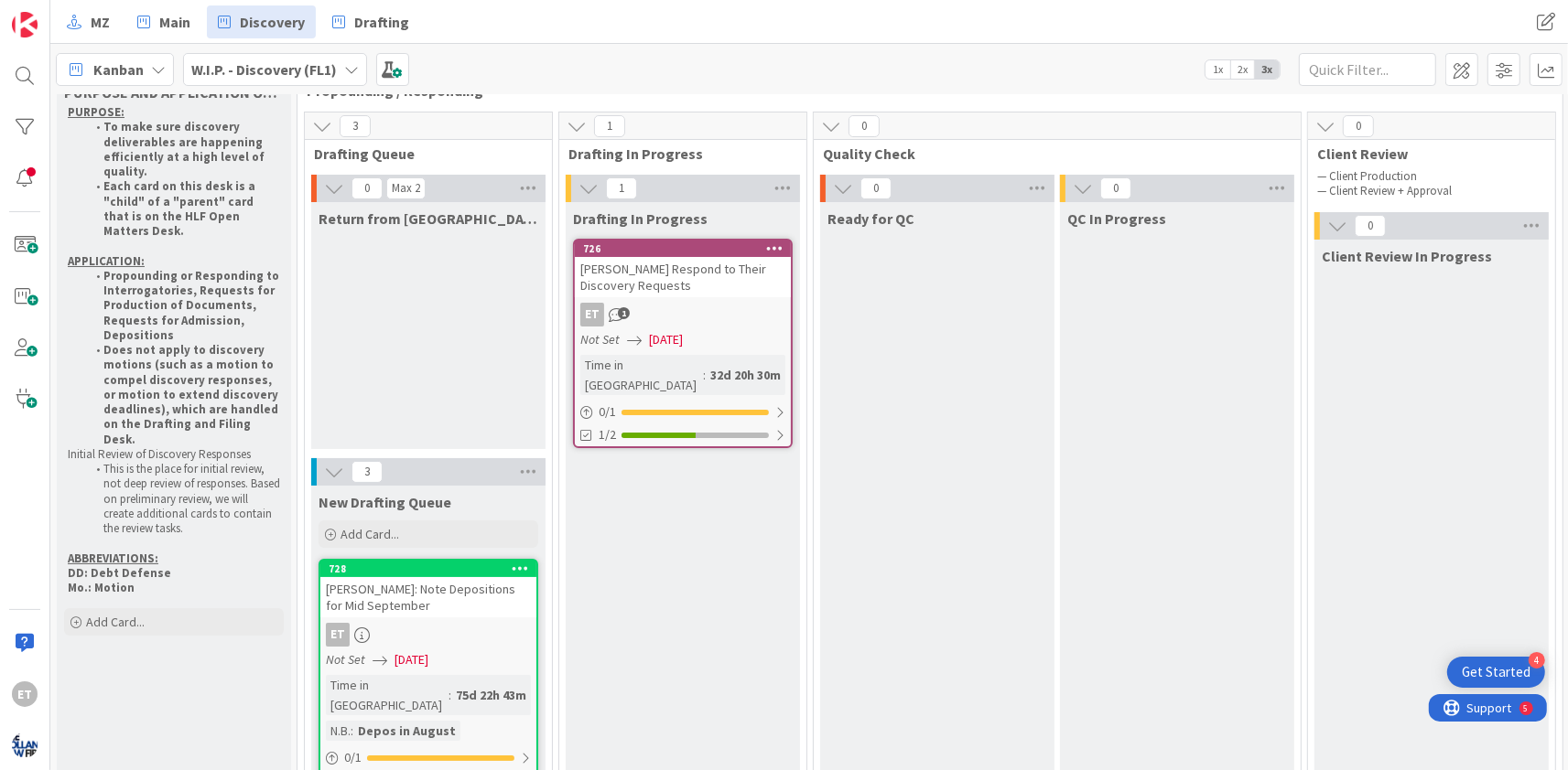
scroll to position [0, 0]
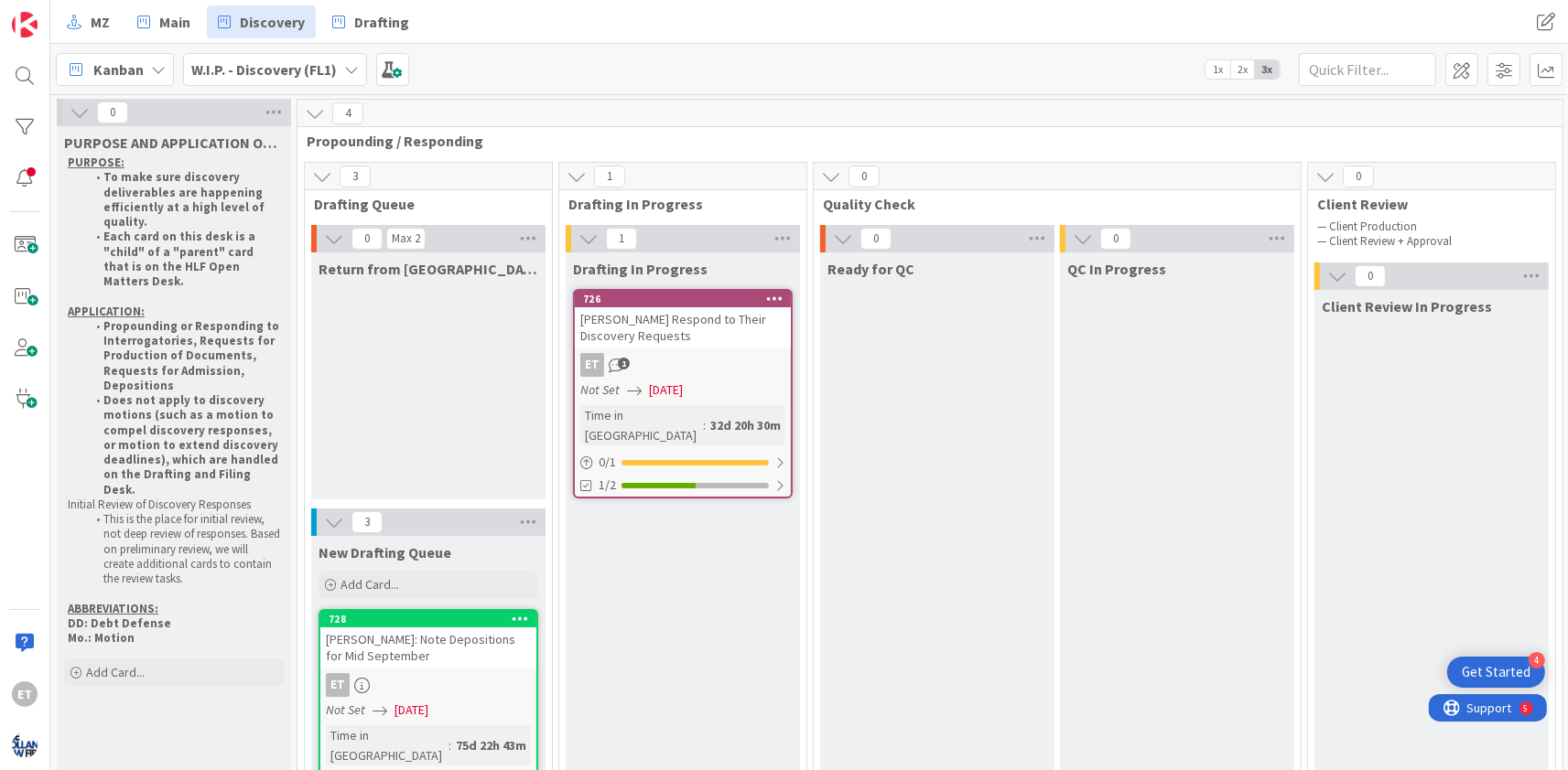
click at [686, 102] on div "4" at bounding box center [930, 113] width 1264 height 28
click at [636, 123] on div "4" at bounding box center [930, 113] width 1264 height 28
